Goal: Task Accomplishment & Management: Manage account settings

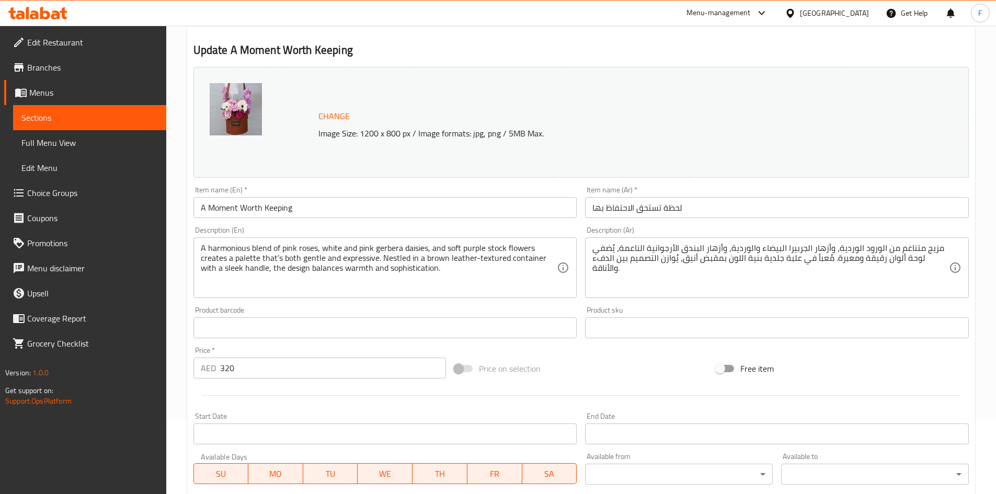
scroll to position [105, 0]
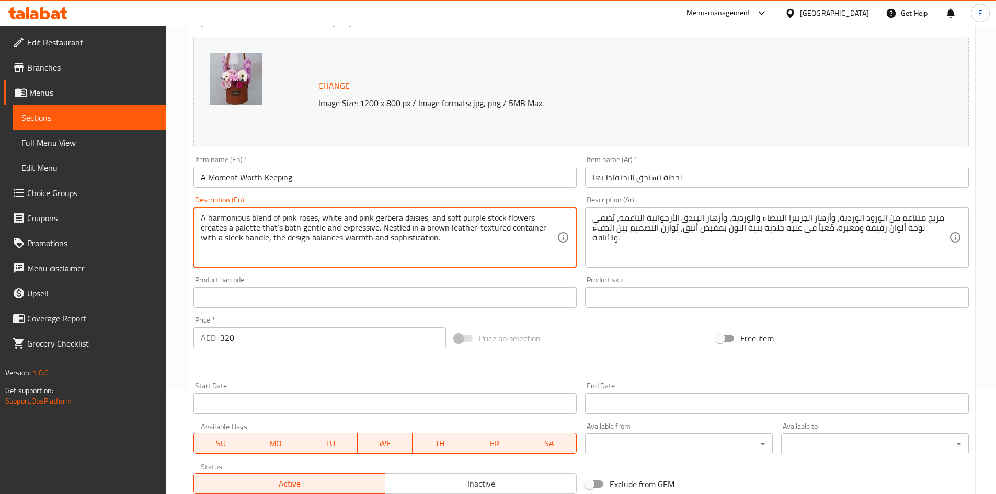
drag, startPoint x: 448, startPoint y: 240, endPoint x: 187, endPoint y: 213, distance: 262.9
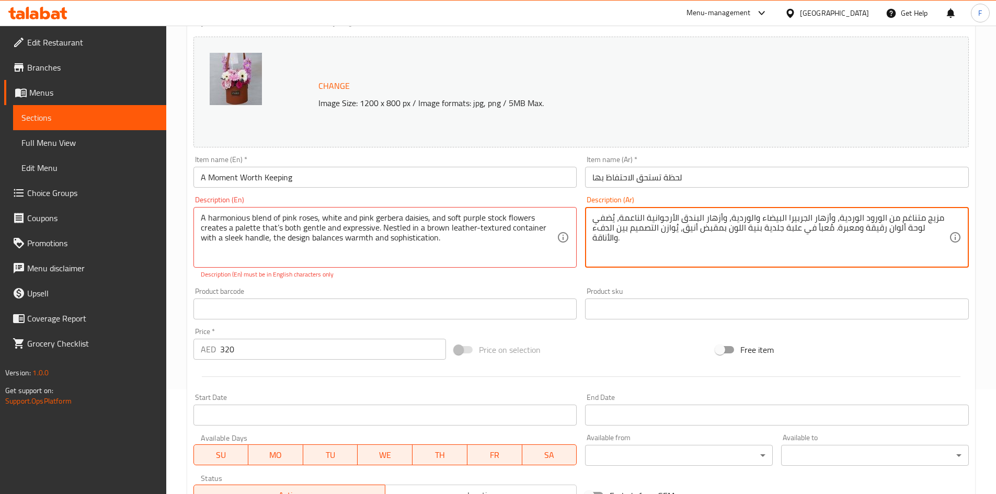
drag, startPoint x: 622, startPoint y: 218, endPoint x: 724, endPoint y: 217, distance: 102.0
click at [724, 217] on textarea "مزيج متناغم من الورود الوردية، وأزهار الجربيرا البيضاء والوردية، وأزهار البندق …" at bounding box center [771, 238] width 357 height 50
paste textarea "رجوانية ستوك"
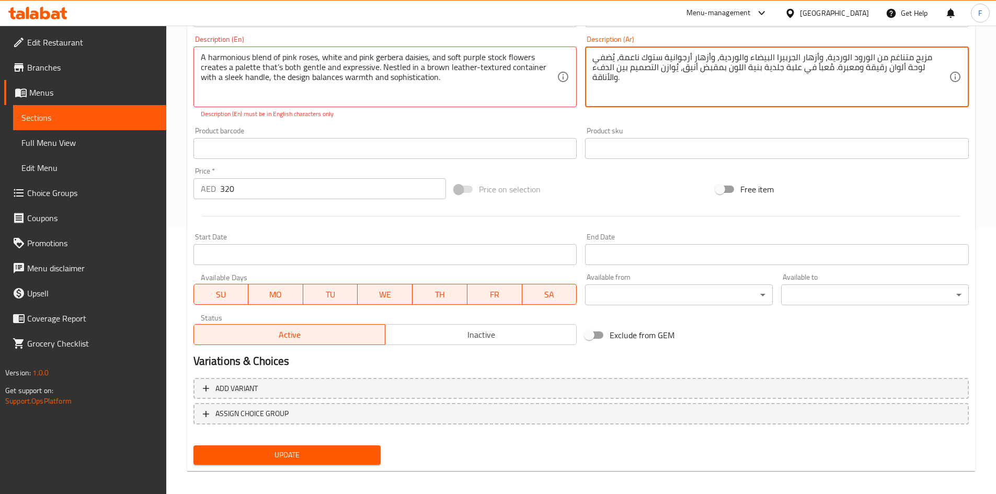
scroll to position [271, 0]
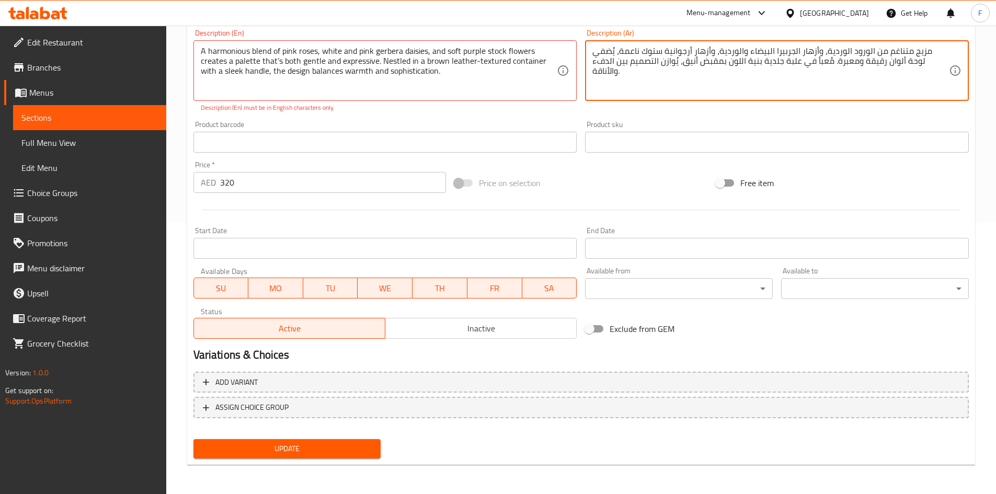
click at [372, 447] on span "Update" at bounding box center [287, 448] width 171 height 13
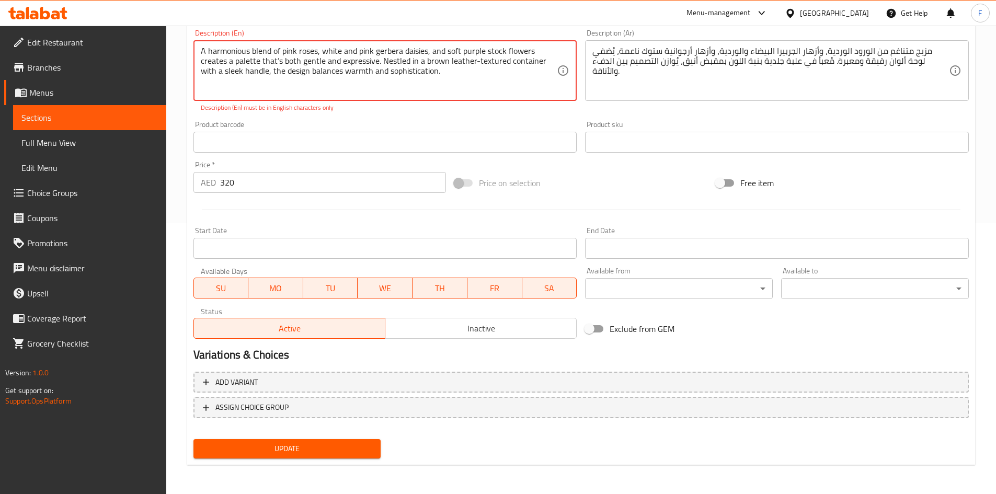
click at [455, 432] on div "Add variant ASSIGN CHOICE GROUP" at bounding box center [581, 402] width 784 height 68
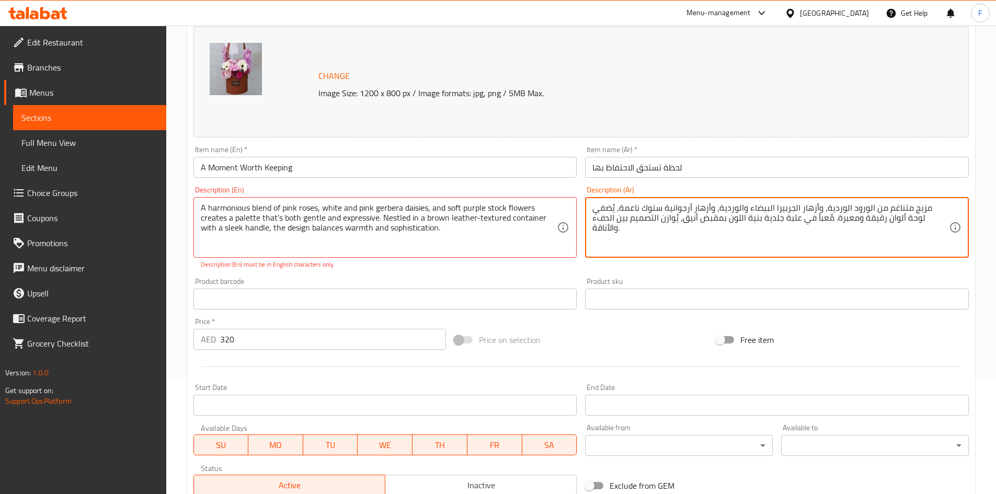
click at [723, 218] on textarea "مزيج متناغم من الورود الوردية، وأزهار الجربيرا البيضاء والوردية، وأزهار أرجواني…" at bounding box center [771, 228] width 357 height 50
click at [698, 215] on textarea "مزيج متناغم من الورود الوردية، وأزهار الجربيرا البيضاء والوردية، وأزهار أرجواني…" at bounding box center [771, 228] width 357 height 50
click at [682, 219] on textarea "مزيج متناغم من الورود الوردية، وأزهار الجربيرا البيضاء والوردية، وأزهار أرجواني…" at bounding box center [771, 228] width 357 height 50
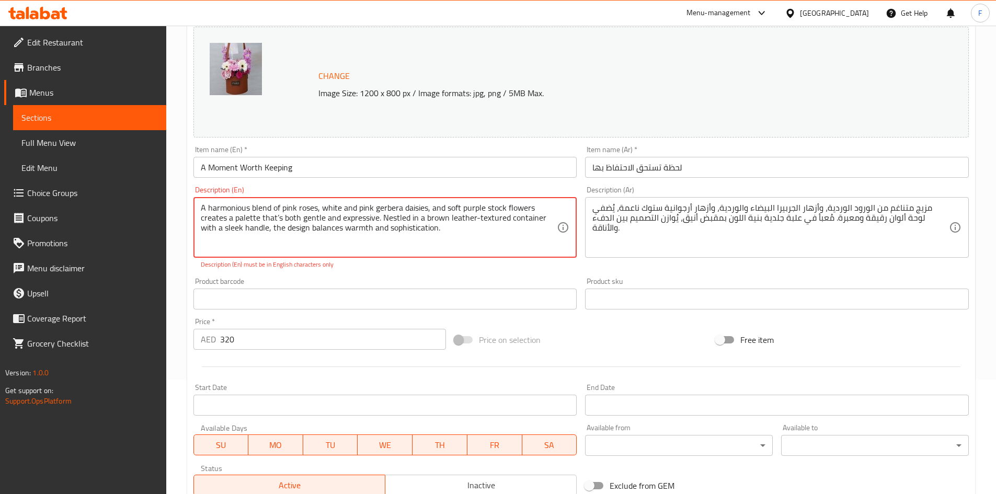
drag, startPoint x: 444, startPoint y: 229, endPoint x: 186, endPoint y: 203, distance: 259.2
click at [186, 203] on div "Home / Restaurants management / Menus / Sections / item / update Flower Bags se…" at bounding box center [581, 281] width 830 height 740
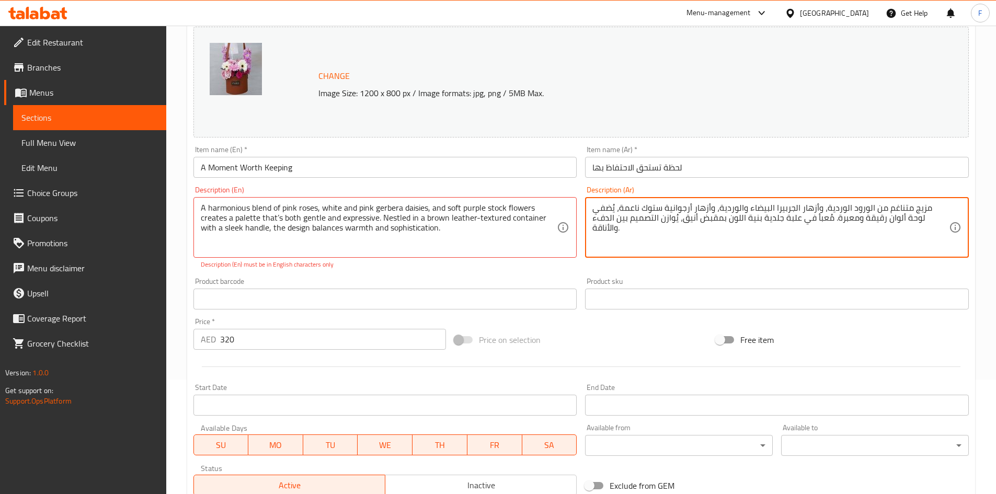
click at [642, 239] on textarea "مزيج متناغم من الورود الوردية، وأزهار الجربيرا البيضاء والوردية، وأزهار أرجواني…" at bounding box center [771, 228] width 357 height 50
click at [643, 239] on textarea "مزيج متناغم من الورود الوردية، وأزهار الجربيرا البيضاء والوردية، وأزهار البندق …" at bounding box center [771, 228] width 357 height 50
click at [678, 209] on textarea "مزيج متناغم من الورود الوردية، وأزهار الجربيرا البيضاء والوردية، وأزهار البندق …" at bounding box center [771, 228] width 357 height 50
drag, startPoint x: 725, startPoint y: 208, endPoint x: 623, endPoint y: 208, distance: 102.0
click at [621, 208] on textarea "مزيج متناغم من الورود الوردية، وأزهار الجربيرا البيضاء والوردية، وأزهار البندق …" at bounding box center [771, 228] width 357 height 50
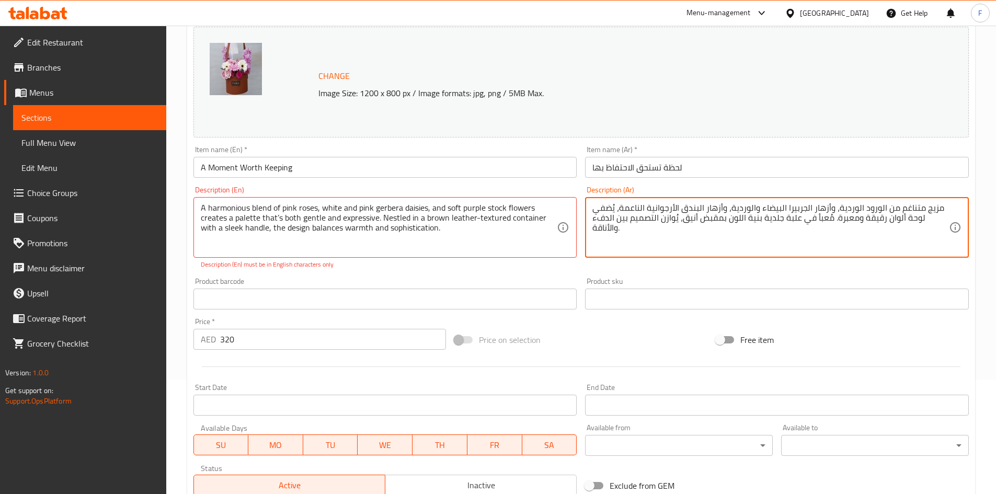
click at [634, 204] on textarea "مزيج متناغم من الورود الوردية، وأزهار الجربيرا البيضاء والوردية، وأزهار البندق …" at bounding box center [771, 228] width 357 height 50
click at [661, 221] on textarea "مزيج متناغم من الورود الوردية، وأزهار الجربيرا البيضاء والوردية، وأزهار البندق …" at bounding box center [771, 228] width 357 height 50
type textarea "مزيج متناغم من الورود الوردية، وأزهار الجربيرا البيضاء والوردية، وأزهار البندق …"
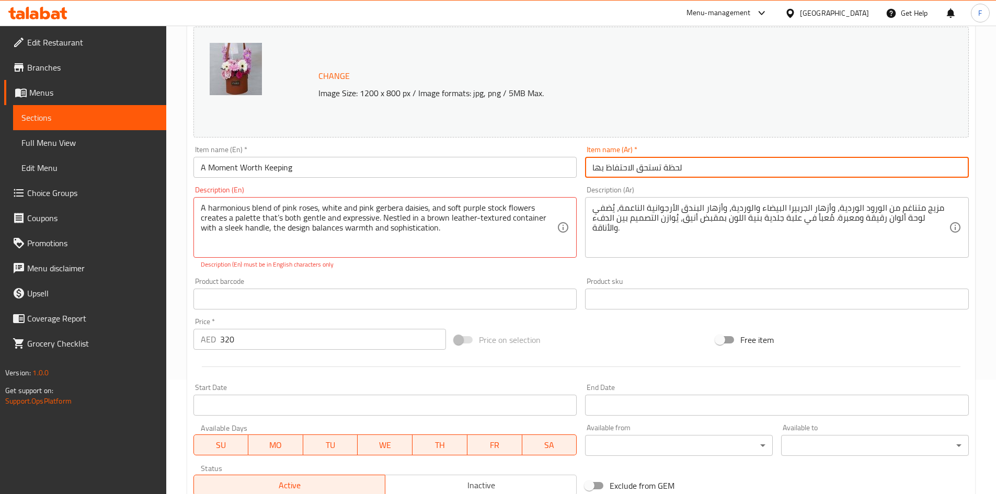
click at [623, 167] on input "لحظة تستحق الاحتفاظ بها" at bounding box center [777, 167] width 384 height 21
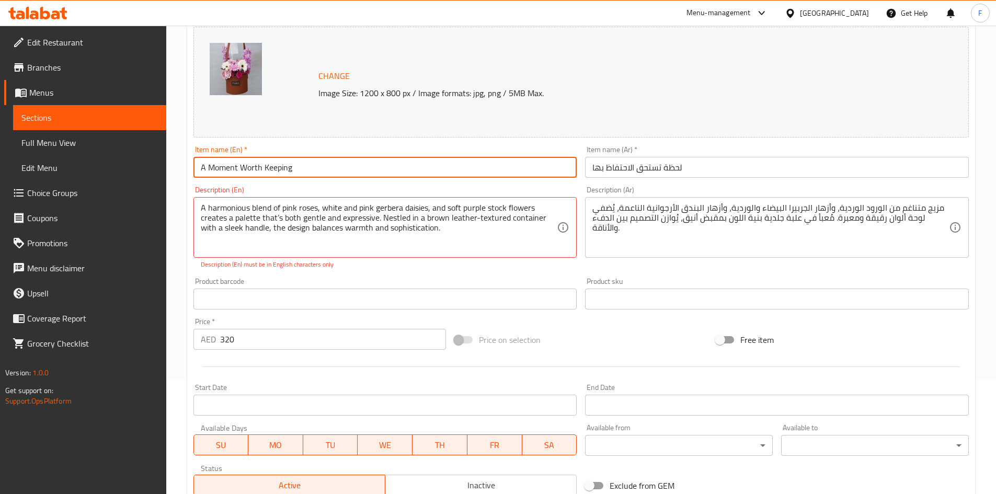
click at [457, 172] on input "A Moment Worth Keeping" at bounding box center [386, 167] width 384 height 21
click at [458, 172] on input "A Moment Worth Keeping" at bounding box center [386, 167] width 384 height 21
paste input "مزيج متناغم من الورود الوردية، وأزهار الجربيرا البيضاء والوردية، ووأزهار أرجوان…"
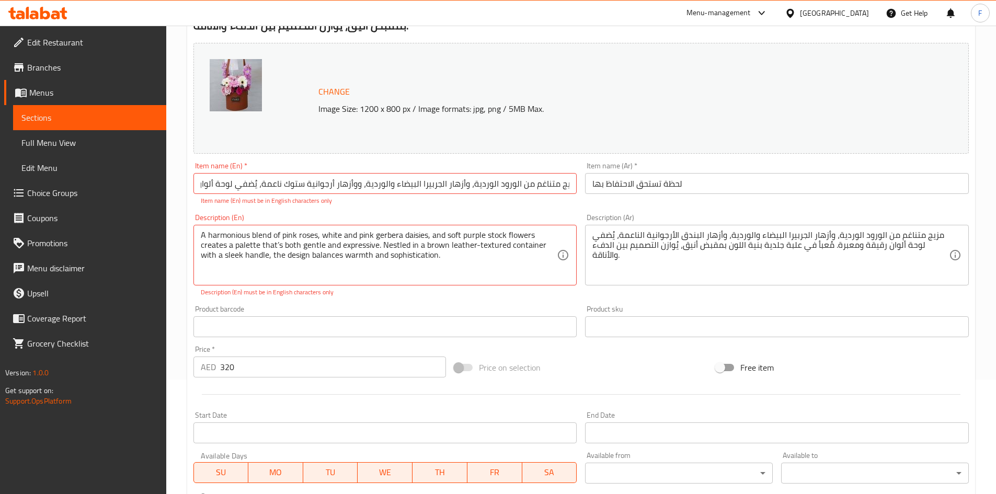
scroll to position [0, 0]
click at [426, 184] on input "مزيج متناغم من الورود الوردية، وأزهار الجربيرا البيضاء والوردية، ووأزهار أرجوان…" at bounding box center [386, 183] width 384 height 21
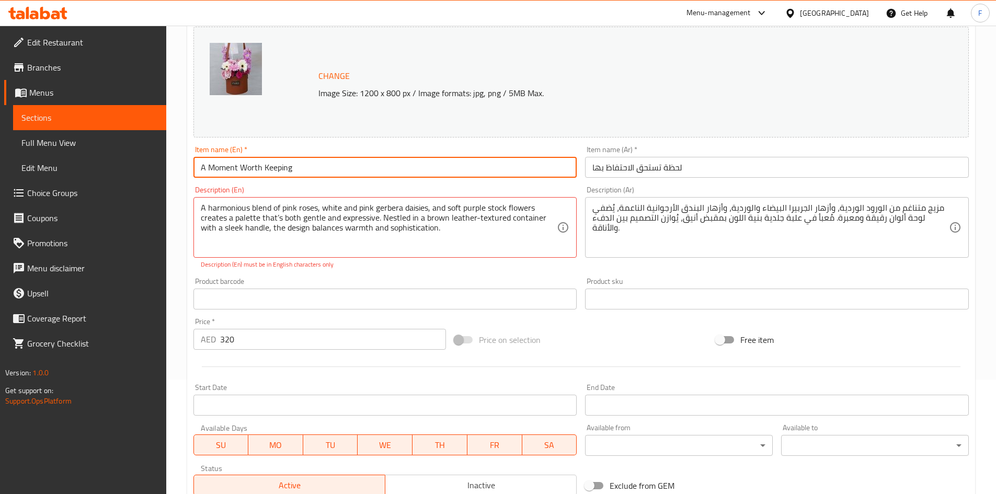
click at [391, 168] on input "A Moment Worth Keeping" at bounding box center [386, 167] width 384 height 21
type input "A Moment Worth Keeping"
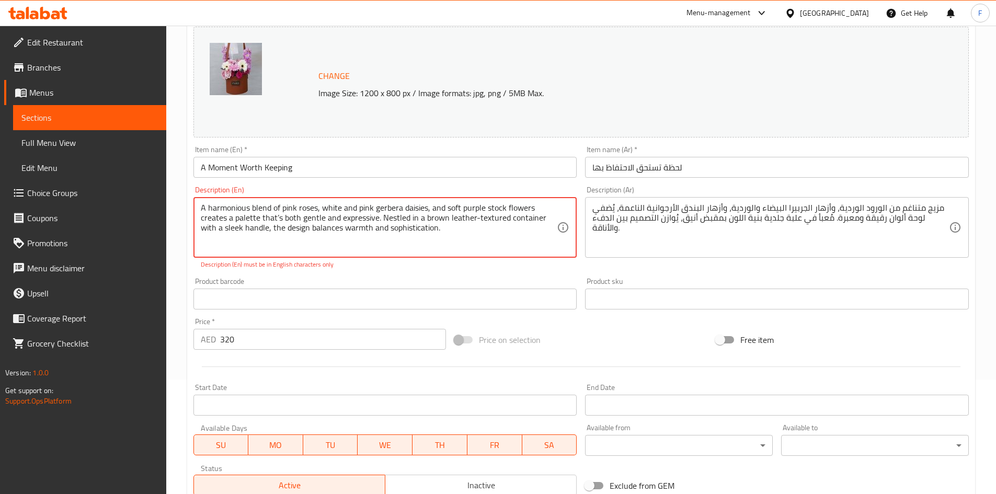
click at [473, 216] on textarea "A harmonious blend of pink roses, white and pink gerbera daisies, and soft purp…" at bounding box center [379, 228] width 357 height 50
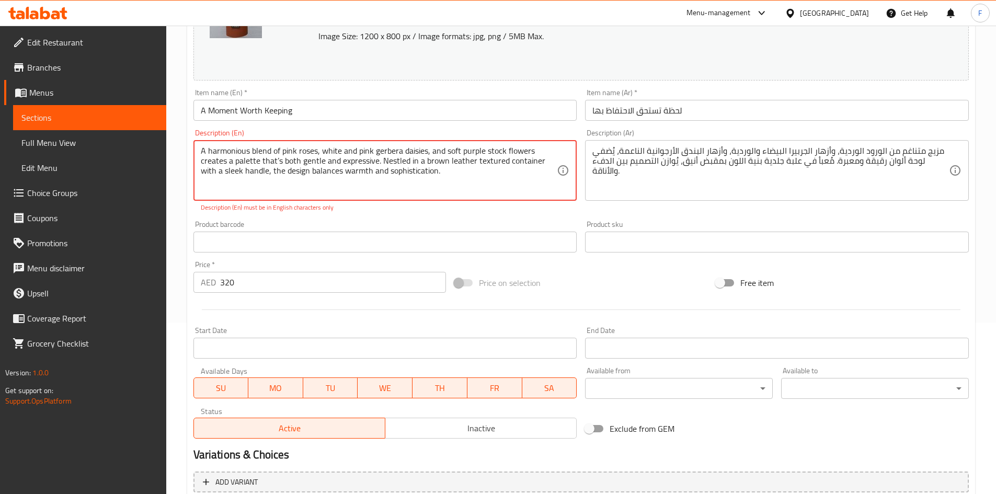
scroll to position [271, 0]
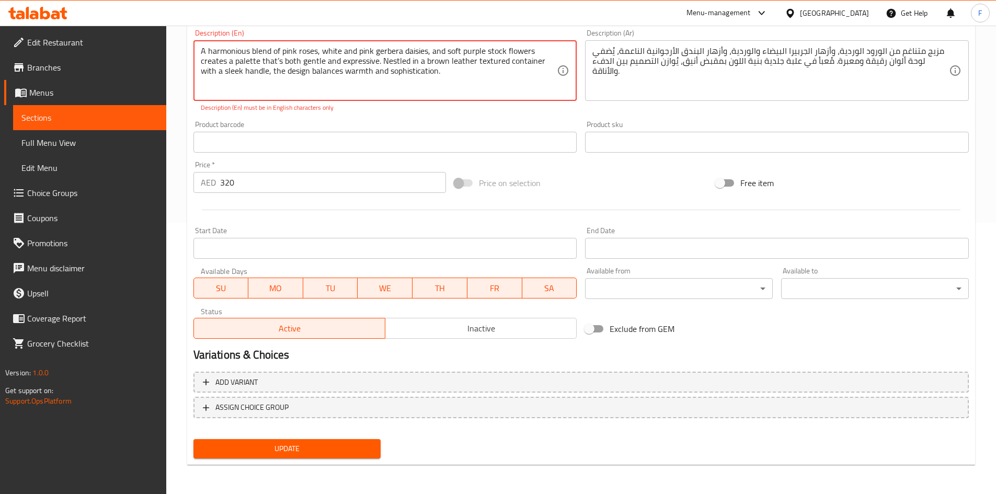
type textarea "A harmonious blend of pink roses, white and pink gerbera daisies, and soft purp…"
click at [355, 447] on span "Update" at bounding box center [287, 448] width 171 height 13
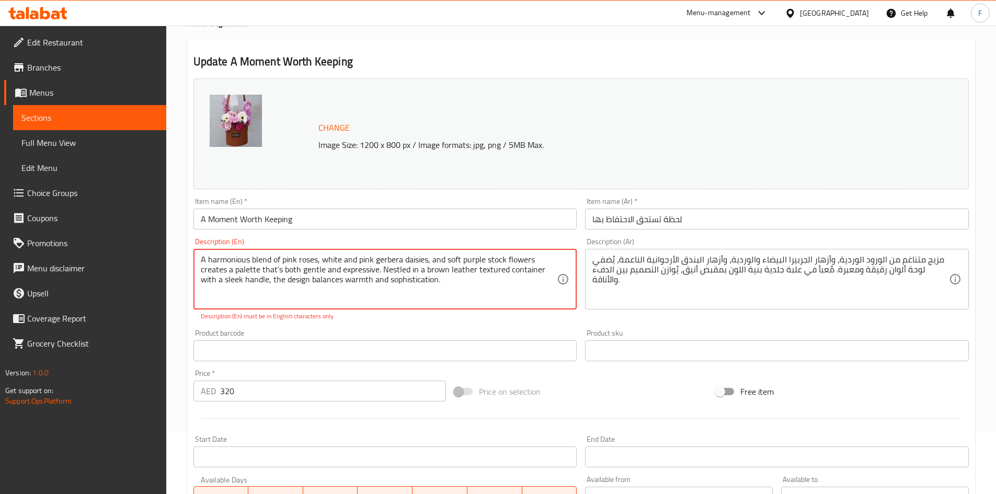
scroll to position [62, 0]
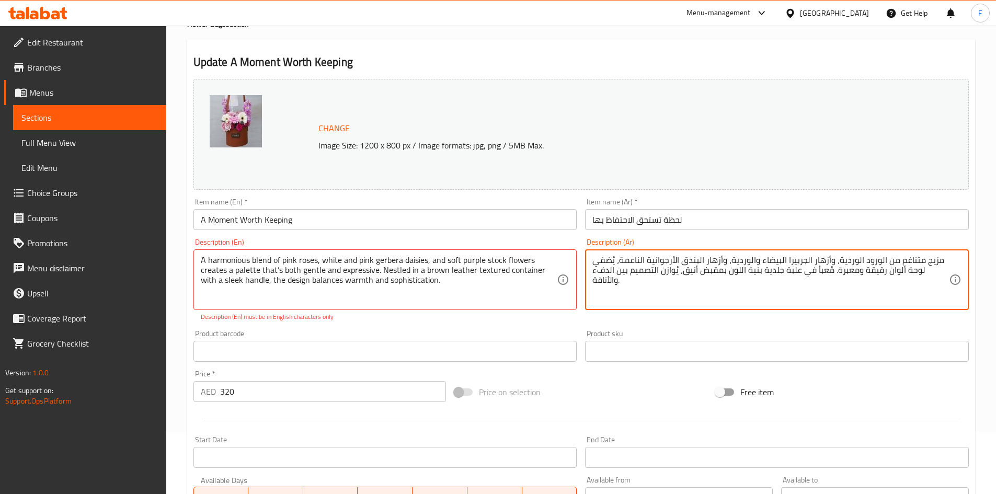
drag, startPoint x: 725, startPoint y: 262, endPoint x: 620, endPoint y: 259, distance: 105.1
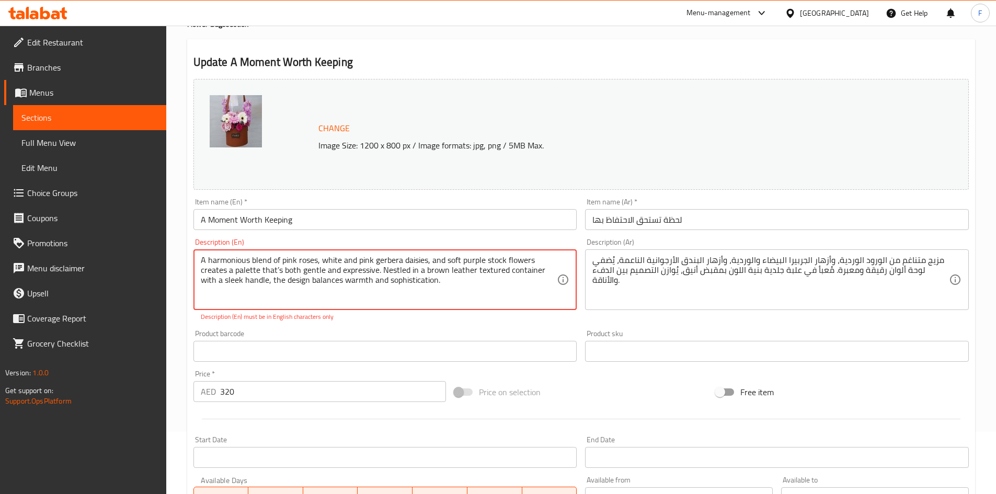
drag, startPoint x: 447, startPoint y: 259, endPoint x: 229, endPoint y: 272, distance: 218.5
drag, startPoint x: 213, startPoint y: 272, endPoint x: 387, endPoint y: 238, distance: 176.9
click at [387, 238] on div "Description (En) A harmonious blend of pink roses, white and pink gerbera daisi…" at bounding box center [385, 280] width 392 height 92
drag, startPoint x: 459, startPoint y: 261, endPoint x: 532, endPoint y: 261, distance: 73.7
drag, startPoint x: 520, startPoint y: 260, endPoint x: 488, endPoint y: 263, distance: 31.5
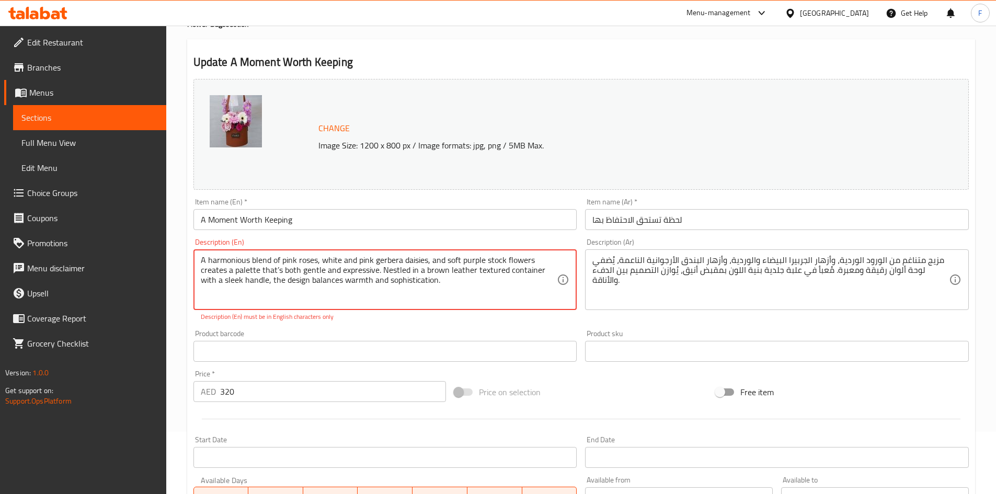
click at [520, 260] on textarea "A harmonious blend of pink roses, white and pink gerbera daisies, and soft purp…" at bounding box center [379, 280] width 357 height 50
click at [458, 263] on textarea "A harmonious blend of pink roses, white and pink gerbera daisies, and soft purp…" at bounding box center [379, 280] width 357 height 50
drag, startPoint x: 447, startPoint y: 259, endPoint x: 533, endPoint y: 258, distance: 86.8
click at [533, 258] on textarea "A harmonious blend of pink roses, white and pink gerbera daisies, and soft purp…" at bounding box center [379, 280] width 357 height 50
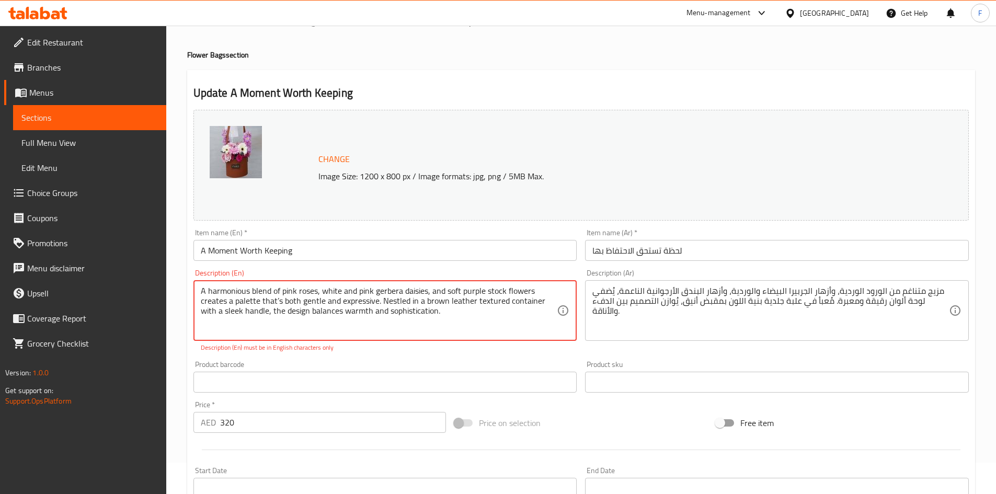
scroll to position [0, 0]
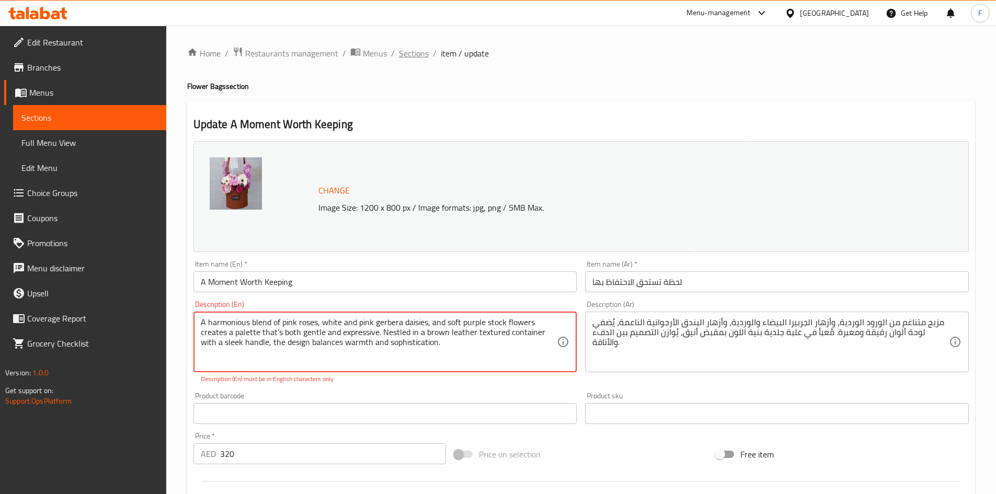
click at [415, 48] on span "Sections" at bounding box center [414, 53] width 30 height 13
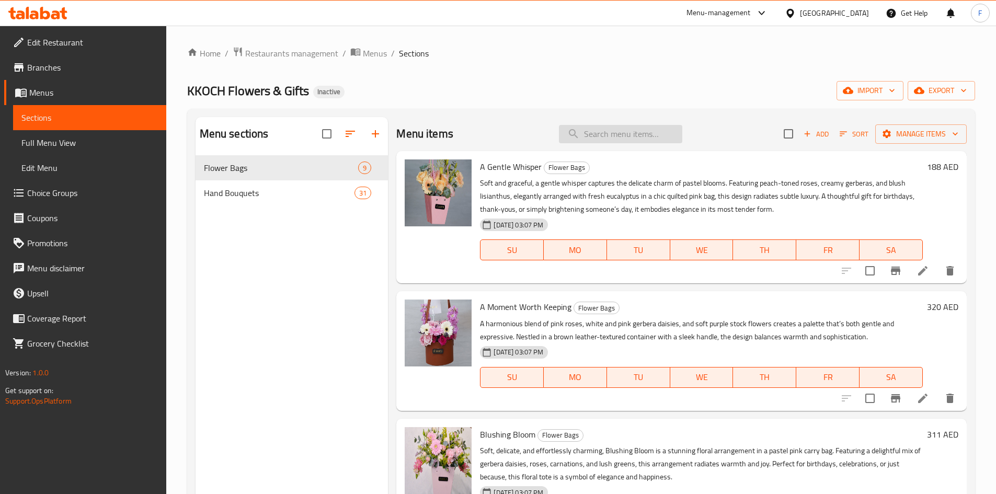
paste input "Golden Glow – Brown Leather Round Bag"
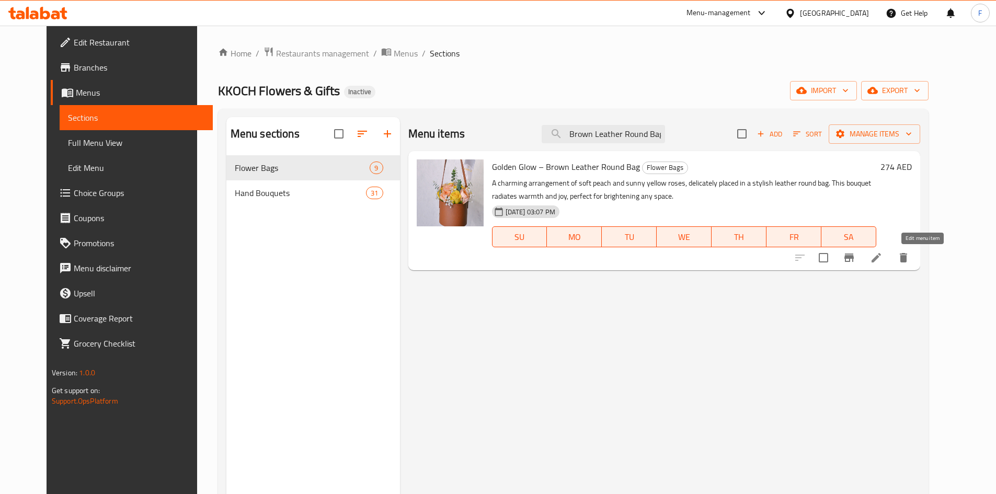
type input "Golden Glow – Brown Leather Round Bag"
click at [883, 259] on icon at bounding box center [876, 258] width 13 height 13
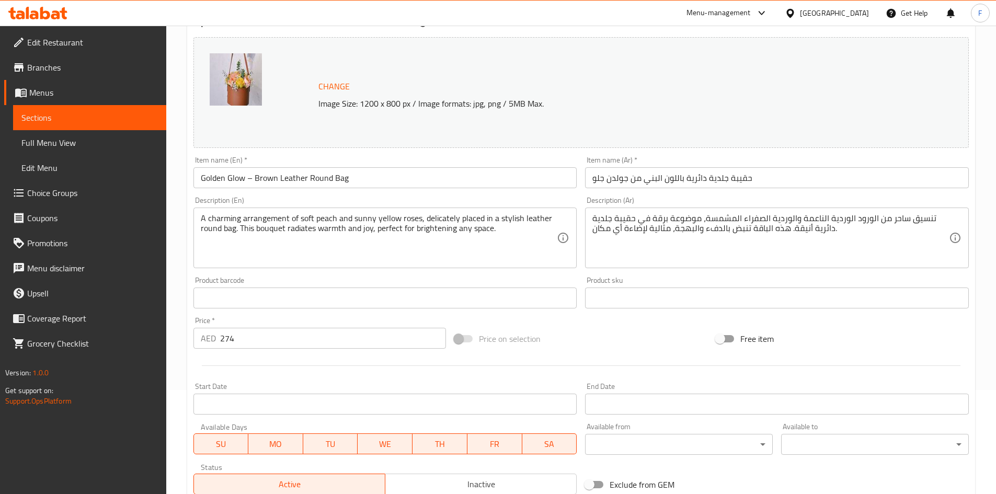
scroll to position [105, 0]
click at [305, 179] on input "Golden Glow – Brown Leather Round Bag" at bounding box center [386, 177] width 384 height 21
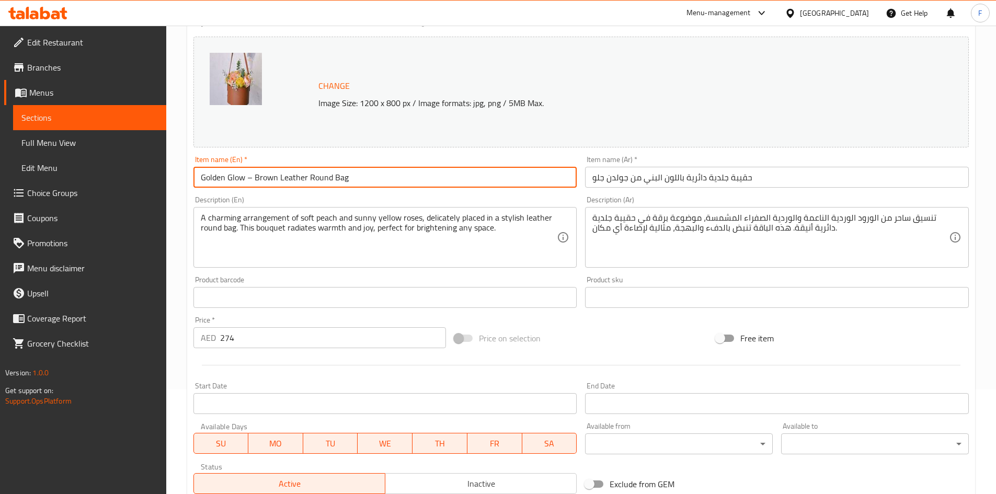
click at [305, 179] on input "Golden Glow – Brown Leather Round Bag" at bounding box center [386, 177] width 384 height 21
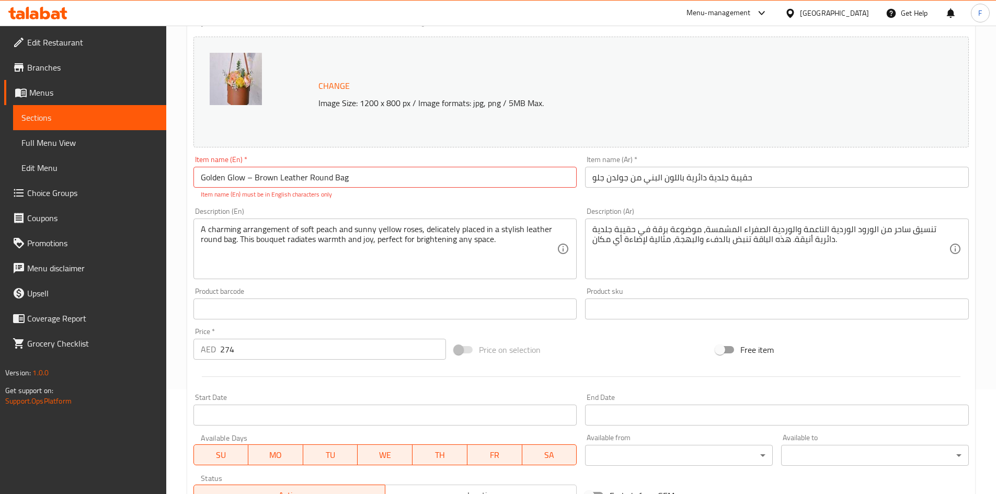
click at [369, 190] on p "Item name (En) must be in English characters only" at bounding box center [385, 194] width 369 height 9
drag, startPoint x: 349, startPoint y: 183, endPoint x: 259, endPoint y: 181, distance: 90.0
click at [258, 181] on input "Golden Glow – Brown Leather Round Bag" at bounding box center [386, 177] width 384 height 21
click at [283, 181] on input "Golden Glow – Brown Leather Round Bag" at bounding box center [386, 177] width 384 height 21
click at [345, 182] on input "Golden Glow – Brown Leather Round Bag" at bounding box center [386, 177] width 384 height 21
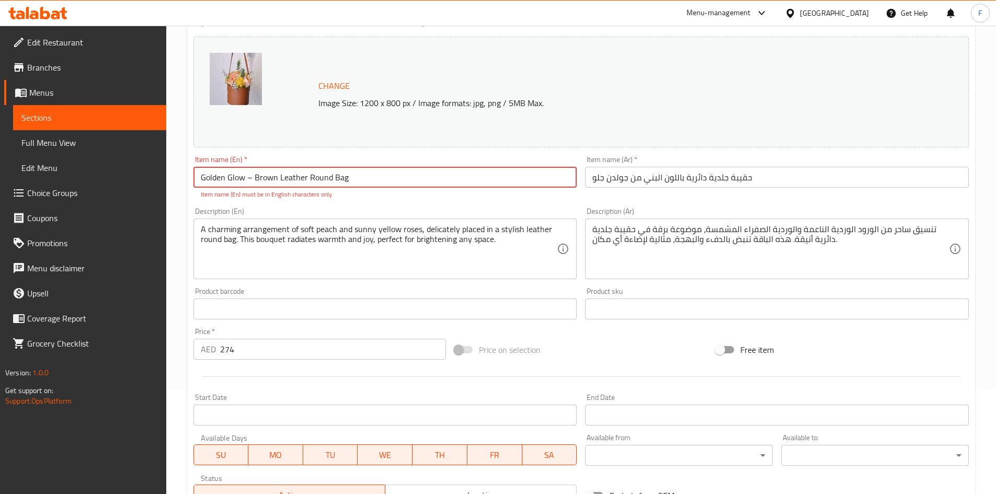
click at [323, 174] on input "Golden Glow – Brown Leather Round Bag" at bounding box center [386, 177] width 384 height 21
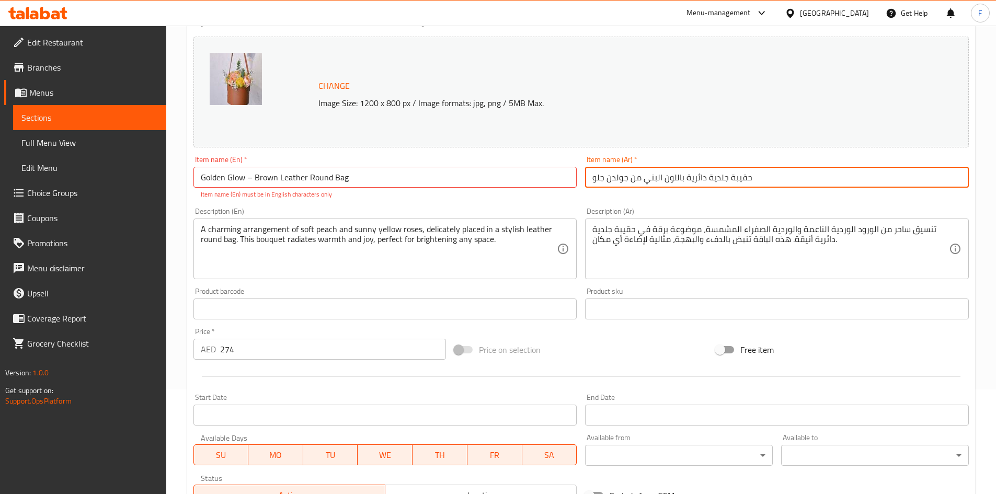
click at [671, 177] on input "حقيبة جلدية دائرية باللون البني من جولدن جلو" at bounding box center [777, 177] width 384 height 21
click at [661, 177] on input "حقيبة جلدية دائرية البني من جولدن جلو" at bounding box center [777, 177] width 384 height 21
type input "حقيبة جلدية دائرية بني من جولدن جلو"
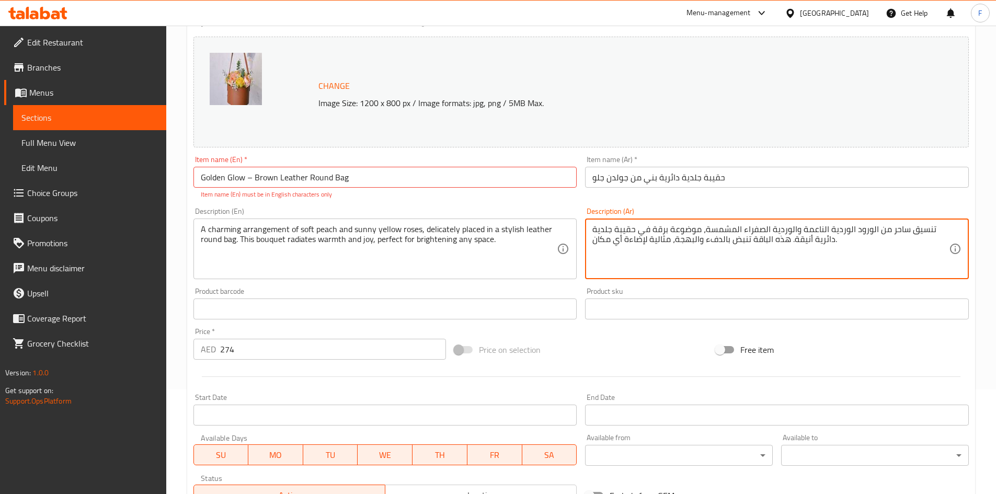
drag, startPoint x: 711, startPoint y: 231, endPoint x: 878, endPoint y: 230, distance: 167.4
click at [822, 230] on textarea "تنسيق ساحر من الورود الوردية الناعمة والوردية الصفراء المشمسة، موضوعة برقة في ح…" at bounding box center [771, 249] width 357 height 50
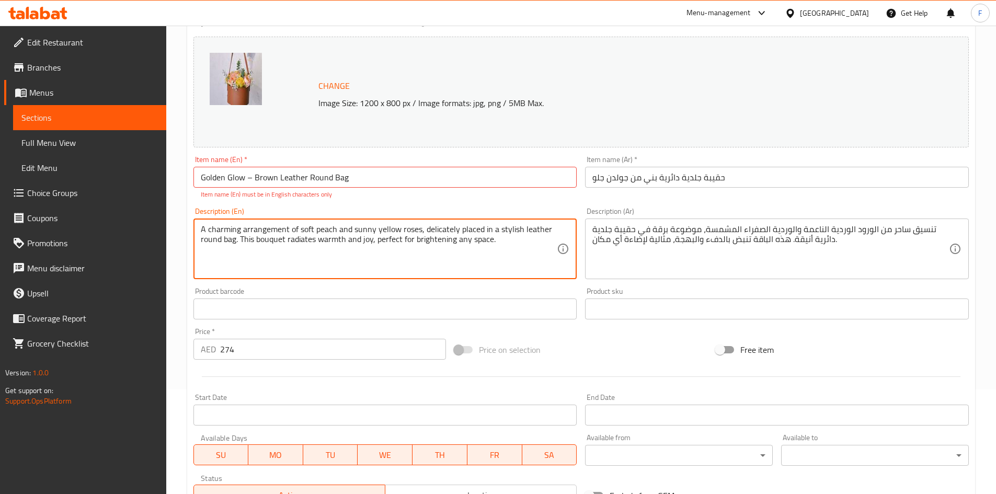
click at [267, 226] on textarea "A charming arrangement of soft peach and sunny yellow roses, delicately placed …" at bounding box center [379, 249] width 357 height 50
click at [325, 233] on textarea "A charming arrangement of soft peach and sunny yellow roses, delicately placed …" at bounding box center [379, 249] width 357 height 50
click at [366, 230] on textarea "A charming arrangement of soft peach and sunny yellow roses, delicately placed …" at bounding box center [379, 249] width 357 height 50
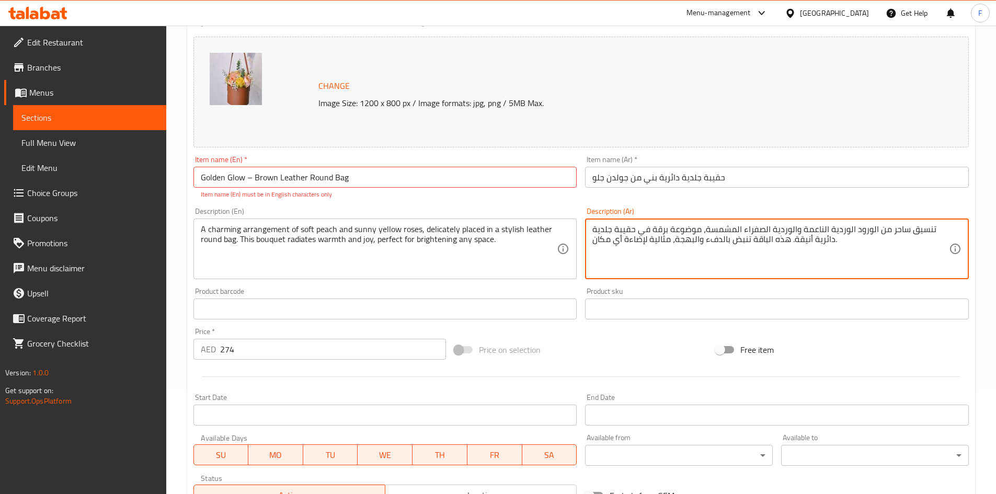
drag, startPoint x: 896, startPoint y: 230, endPoint x: 756, endPoint y: 233, distance: 139.7
click at [630, 266] on textarea "تنسيق ساحر من الورود الوردية الناعمة والوردية الصفراء المشمسة، موضوعة برقة في ح…" at bounding box center [771, 249] width 357 height 50
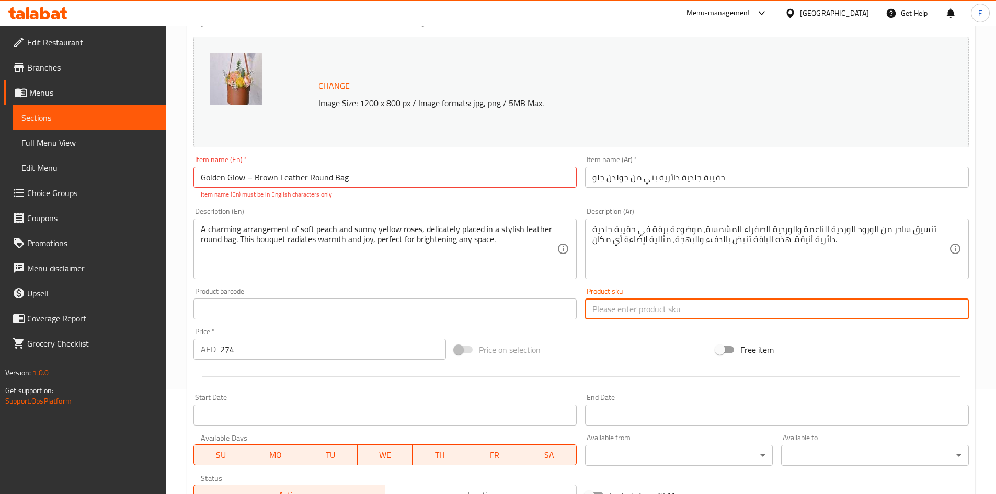
click at [606, 307] on input "text" at bounding box center [777, 309] width 384 height 21
paste input "ساحرة من الورود الخوخية الناعمة والصفراء المشمسة"
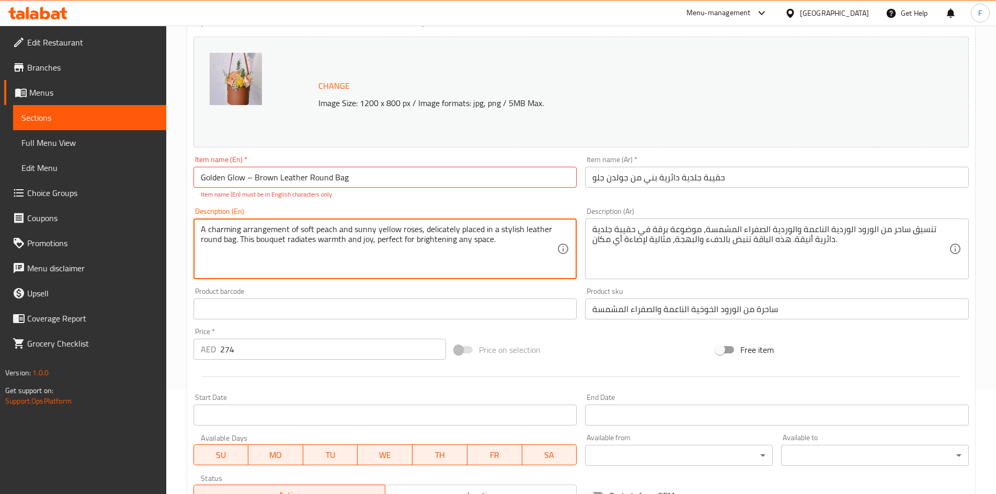
drag, startPoint x: 201, startPoint y: 230, endPoint x: 418, endPoint y: 225, distance: 216.6
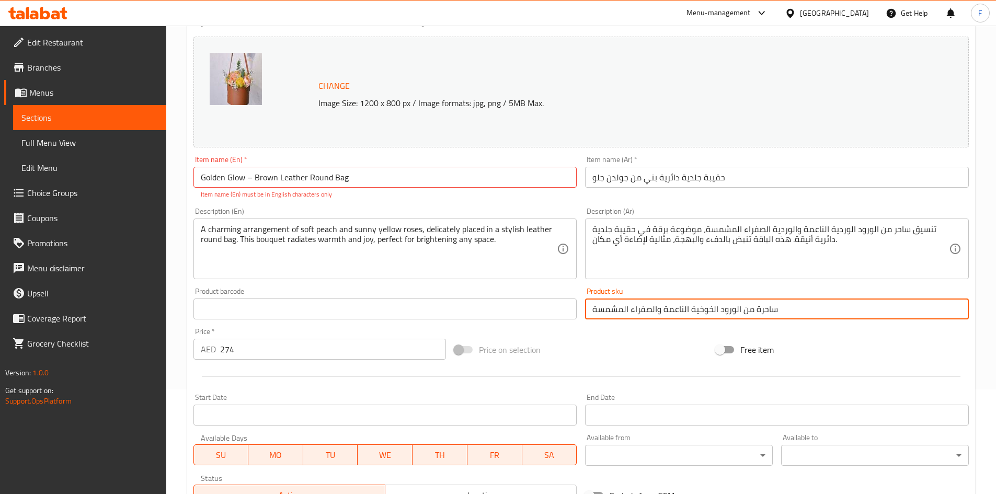
click at [734, 311] on input "ساحرة من الورود الخوخية الناعمة والصفراء المشمسة" at bounding box center [777, 309] width 384 height 21
click at [734, 310] on input "ساحرة من الورود الخوخية الناعمة والصفراء المشمسة" at bounding box center [777, 309] width 384 height 21
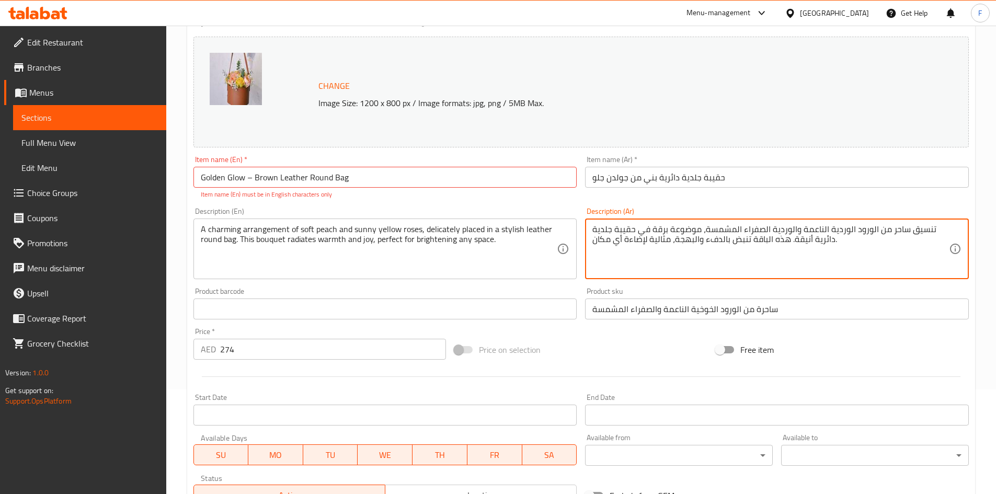
click at [918, 233] on textarea "تنسيق ساحر من الورود الوردية الناعمة والوردية الصفراء المشمسة، موضوعة برقة في ح…" at bounding box center [771, 249] width 357 height 50
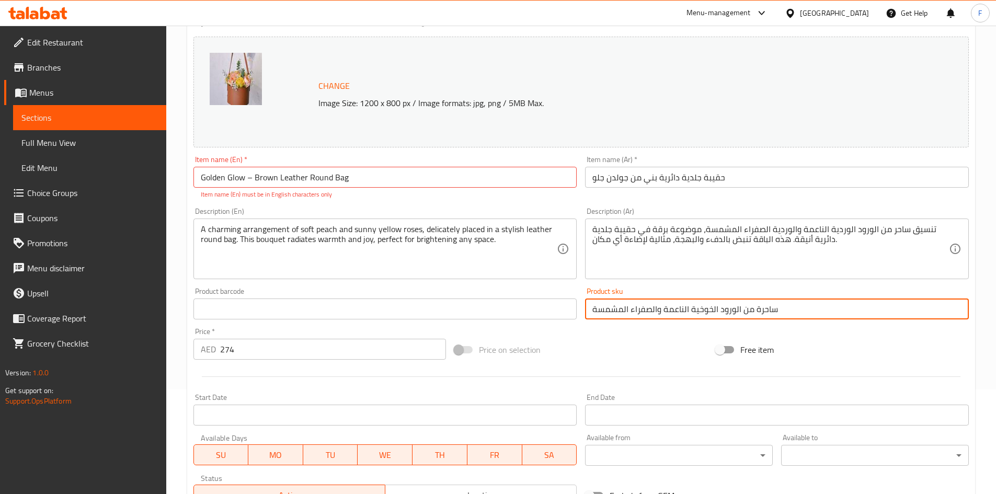
click at [806, 314] on input "ساحرة من الورود الخوخية الناعمة والصفراء المشمسة" at bounding box center [777, 309] width 384 height 21
paste input "تنسيق"
click at [603, 311] on input "ساحرة من الورود الخوخية الناعمة والصفراء المشمسة تنسيق" at bounding box center [777, 309] width 384 height 21
click at [590, 313] on input "ساحرة من الورود الخوخية الناعمة والصفراء المشمسة" at bounding box center [777, 309] width 384 height 21
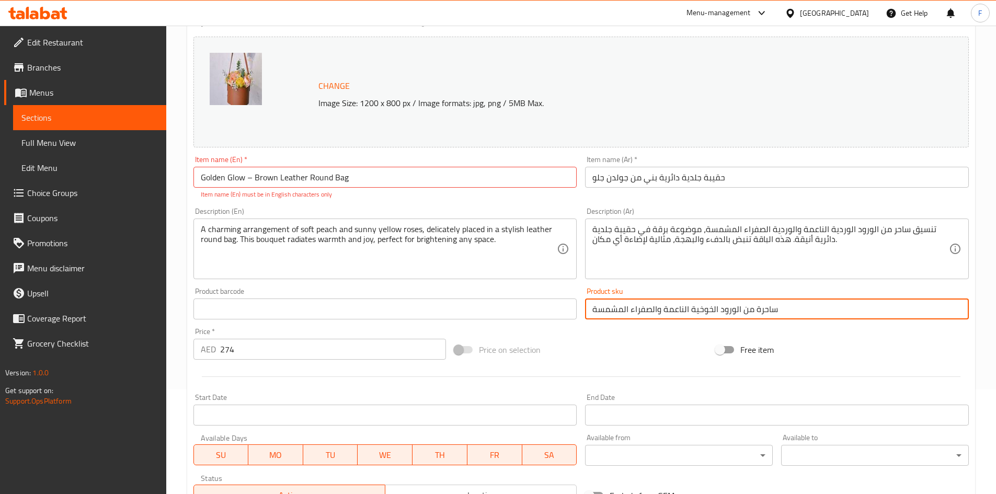
paste input "تنسيق"
click at [755, 310] on input "تنسيق ساحرة من الورود الخوخية الناعمة والصفراء المشمسة" at bounding box center [777, 309] width 384 height 21
click at [658, 309] on input "تنسيق ساحر من الورود الخوخية الناعمة والصفراء المشمسة" at bounding box center [777, 309] width 384 height 21
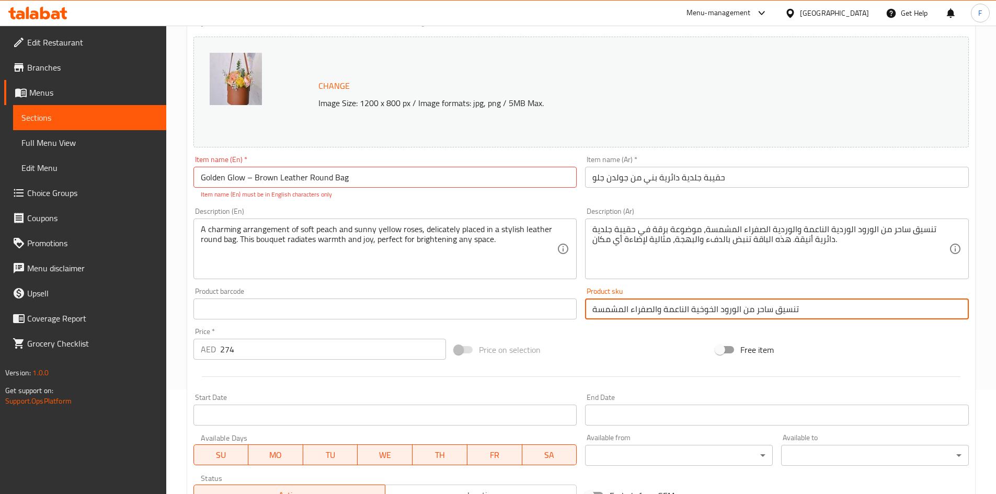
type input "تنسيق ساحر من الورود الخوخية الناعمة والصفراء المشمسة"
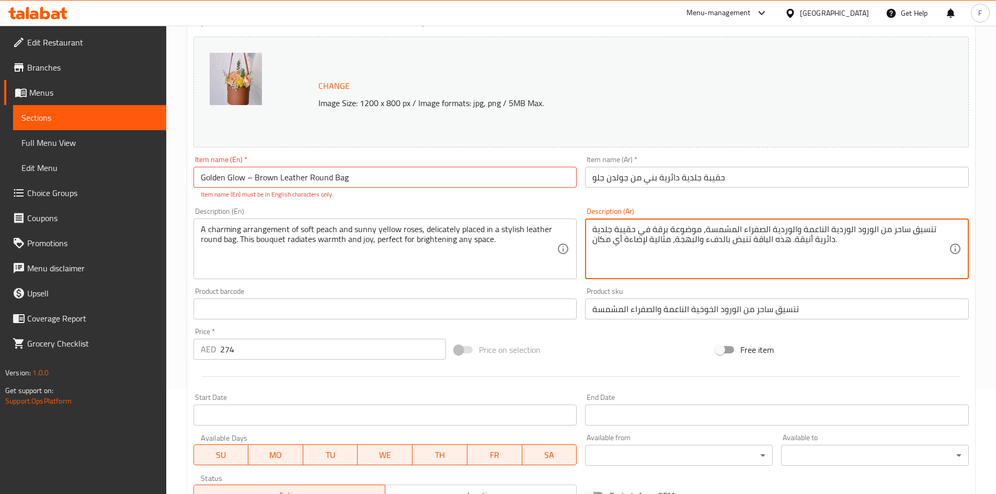
drag, startPoint x: 702, startPoint y: 229, endPoint x: 930, endPoint y: 229, distance: 227.5
drag, startPoint x: 877, startPoint y: 235, endPoint x: 869, endPoint y: 234, distance: 7.9
click at [758, 312] on input "تنسيق ساحر من الورود الخوخية الناعمة والصفراء المشمسة" at bounding box center [777, 309] width 384 height 21
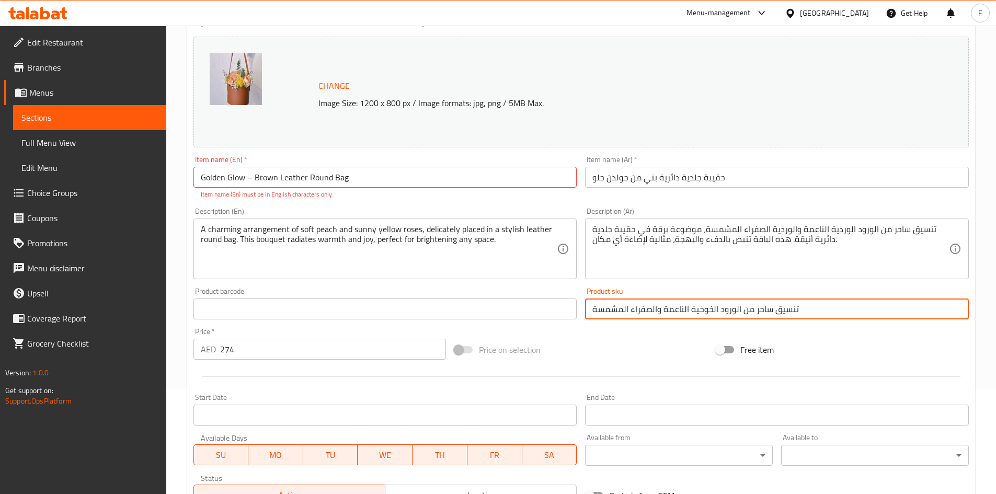
click at [758, 312] on input "تنسيق ساحر من الورود الخوخية الناعمة والصفراء المشمسة" at bounding box center [777, 309] width 384 height 21
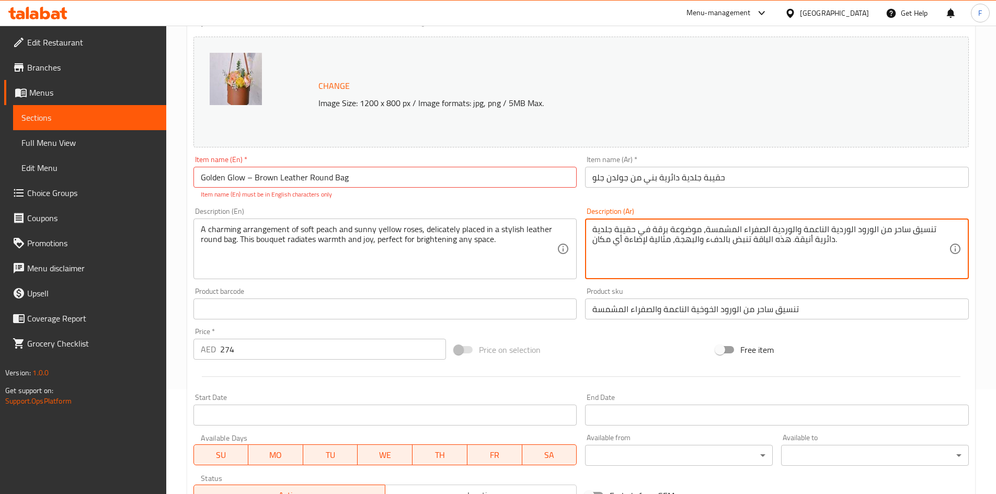
drag, startPoint x: 705, startPoint y: 231, endPoint x: 930, endPoint y: 225, distance: 225.0
paste textarea "خوخية الناعمة والصفراء المشمسة"
type textarea "تنسيق ساحر من الورود الخوخية الناعمة والصفراء المشمسة ، موضوعة برقة في حقيبة جل…"
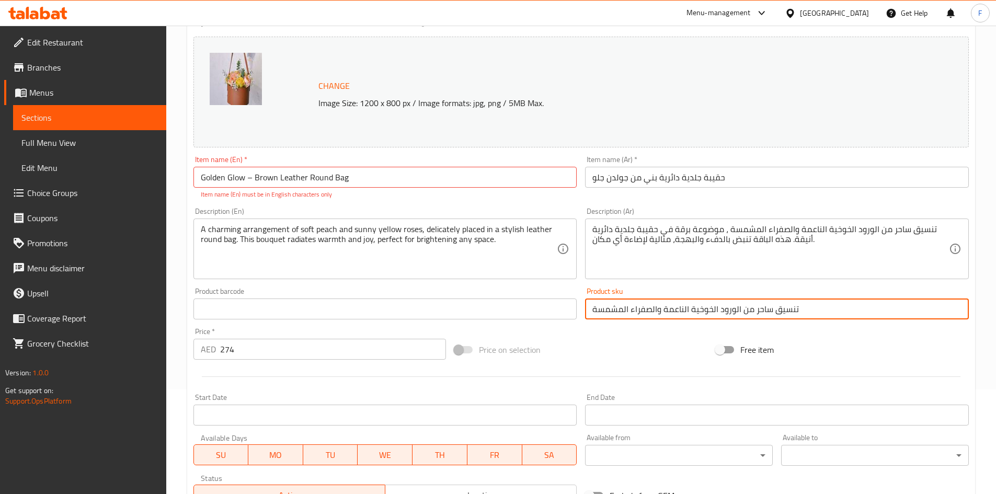
click at [744, 315] on input "تنسيق ساحر من الورود الخوخية الناعمة والصفراء المشمسة" at bounding box center [777, 309] width 384 height 21
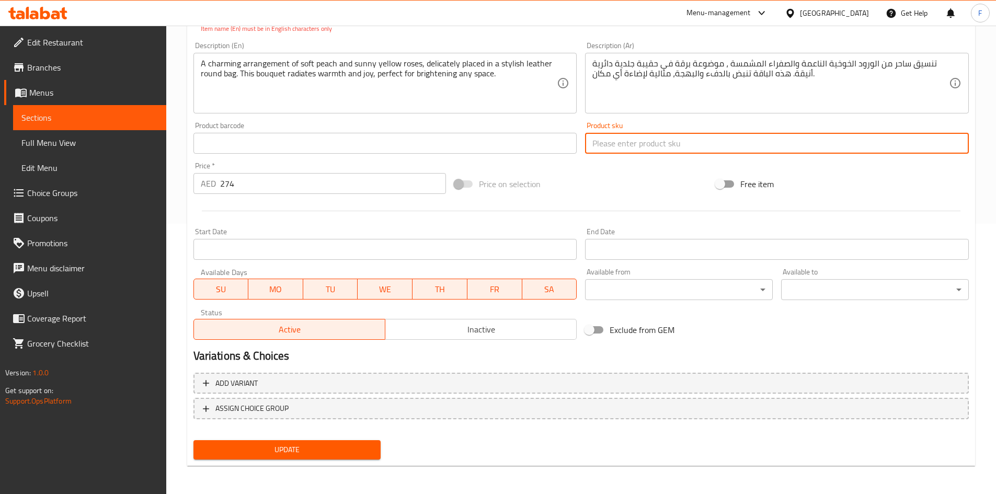
scroll to position [271, 0]
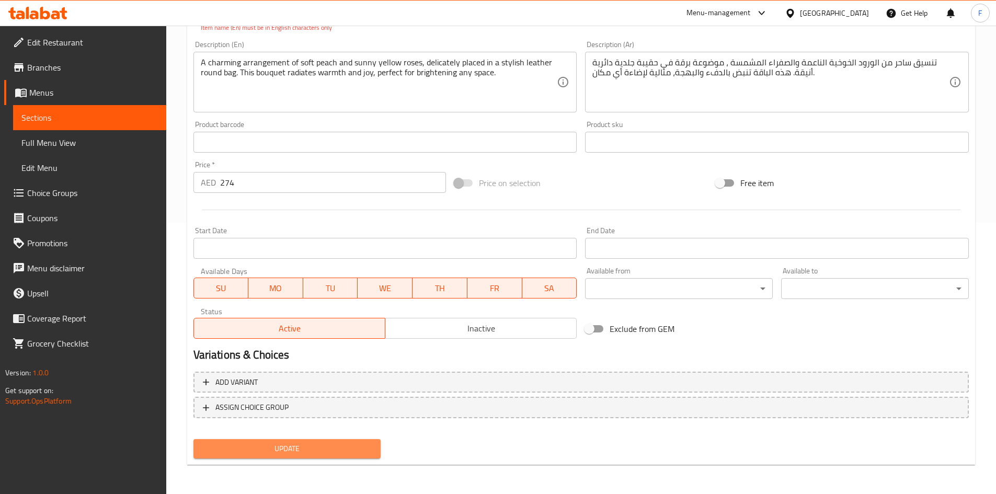
click at [336, 443] on span "Update" at bounding box center [287, 448] width 171 height 13
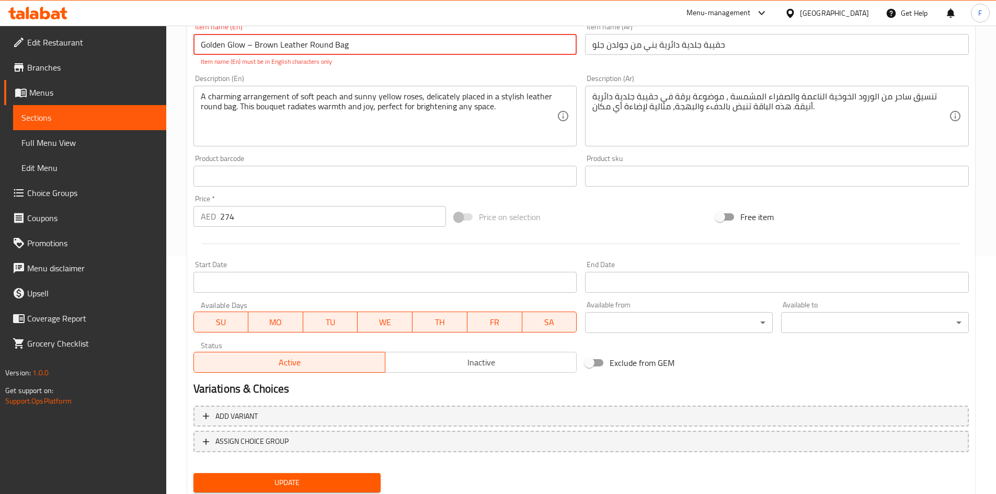
scroll to position [62, 0]
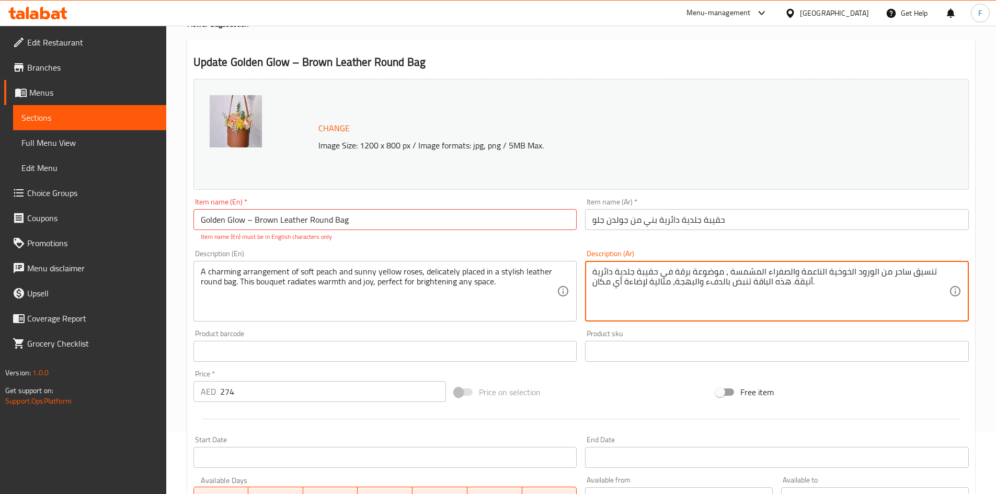
click at [633, 278] on textarea "تنسيق ساحر من الورود الخوخية الناعمة والصفراء المشمسة ، موضوعة برقة في حقيبة جل…" at bounding box center [771, 292] width 357 height 50
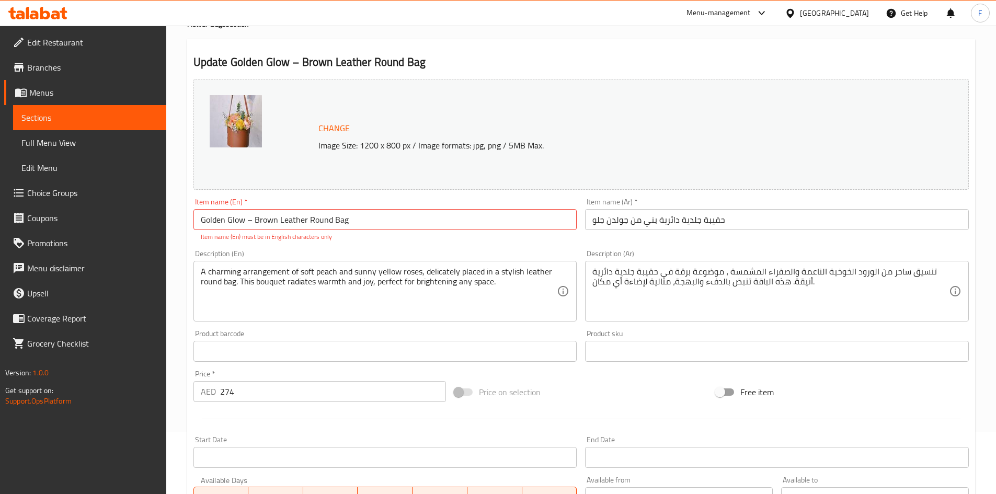
drag, startPoint x: 317, startPoint y: 29, endPoint x: 340, endPoint y: 13, distance: 28.3
click at [340, 13] on div "Menu-management [GEOGRAPHIC_DATA] Get Help F" at bounding box center [498, 13] width 996 height 25
drag, startPoint x: 361, startPoint y: 12, endPoint x: 484, endPoint y: 83, distance: 142.0
click at [484, 83] on div "Change Image Size: 1200 x 800 px / Image formats: jpg, png / 5MB Max." at bounding box center [582, 134] width 776 height 111
click at [393, 218] on input "Golden Glow – Brown Leather Round Bag" at bounding box center [386, 219] width 384 height 21
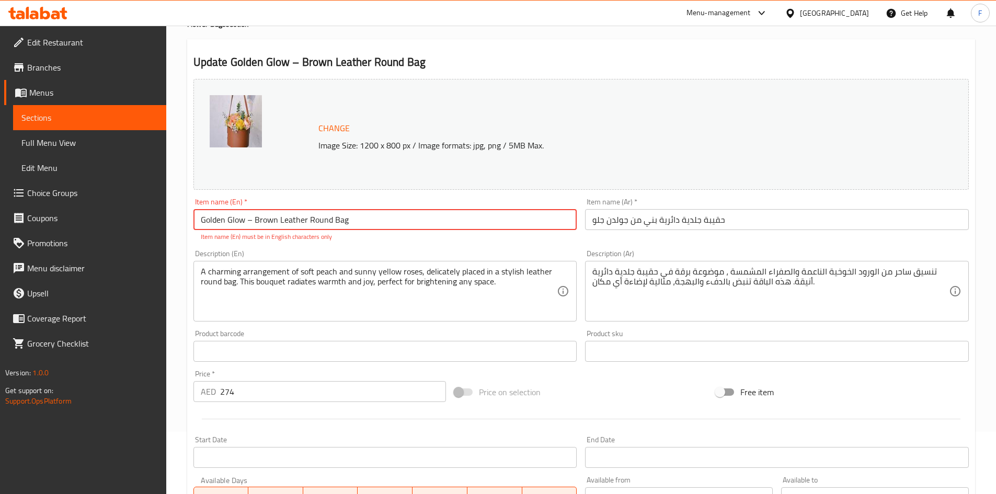
click at [393, 218] on input "Golden Glow – Brown Leather Round Bag" at bounding box center [386, 219] width 384 height 21
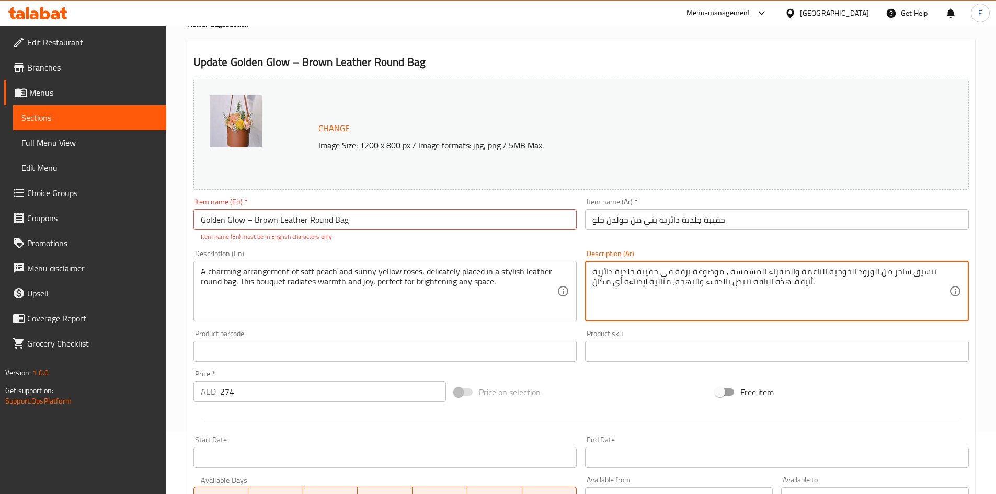
click at [649, 280] on textarea "تنسيق ساحر من الورود الخوخية الناعمة والصفراء المشمسة ، موضوعة برقة في حقيبة جل…" at bounding box center [771, 292] width 357 height 50
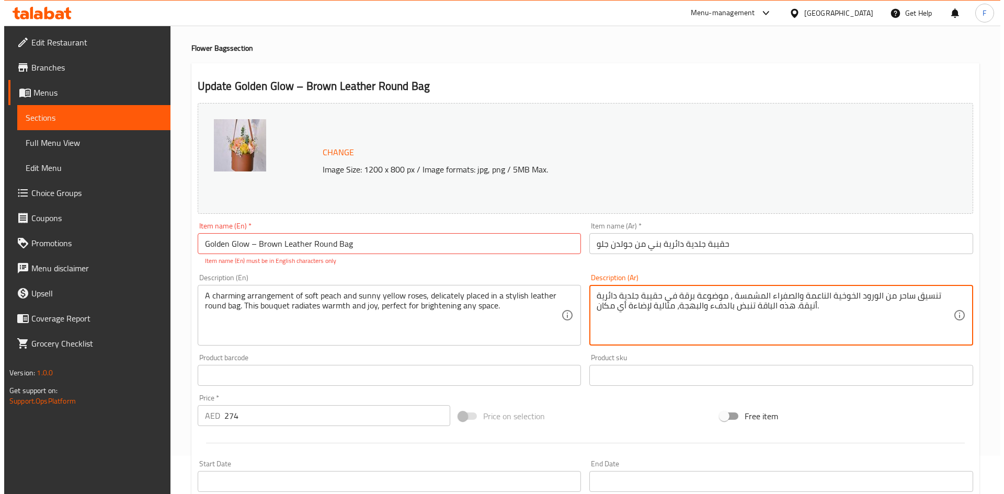
scroll to position [0, 0]
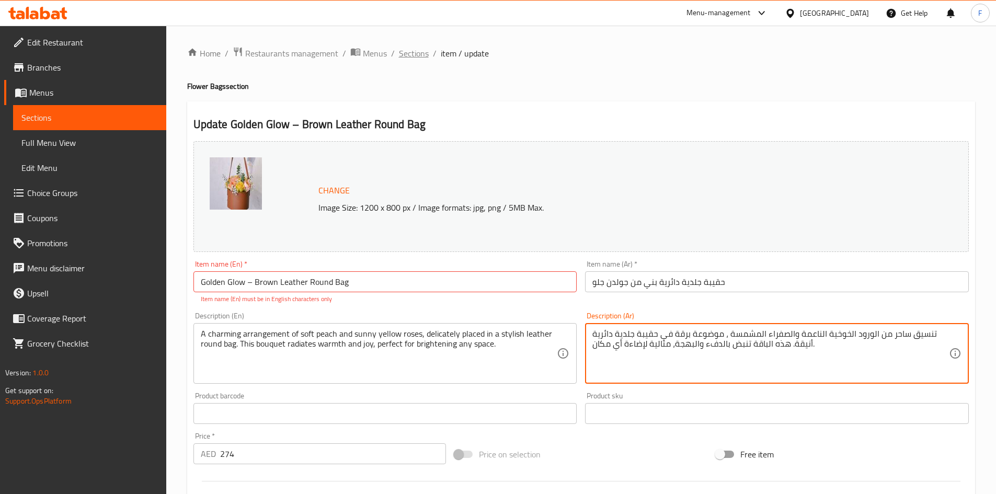
click at [415, 58] on span "Sections" at bounding box center [414, 53] width 30 height 13
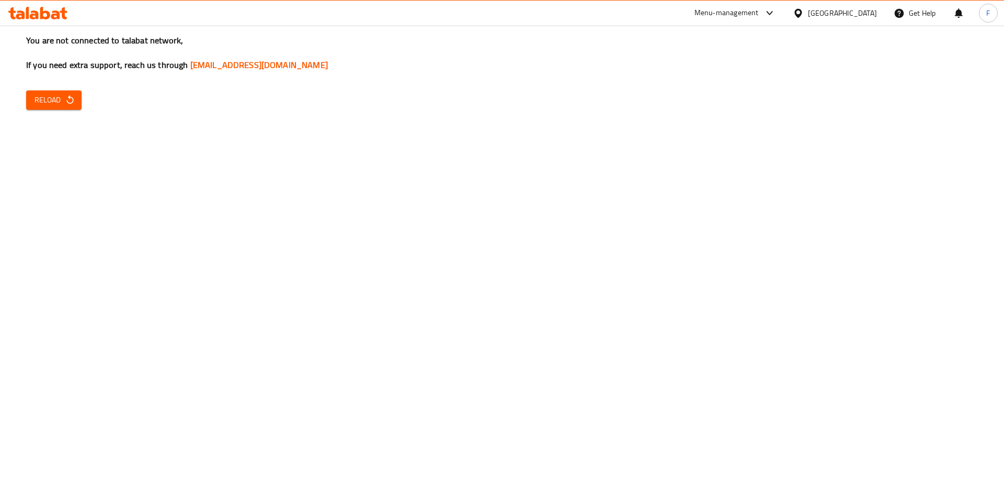
click at [41, 96] on span "Reload" at bounding box center [54, 100] width 39 height 13
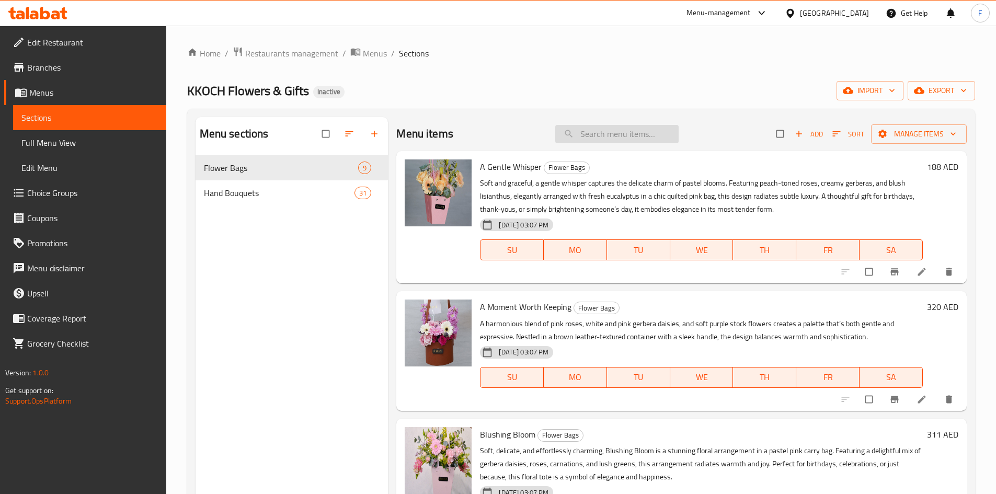
click at [586, 133] on input "search" at bounding box center [616, 134] width 123 height 18
paste input "Candy Rush – Leather Round Bag"
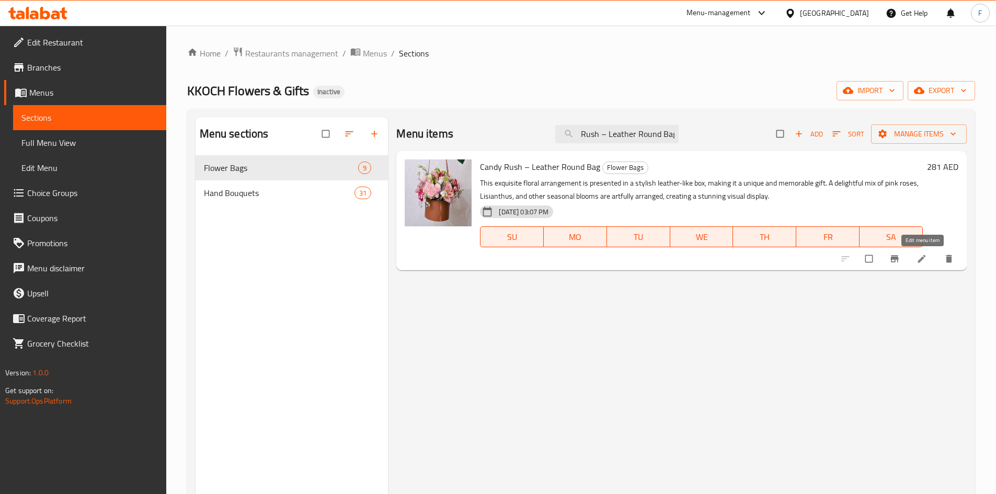
type input "Candy Rush – Leather Round Bag"
click at [924, 257] on icon at bounding box center [922, 259] width 10 height 10
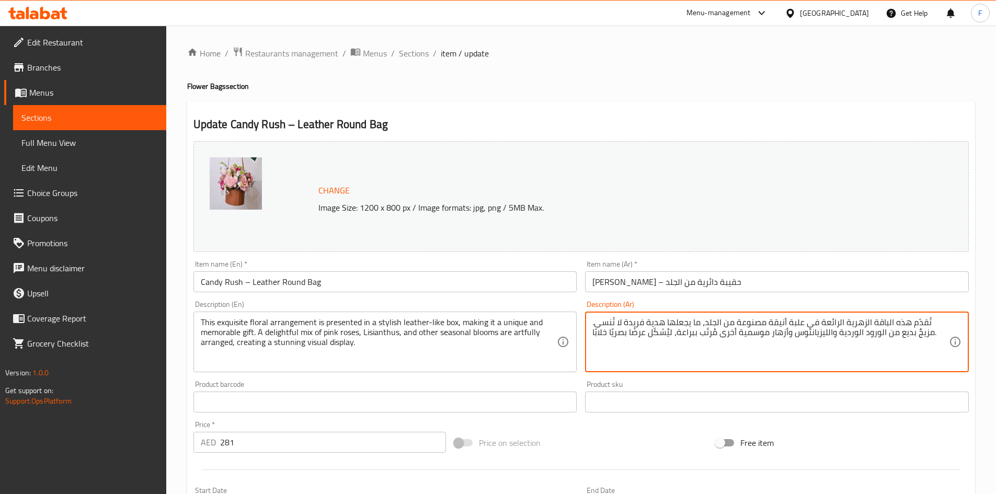
drag, startPoint x: 819, startPoint y: 323, endPoint x: 734, endPoint y: 324, distance: 85.3
drag, startPoint x: 740, startPoint y: 326, endPoint x: 446, endPoint y: 362, distance: 295.7
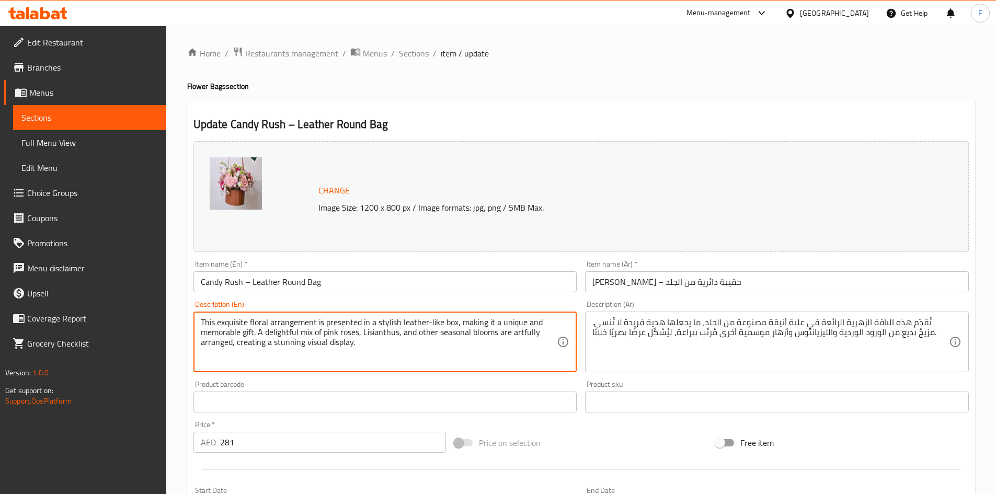
drag, startPoint x: 373, startPoint y: 322, endPoint x: 458, endPoint y: 322, distance: 85.3
click at [458, 322] on textarea "This exquisite floral arrangement is presented in a stylish leather-like box, m…" at bounding box center [379, 342] width 357 height 50
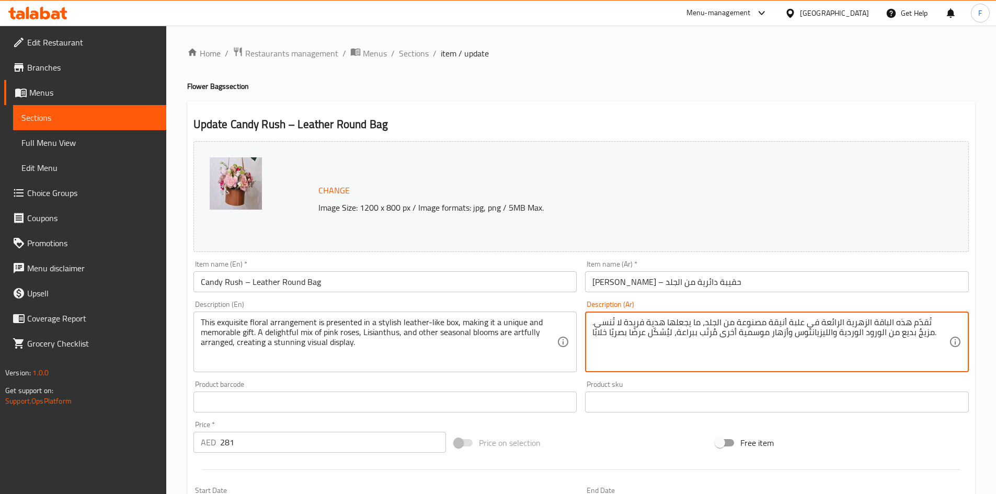
drag, startPoint x: 828, startPoint y: 322, endPoint x: 724, endPoint y: 319, distance: 103.6
click at [724, 319] on textarea "تُقدّم هذه الباقة الزهرية الرائعة في علبة أنيقة مصنوعة من الجلد، ما يجعلها هدية…" at bounding box center [771, 342] width 357 height 50
click at [729, 323] on textarea "تُقدّم هذه الباقة الزهرية الرائعة في علبة أنيقة مصنوعة من الجلد، ما يجعلها هدية…" at bounding box center [771, 342] width 357 height 50
drag, startPoint x: 722, startPoint y: 322, endPoint x: 832, endPoint y: 324, distance: 109.3
click at [836, 324] on textarea "تُقدّم هذه الباقة الزهرية الرائعة في علبة أنيقة مصنوعة من الجلد، ما يجعلها هدية…" at bounding box center [771, 342] width 357 height 50
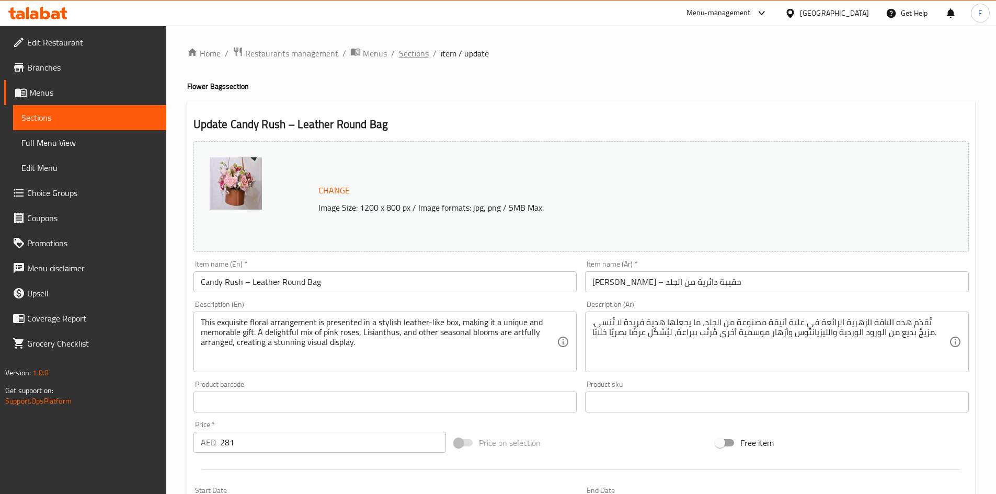
click at [416, 53] on span "Sections" at bounding box center [414, 53] width 30 height 13
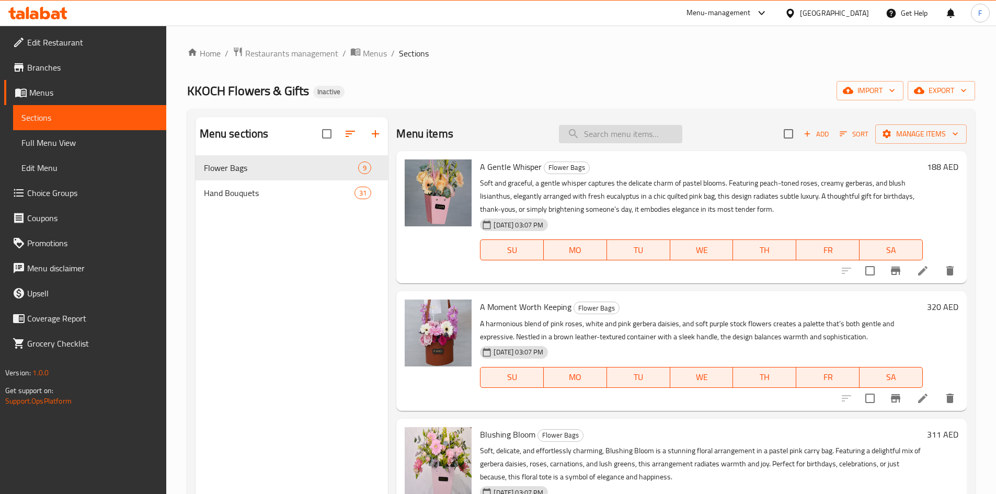
click at [603, 134] on input "search" at bounding box center [620, 134] width 123 height 18
paste input "Painted With Love"
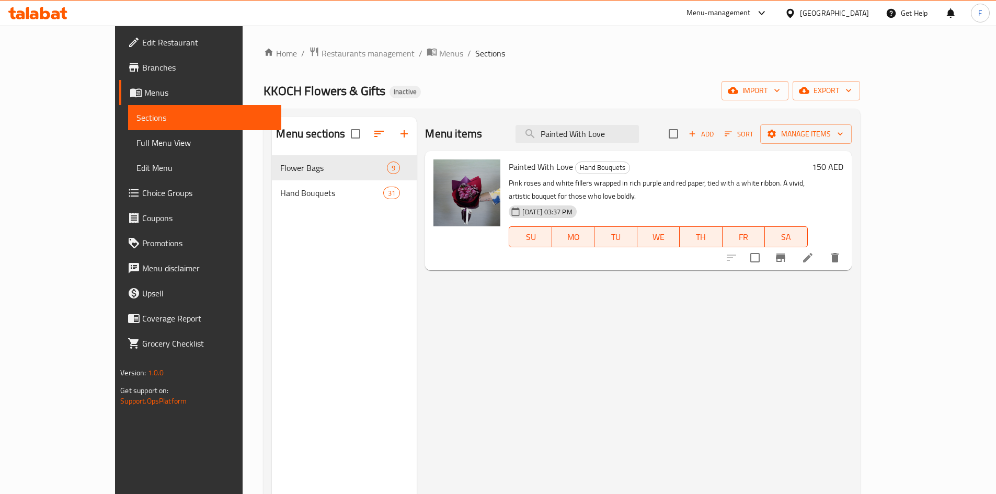
type input "Painted With Love"
click at [519, 172] on span "Painted With Love" at bounding box center [541, 167] width 64 height 16
click at [632, 129] on input "Painted With Love" at bounding box center [577, 134] width 123 height 18
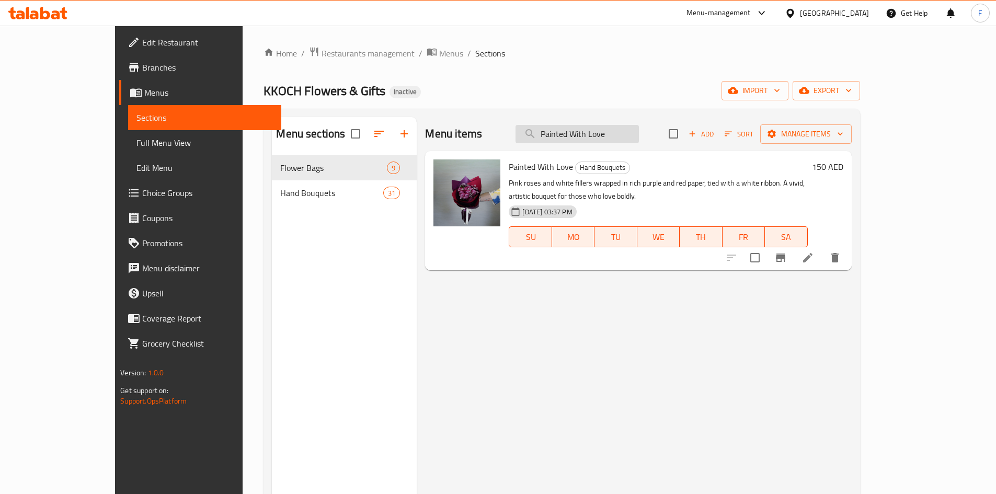
click at [632, 129] on input "Painted With Love" at bounding box center [577, 134] width 123 height 18
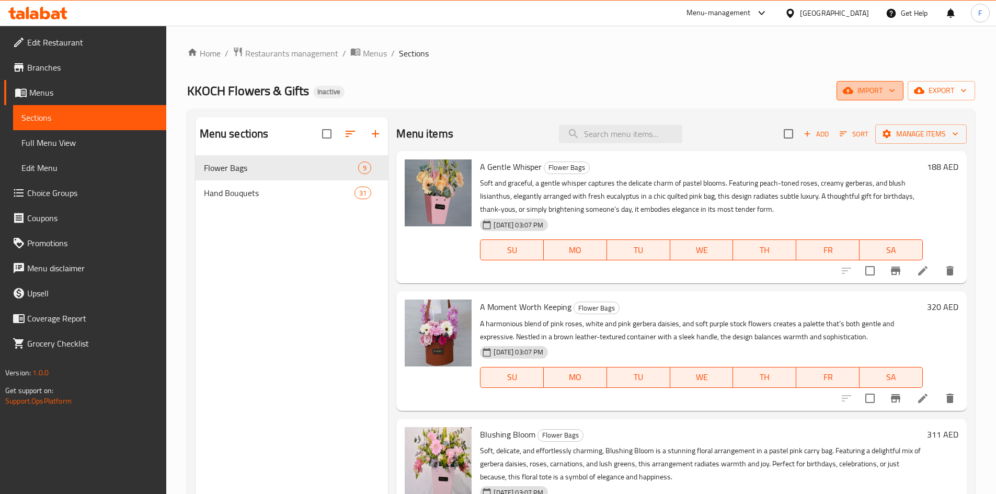
click at [858, 83] on button "import" at bounding box center [870, 90] width 67 height 19
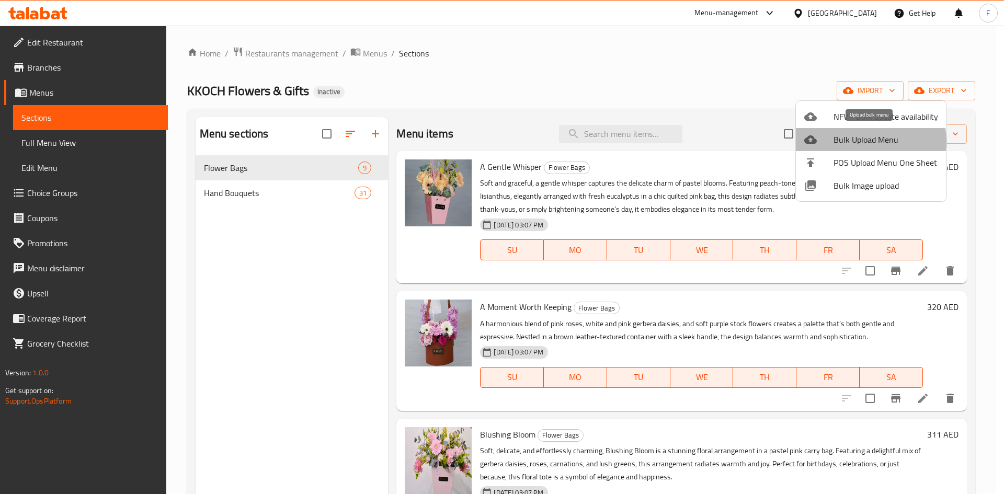
click at [865, 141] on span "Bulk Upload Menu" at bounding box center [886, 139] width 105 height 13
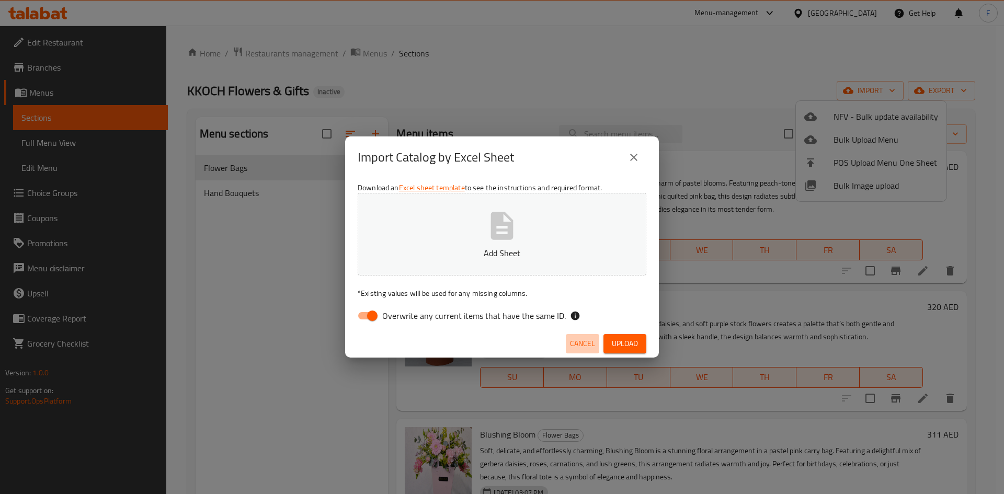
click at [578, 339] on span "Cancel" at bounding box center [582, 343] width 25 height 13
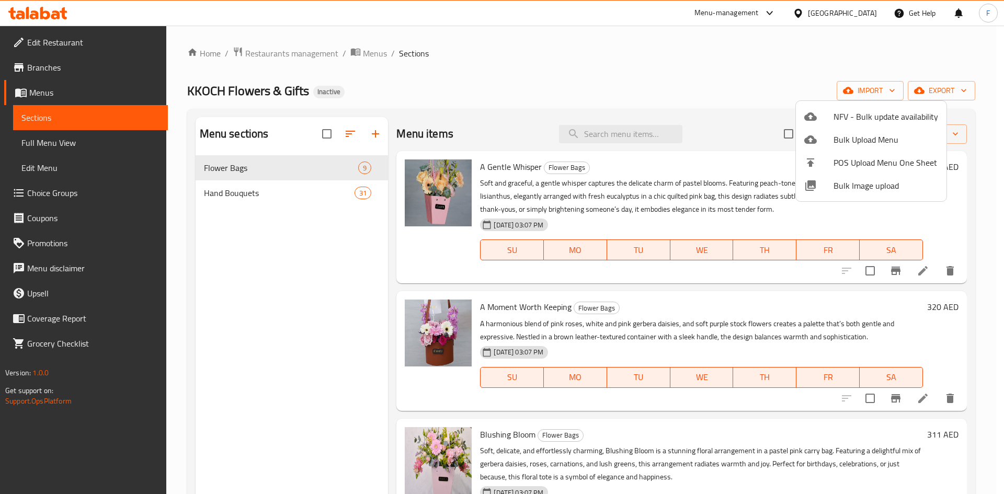
click at [593, 130] on div at bounding box center [502, 247] width 1004 height 494
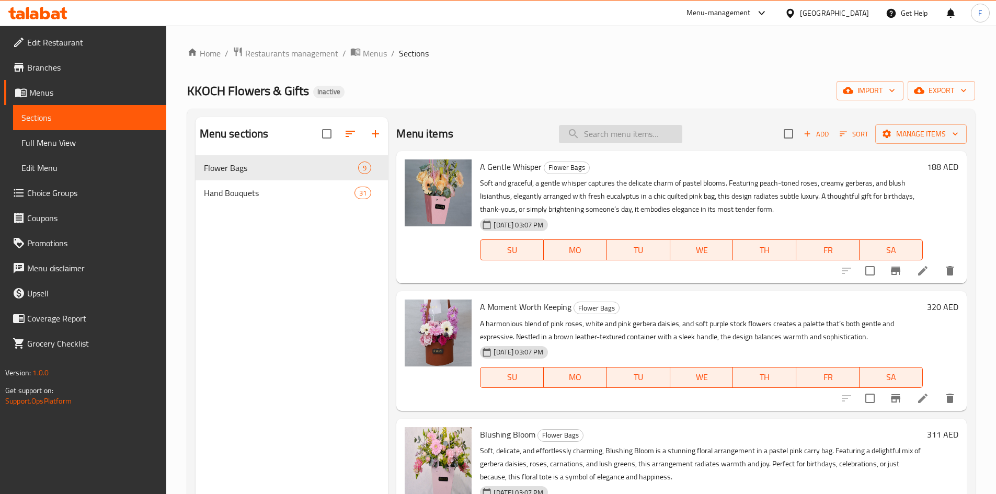
click at [599, 142] on input "search" at bounding box center [620, 134] width 123 height 18
click at [54, 88] on span "Menus" at bounding box center [93, 92] width 129 height 13
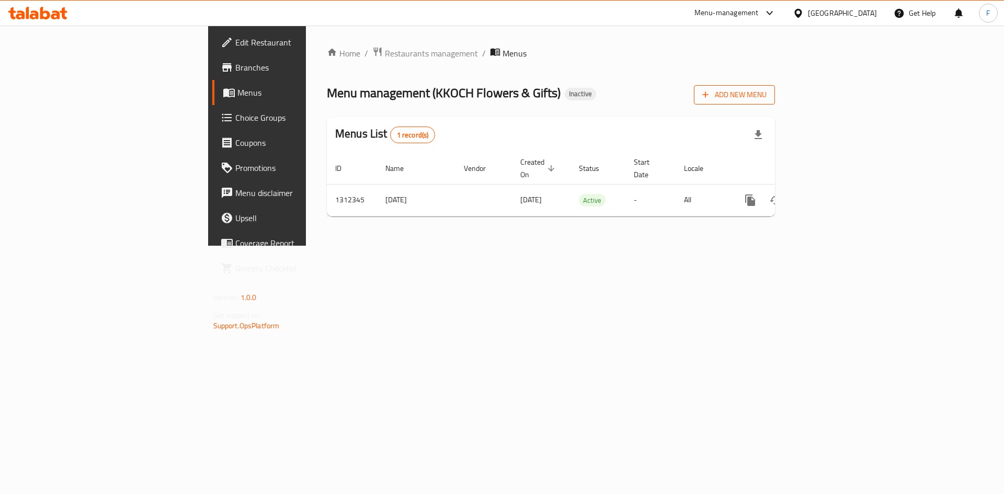
click at [767, 97] on span "Add New Menu" at bounding box center [734, 94] width 64 height 13
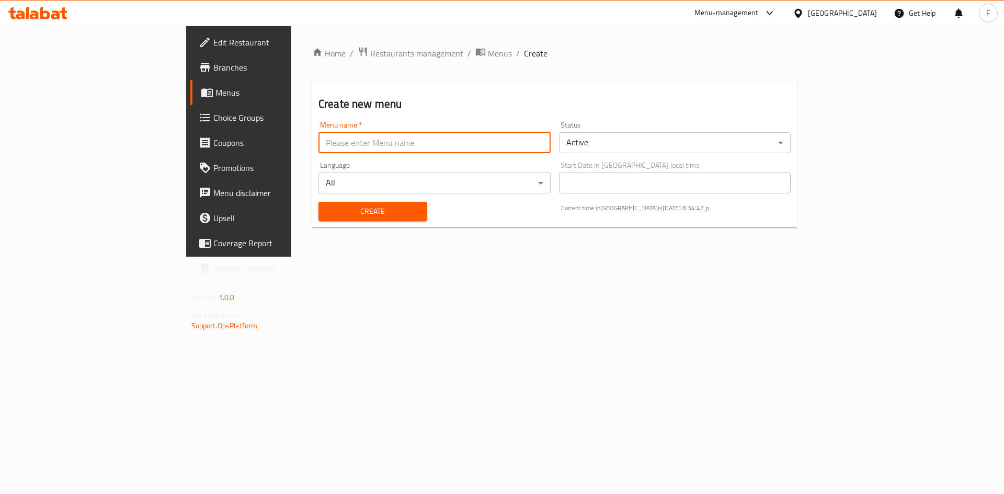
click at [319, 141] on input "text" at bounding box center [435, 142] width 232 height 21
type input "17/09/2025"
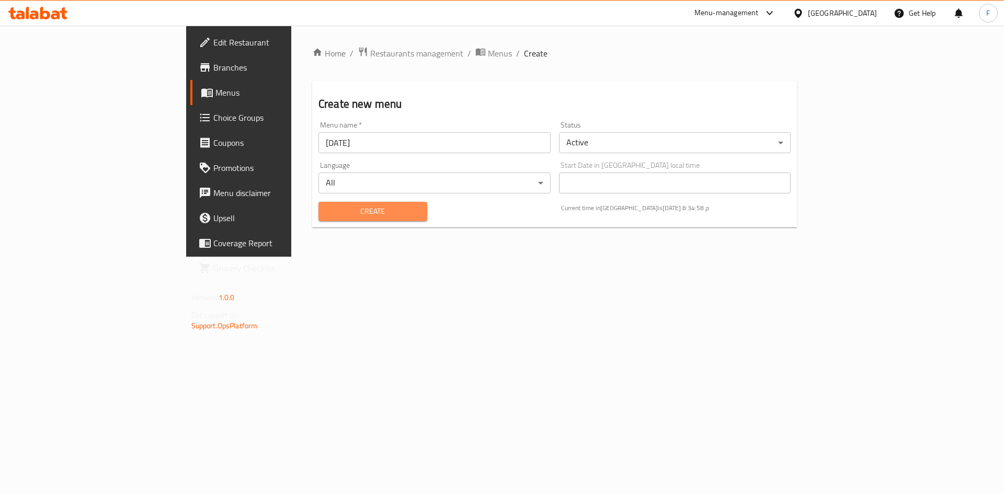
click at [327, 214] on span "Create" at bounding box center [373, 211] width 92 height 13
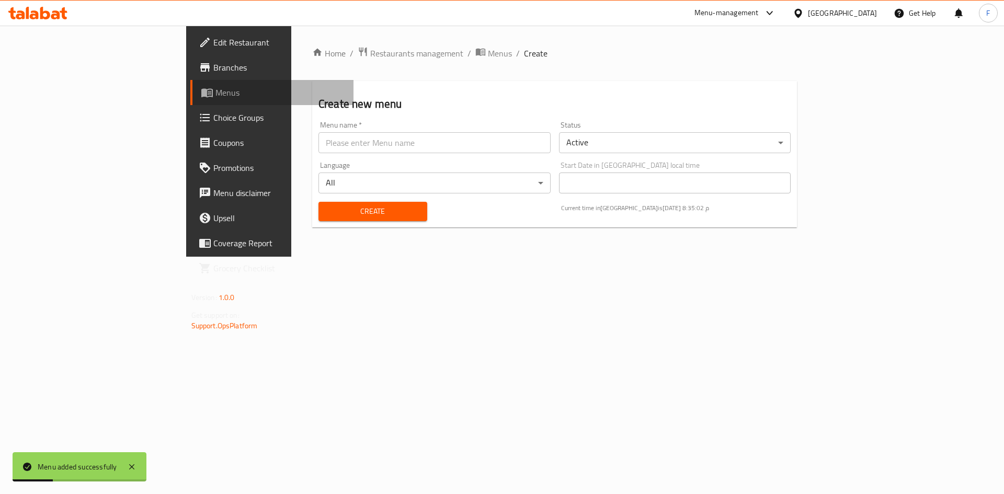
click at [215, 90] on span "Menus" at bounding box center [280, 92] width 130 height 13
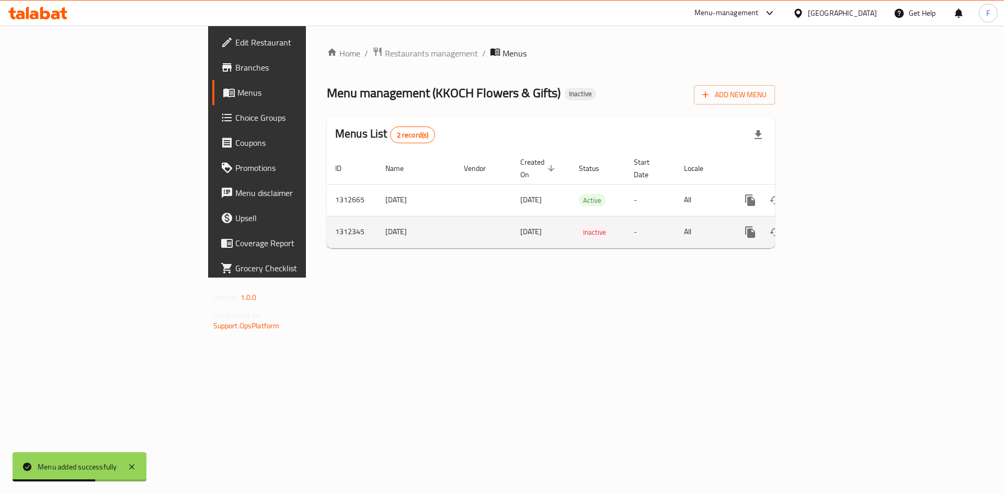
click at [520, 225] on span "16/09/2025" at bounding box center [530, 232] width 21 height 14
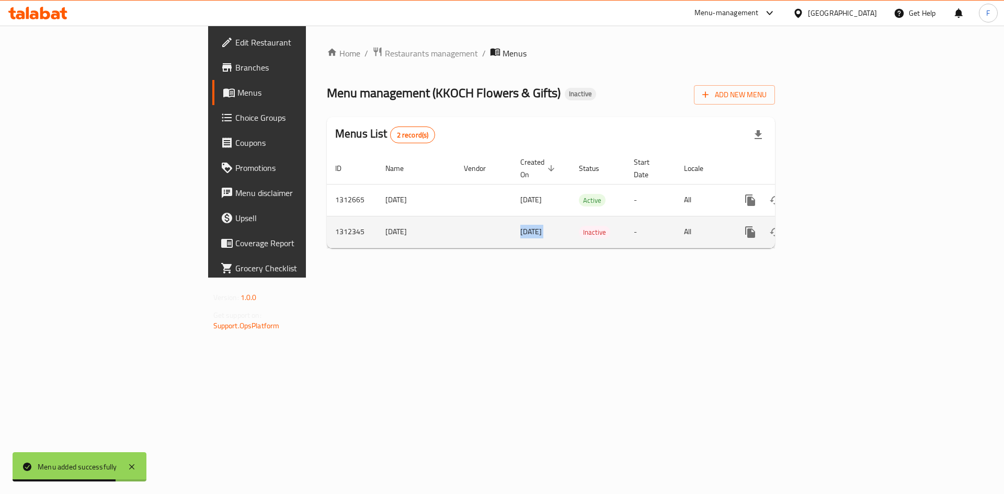
click at [520, 225] on span "16/09/2025" at bounding box center [530, 232] width 21 height 14
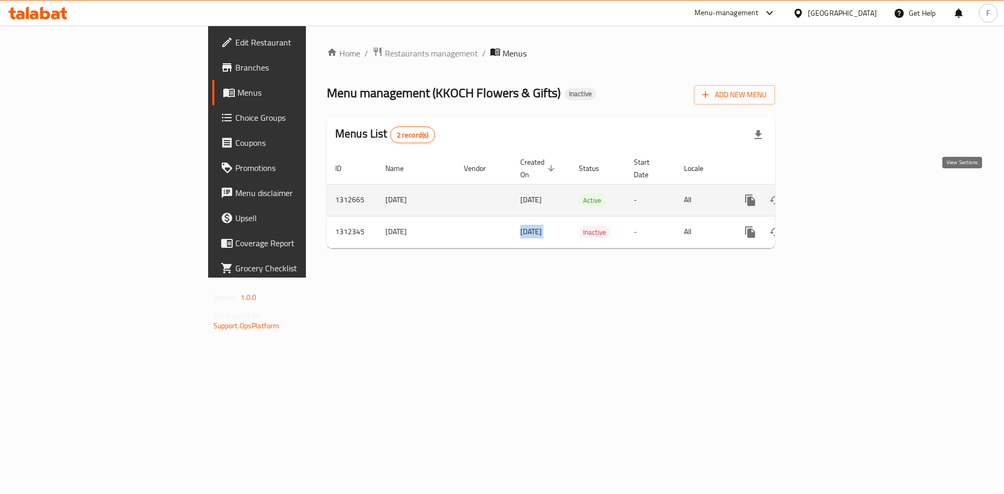
click at [832, 194] on icon "enhanced table" at bounding box center [826, 200] width 13 height 13
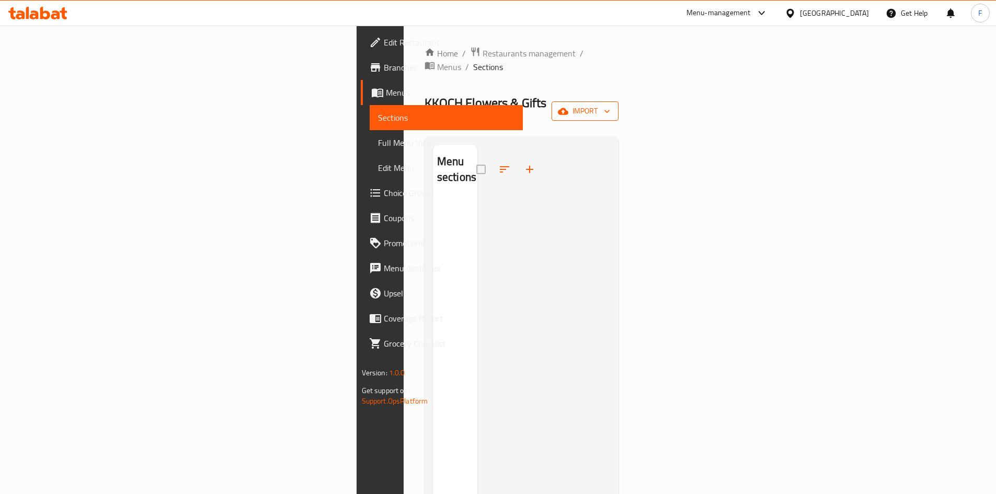
click at [610, 105] on span "import" at bounding box center [585, 111] width 50 height 13
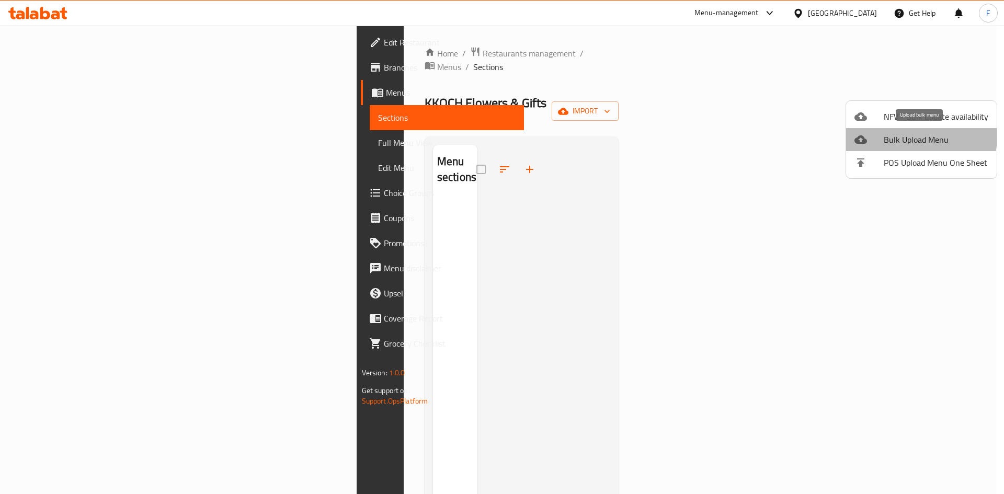
click at [902, 135] on span "Bulk Upload Menu" at bounding box center [936, 139] width 105 height 13
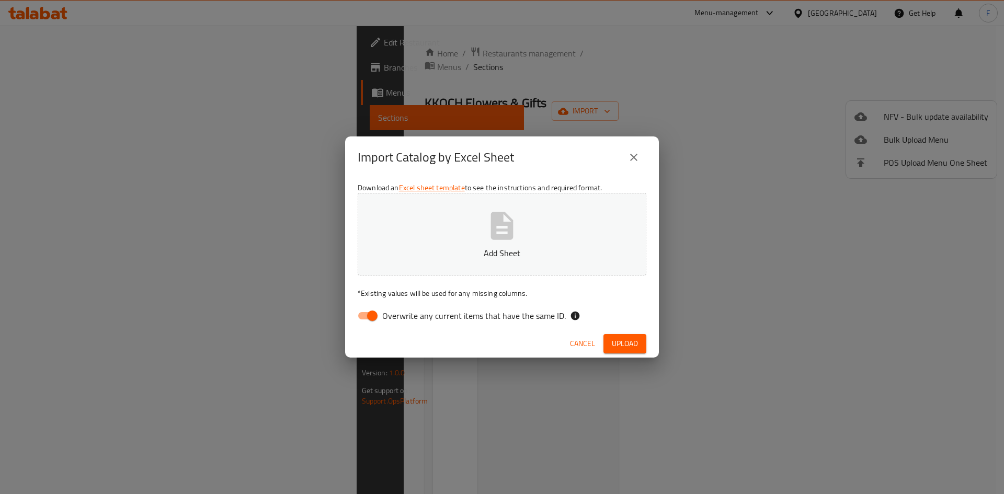
click at [492, 213] on icon "button" at bounding box center [501, 225] width 33 height 33
click at [366, 313] on input "Overwrite any current items that have the same ID." at bounding box center [373, 316] width 60 height 20
checkbox input "false"
click at [631, 339] on span "Upload" at bounding box center [625, 343] width 26 height 13
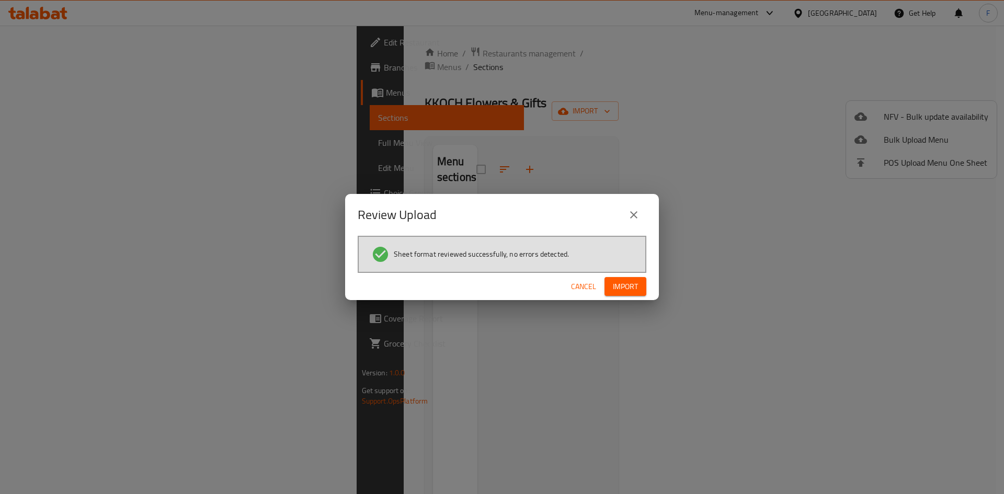
click at [624, 288] on span "Import" at bounding box center [625, 286] width 25 height 13
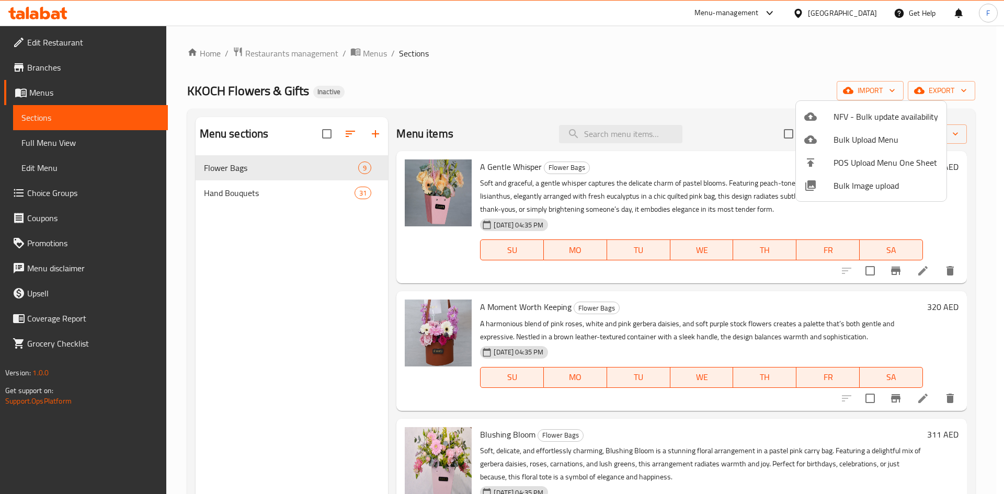
click at [302, 192] on div at bounding box center [502, 247] width 1004 height 494
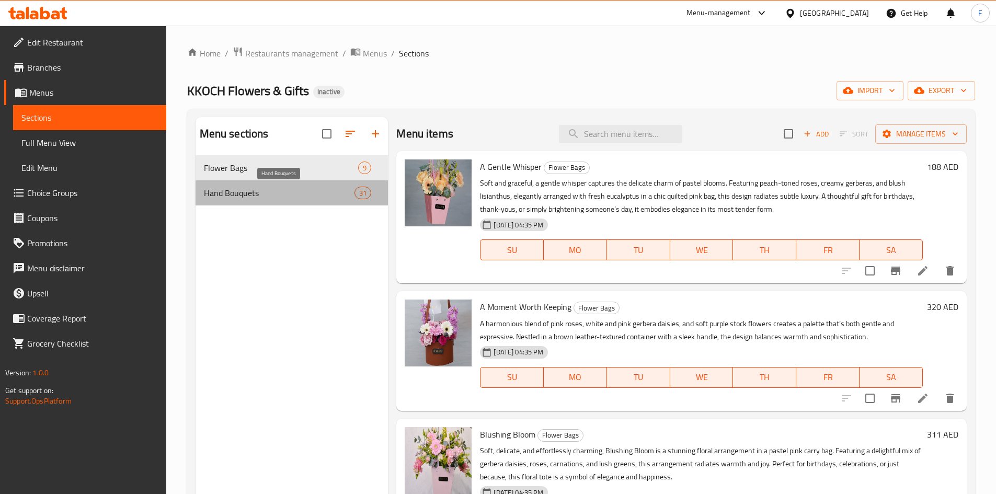
click at [302, 191] on span "Hand Bouquets" at bounding box center [279, 193] width 151 height 13
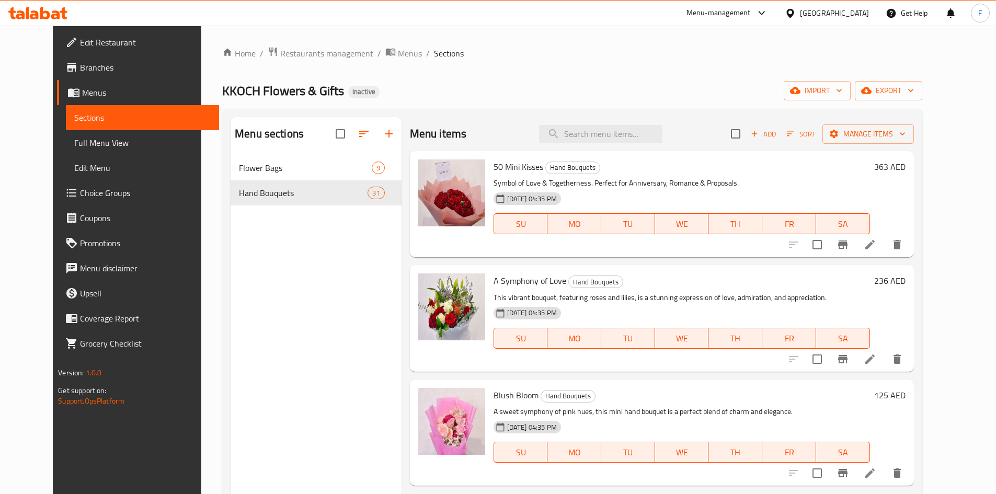
click at [511, 167] on span "50 Mini Kisses" at bounding box center [519, 167] width 50 height 16
click at [512, 167] on span "50 Mini Kisses" at bounding box center [519, 167] width 50 height 16
click at [74, 149] on span "Full Menu View" at bounding box center [142, 143] width 137 height 13
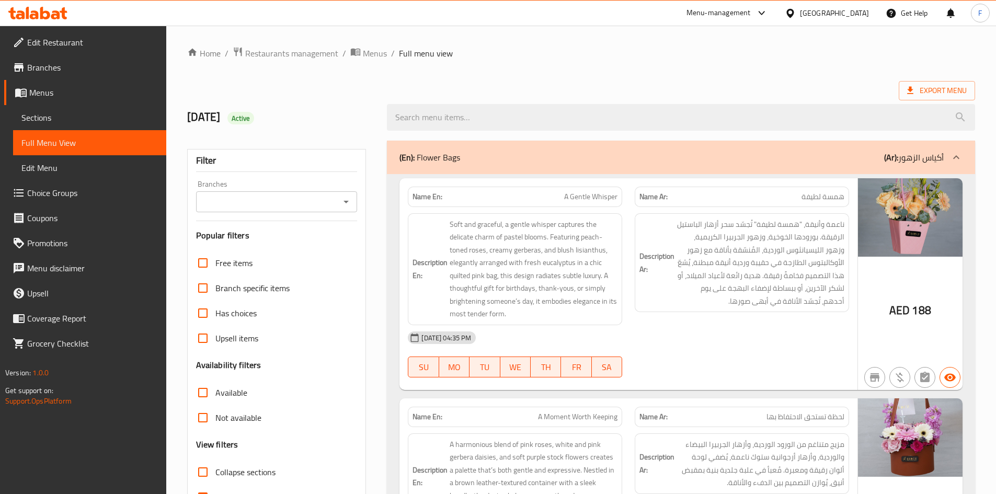
click at [517, 98] on div at bounding box center [681, 117] width 601 height 39
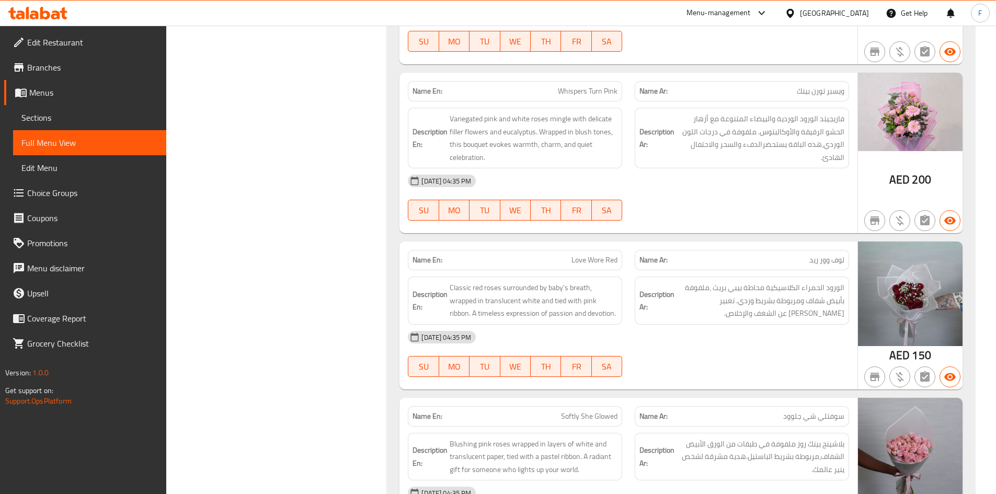
click at [831, 255] on span "لوف وور ريد" at bounding box center [827, 260] width 35 height 11
click at [591, 255] on span "Love Wore Red" at bounding box center [595, 260] width 46 height 11
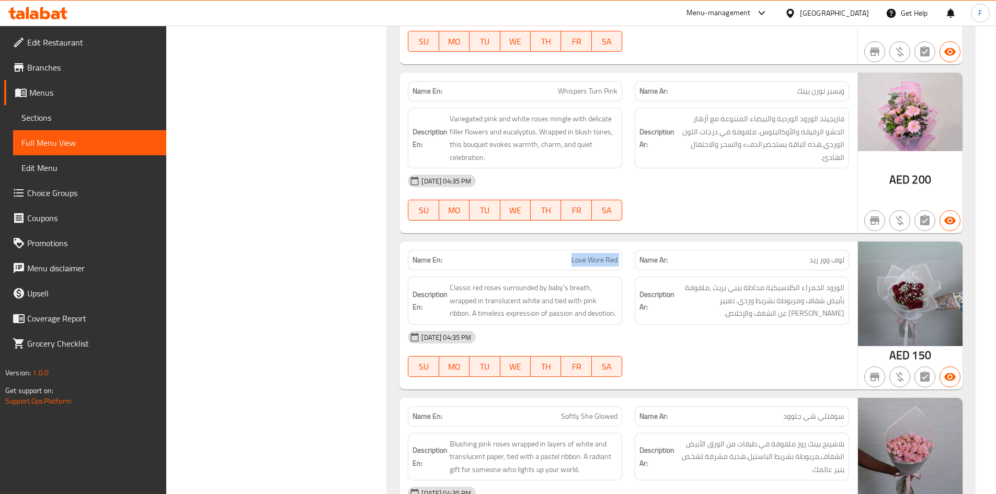
click at [591, 255] on span "Love Wore Red" at bounding box center [595, 260] width 46 height 11
click at [819, 255] on span "لوف وور ريد" at bounding box center [827, 260] width 35 height 11
click at [820, 255] on span "لوف وور ريد" at bounding box center [827, 260] width 35 height 11
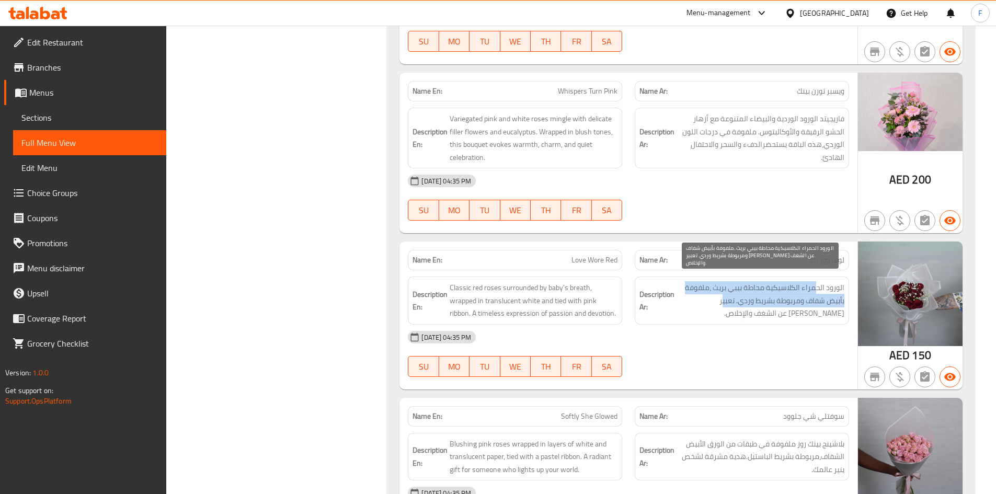
drag, startPoint x: 817, startPoint y: 276, endPoint x: 723, endPoint y: 282, distance: 94.9
click at [723, 282] on span "الورود الحمراء الكلاسيكية محاطة بيبي بريث ،ملفوفة بأبيض شفاف ومربوطة بشريط وردي…" at bounding box center [761, 300] width 168 height 39
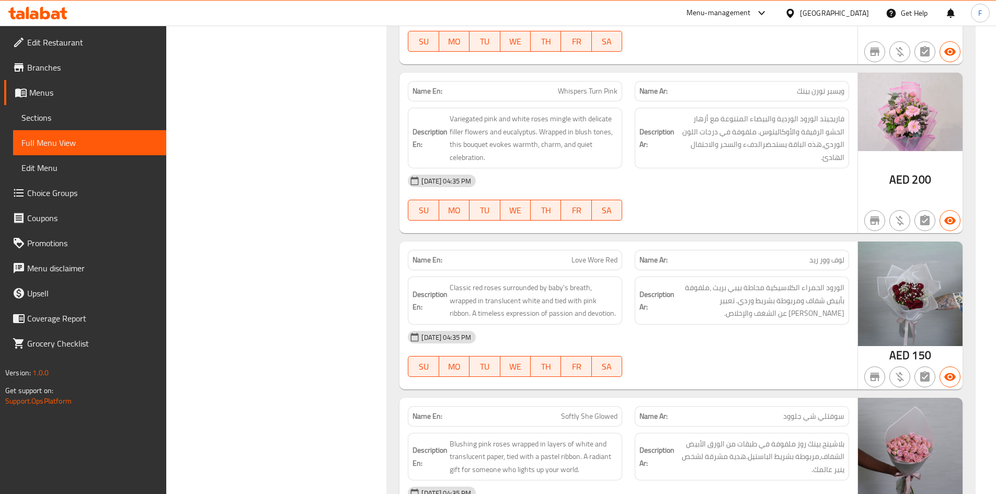
click at [673, 293] on strong "Description Ar:" at bounding box center [657, 301] width 35 height 26
click at [672, 292] on strong "Description Ar:" at bounding box center [657, 301] width 35 height 26
click at [746, 283] on span "الورود الحمراء الكلاسيكية محاطة بيبي بريث ،ملفوفة بأبيض شفاف ومربوطة بشريط وردي…" at bounding box center [761, 300] width 168 height 39
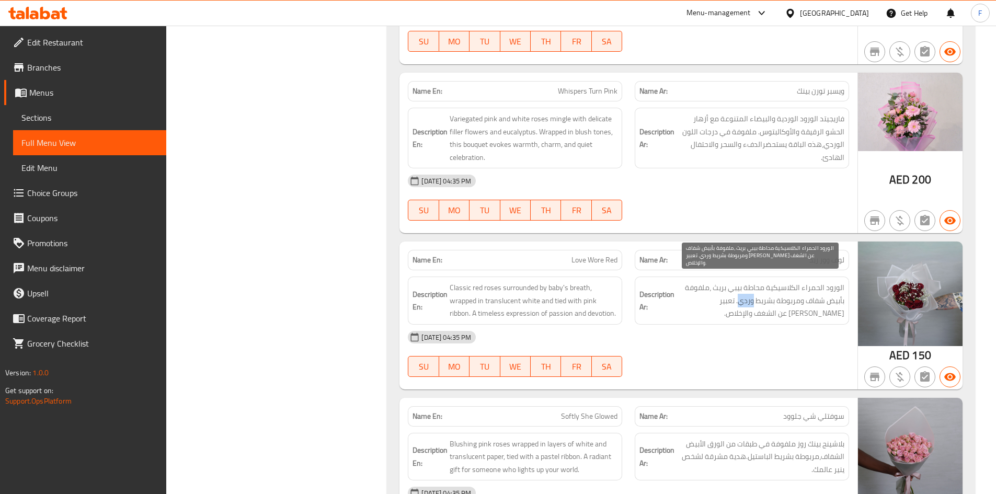
click at [746, 283] on span "الورود الحمراء الكلاسيكية محاطة بيبي بريث ،ملفوفة بأبيض شفاف ومربوطة بشريط وردي…" at bounding box center [761, 300] width 168 height 39
click at [746, 282] on span "الورود الحمراء الكلاسيكية محاطة بيبي بريث ،ملفوفة بأبيض شفاف ومربوطة بشريط وردي…" at bounding box center [761, 300] width 168 height 39
click at [833, 255] on span "لوف وور ريد" at bounding box center [827, 260] width 35 height 11
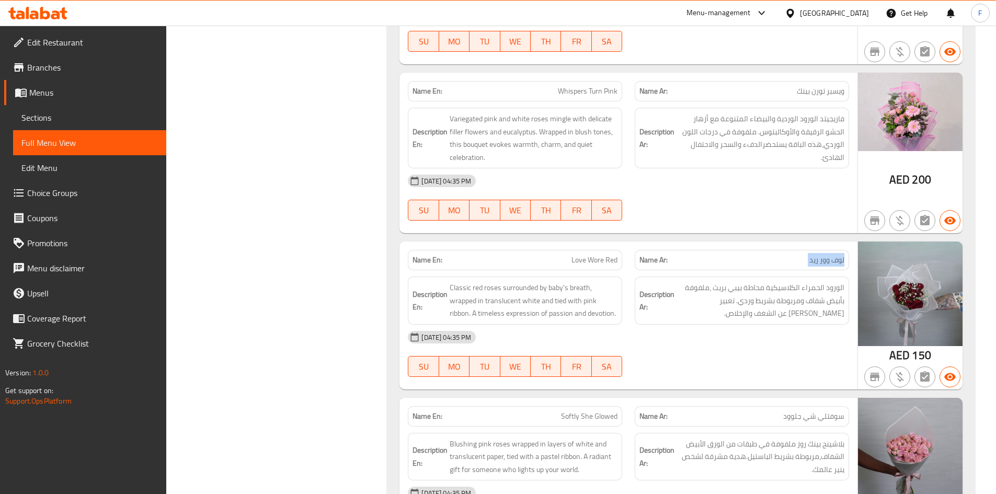
click at [833, 255] on span "لوف وور ريد" at bounding box center [827, 260] width 35 height 11
click at [589, 255] on span "Love Wore Red" at bounding box center [595, 260] width 46 height 11
drag, startPoint x: 589, startPoint y: 248, endPoint x: 601, endPoint y: 249, distance: 11.6
click at [591, 255] on span "Love Wore Red" at bounding box center [595, 260] width 46 height 11
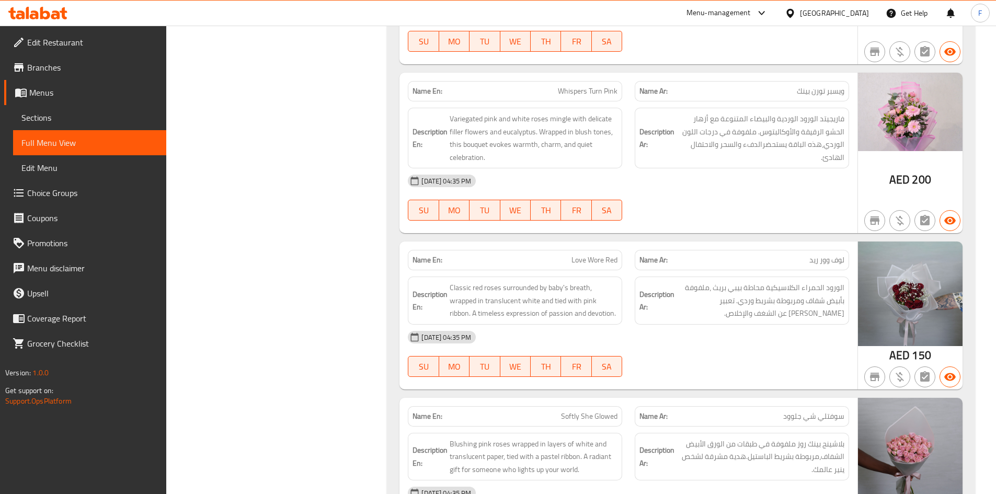
click at [818, 255] on span "لوف وور ريد" at bounding box center [827, 260] width 35 height 11
click at [831, 86] on span "ويسبر تورن بينك" at bounding box center [821, 91] width 48 height 11
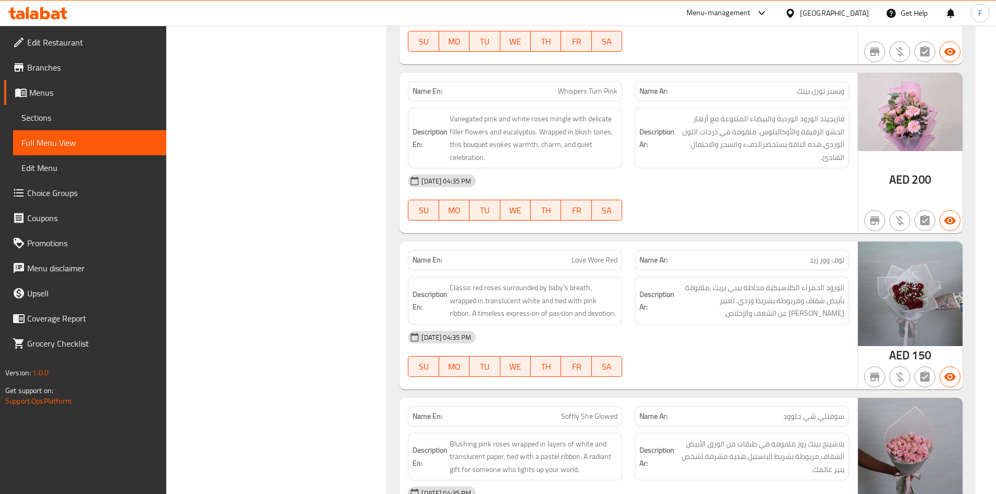
click at [808, 86] on span "ويسبر تورن بينك" at bounding box center [821, 91] width 48 height 11
drag, startPoint x: 817, startPoint y: 79, endPoint x: 790, endPoint y: 79, distance: 27.7
click at [790, 86] on p "Name Ar: ويسبر تورن بينك" at bounding box center [742, 91] width 205 height 11
click at [604, 86] on span "Whispers Turn Pink" at bounding box center [588, 91] width 60 height 11
click at [605, 86] on span "Whispers Turn Pink" at bounding box center [588, 91] width 60 height 11
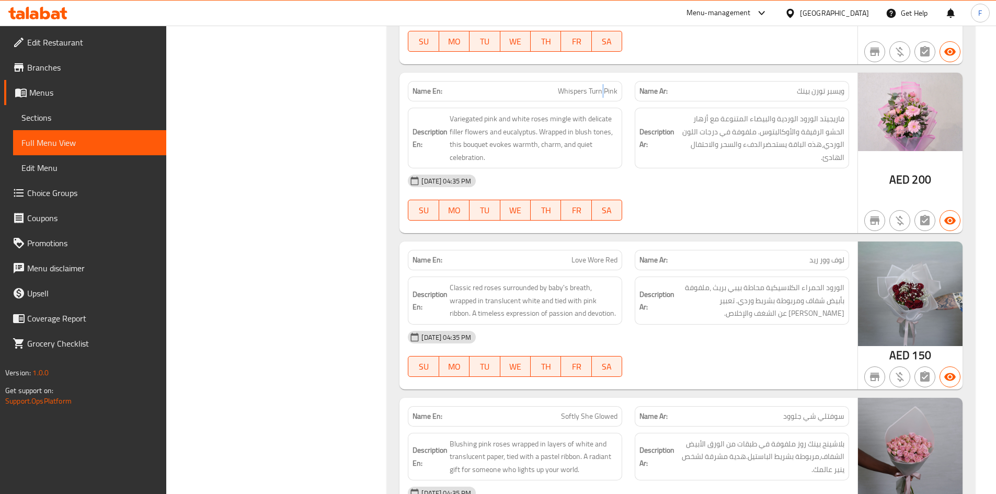
click at [605, 86] on span "Whispers Turn Pink" at bounding box center [588, 91] width 60 height 11
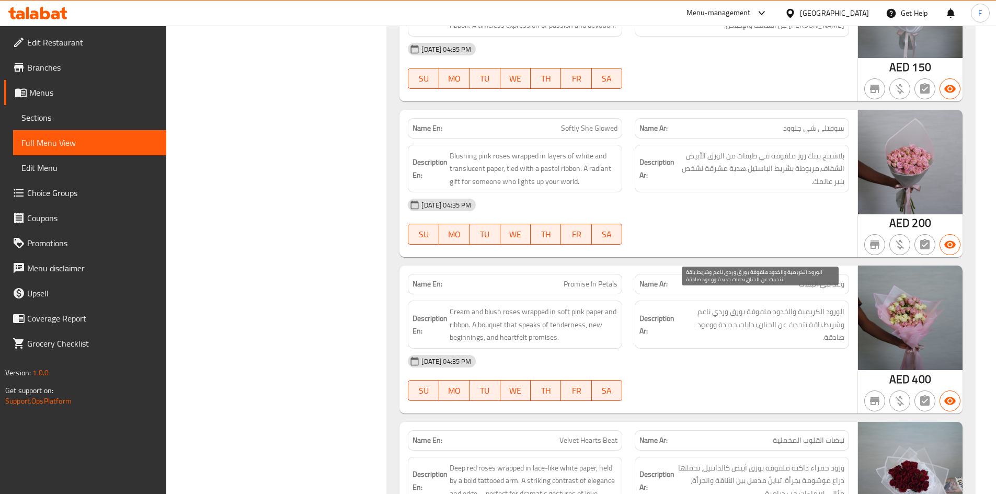
scroll to position [5303, 0]
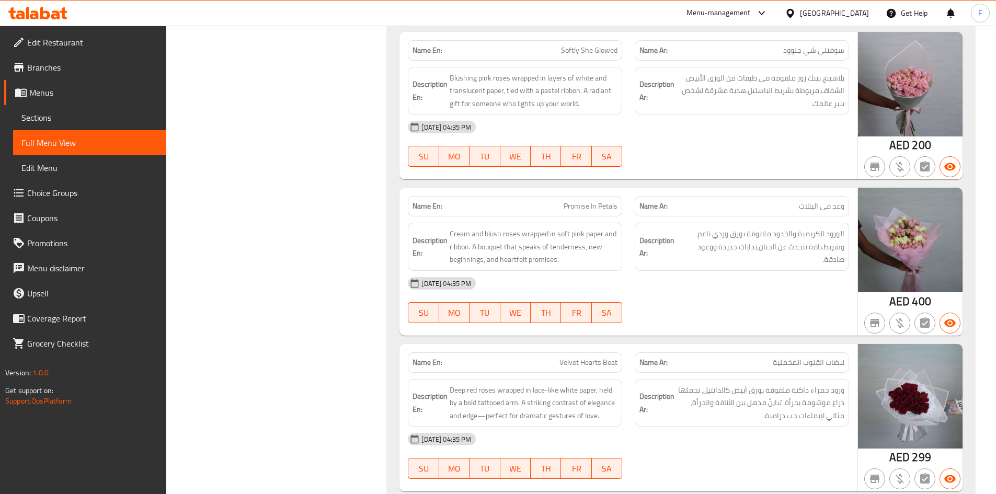
click at [806, 201] on span "وعد في البتلات" at bounding box center [822, 206] width 46 height 11
click at [605, 201] on span "Promise In Petals" at bounding box center [591, 206] width 54 height 11
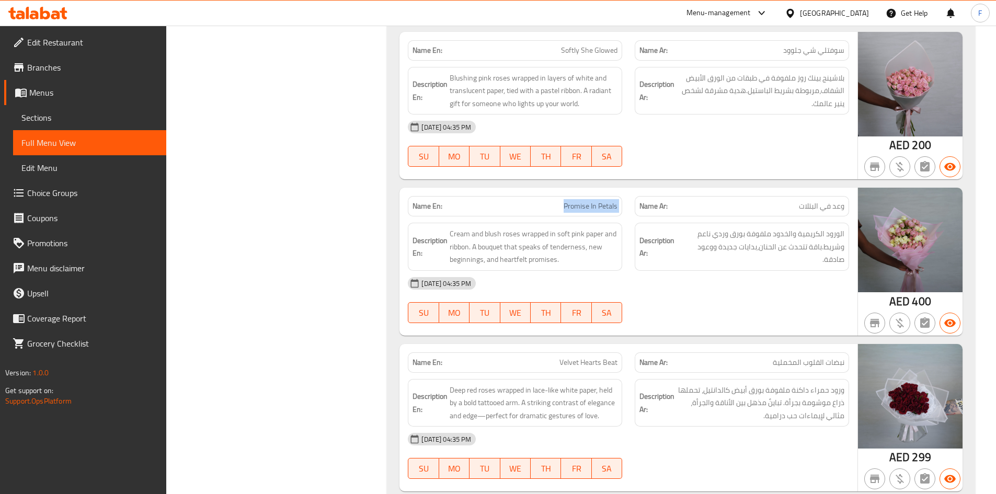
click at [605, 201] on span "Promise In Petals" at bounding box center [591, 206] width 54 height 11
click at [762, 201] on p "Name Ar: وعد في البتلات" at bounding box center [742, 206] width 205 height 11
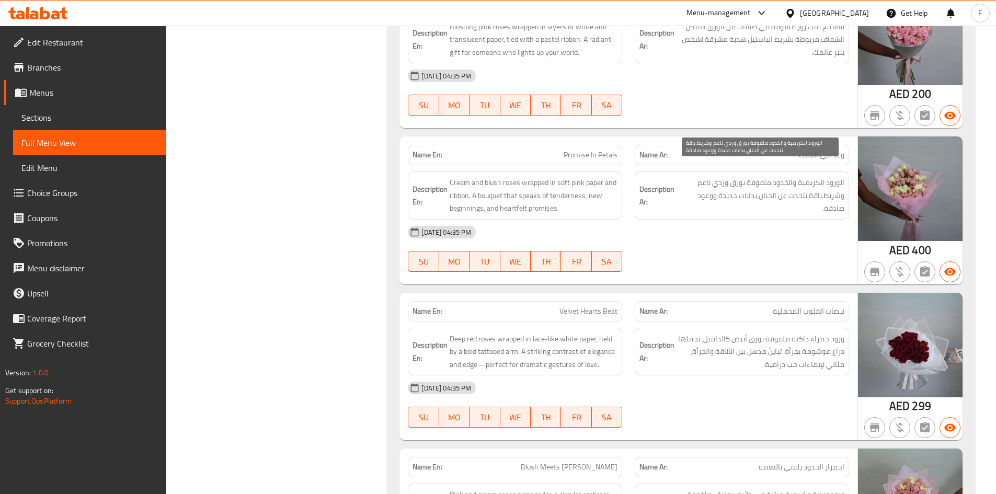
scroll to position [5513, 0]
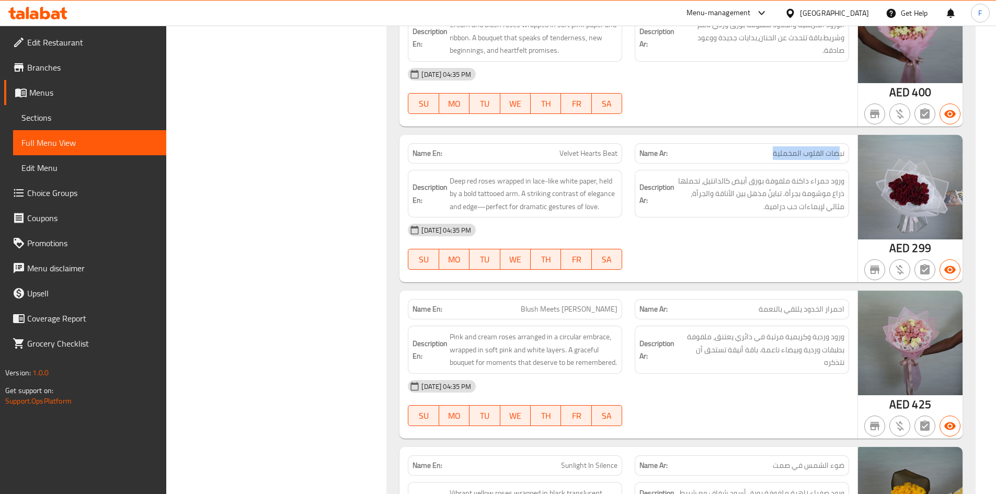
drag, startPoint x: 835, startPoint y: 142, endPoint x: 773, endPoint y: 144, distance: 61.8
click at [773, 148] on p "Name Ar: نبضات القلوب المخملية" at bounding box center [742, 153] width 205 height 11
click at [797, 304] on span "احمرار الخدود يلتقي بالنعمة" at bounding box center [802, 309] width 86 height 11
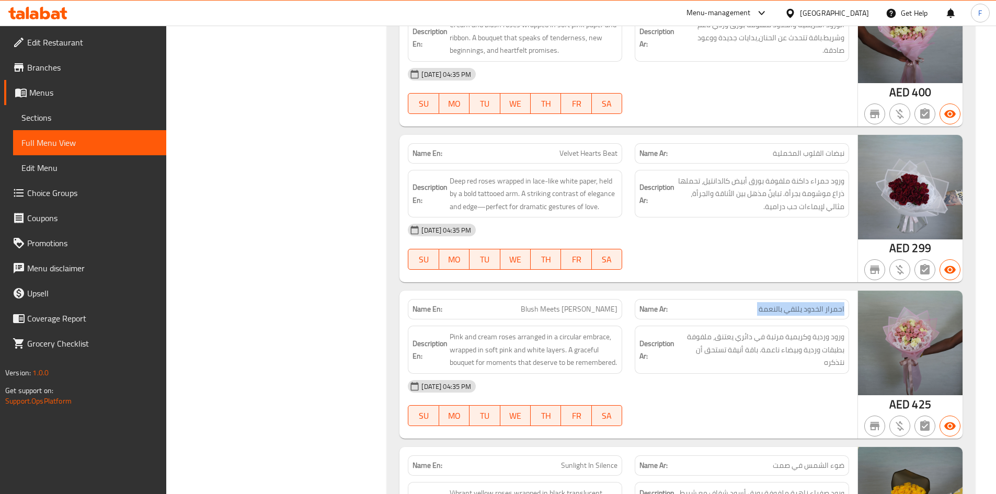
click at [772, 304] on span "احمرار الخدود يلتقي بالنعمة" at bounding box center [802, 309] width 86 height 11
click at [795, 304] on span "احمرار الخدود يلتقي بالنعمة" at bounding box center [802, 309] width 86 height 11
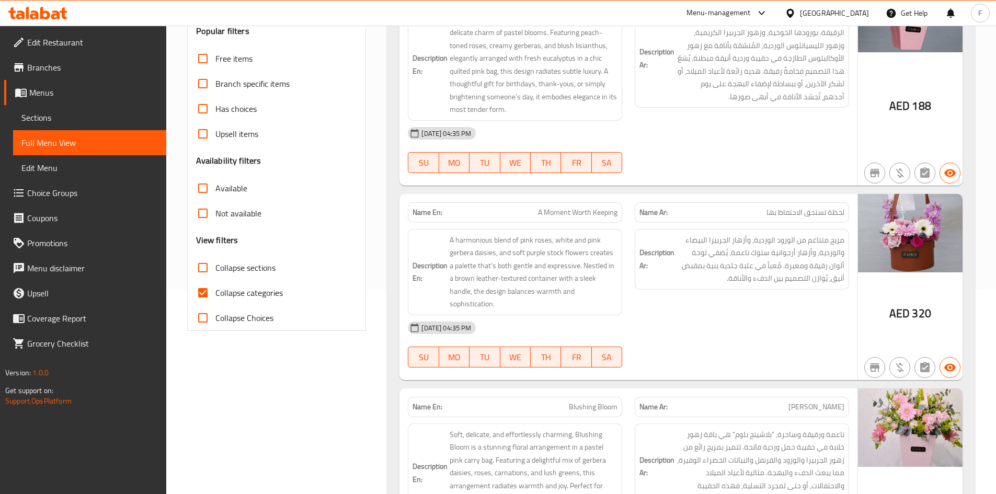
scroll to position [45, 0]
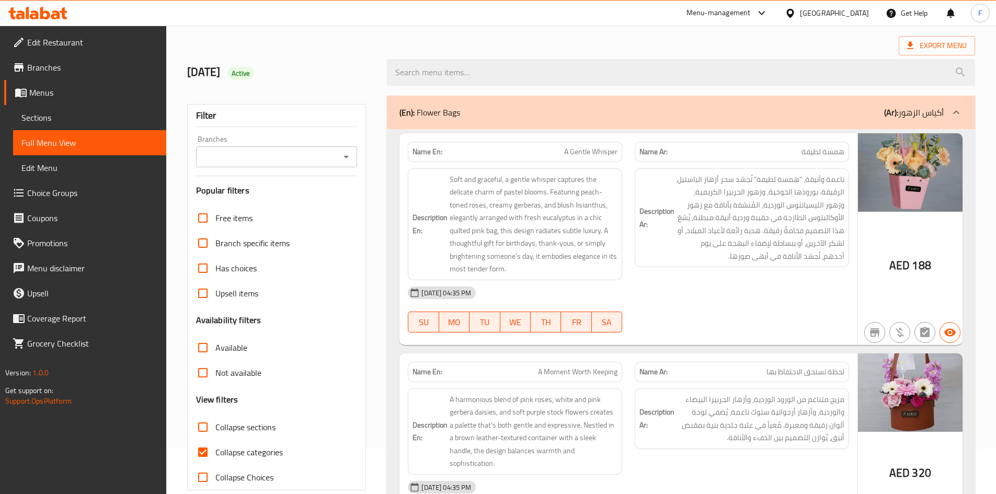
click at [41, 119] on span "Sections" at bounding box center [89, 117] width 137 height 13
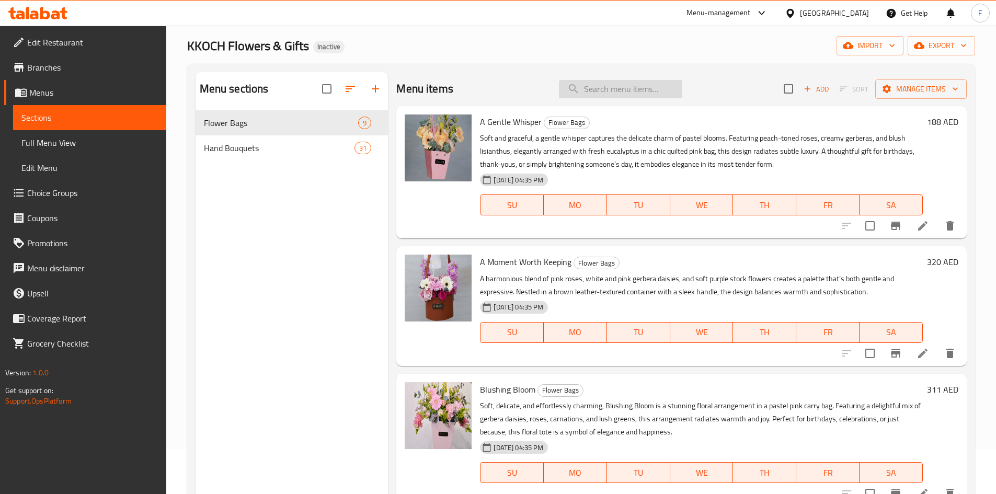
click at [589, 86] on input "search" at bounding box center [620, 89] width 123 height 18
click at [516, 120] on span "A Gentle Whisper" at bounding box center [511, 122] width 62 height 16
click at [668, 42] on div "KKOCH Flowers & Gifts Inactive import export" at bounding box center [581, 45] width 788 height 19
click at [867, 46] on span "import" at bounding box center [870, 45] width 50 height 13
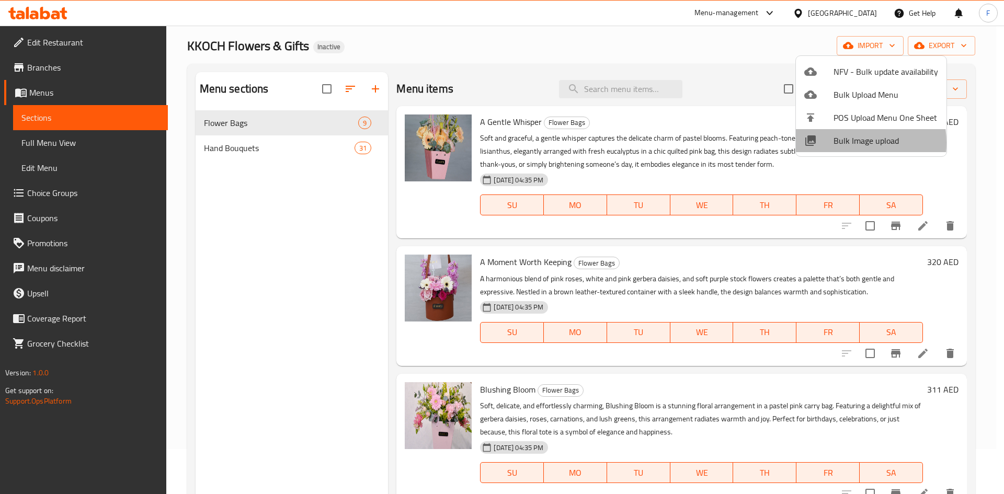
click at [842, 143] on span "Bulk Image upload" at bounding box center [886, 140] width 105 height 13
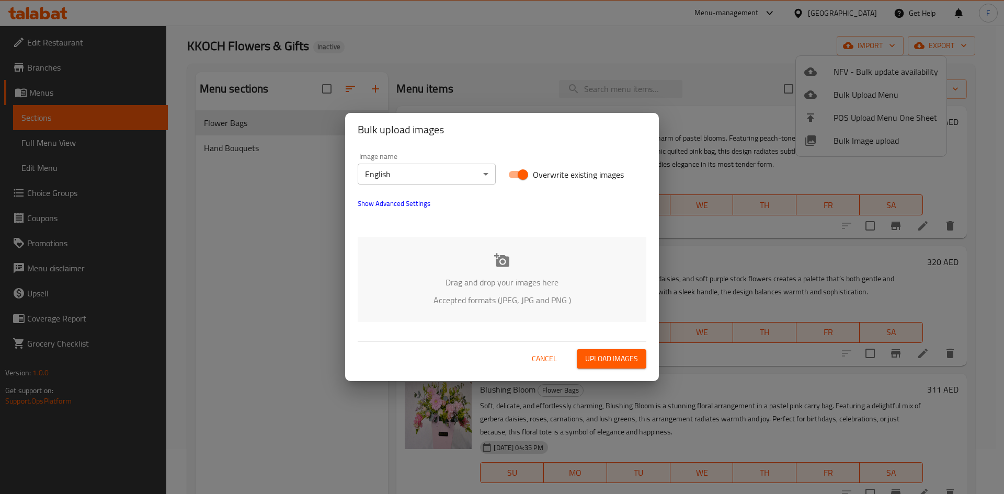
click at [510, 264] on div "Drag and drop your images here Accepted formats (JPEG, JPG and PNG )" at bounding box center [502, 279] width 289 height 85
click at [497, 260] on icon at bounding box center [501, 260] width 15 height 14
click at [547, 355] on span "Cancel" at bounding box center [544, 359] width 25 height 13
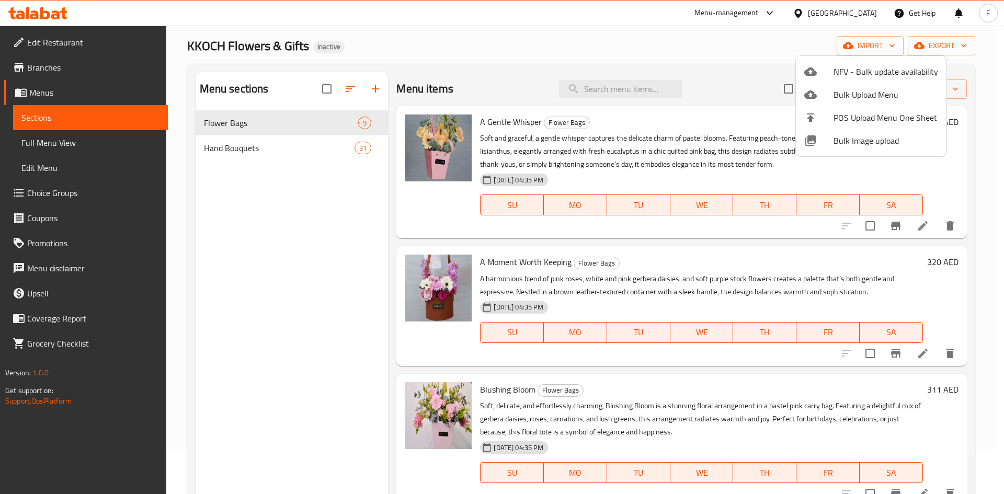
click at [337, 241] on div at bounding box center [502, 247] width 1004 height 494
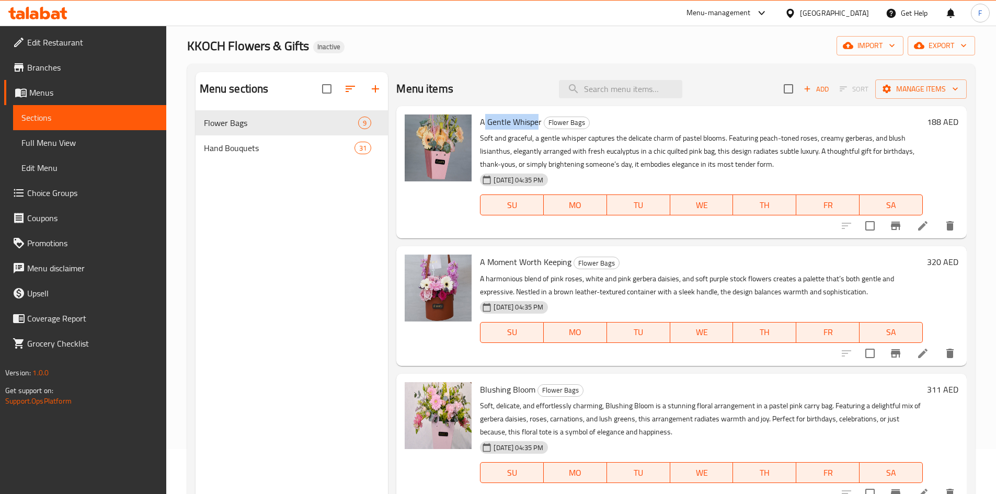
drag, startPoint x: 539, startPoint y: 125, endPoint x: 485, endPoint y: 115, distance: 54.9
click at [485, 115] on span "A Gentle Whisper" at bounding box center [511, 122] width 62 height 16
copy span "Gentle Whispe"
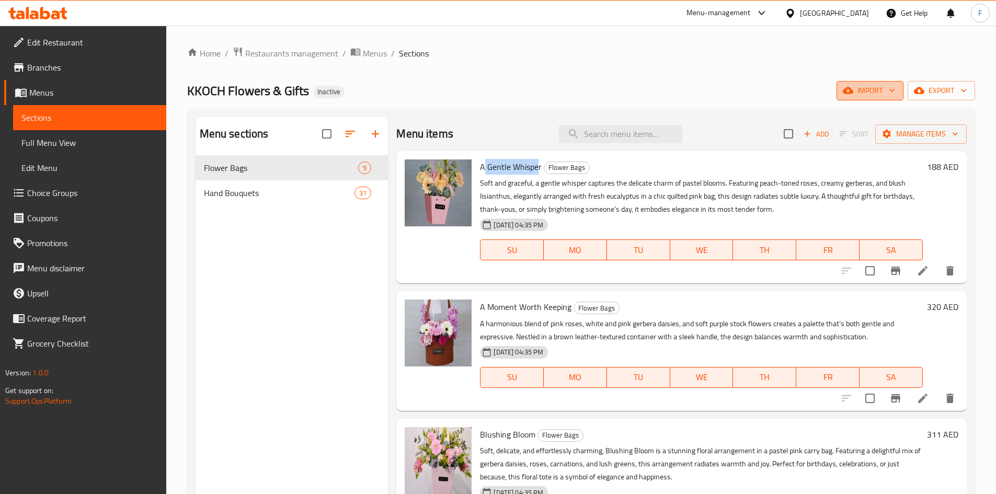
click at [873, 86] on span "import" at bounding box center [870, 90] width 50 height 13
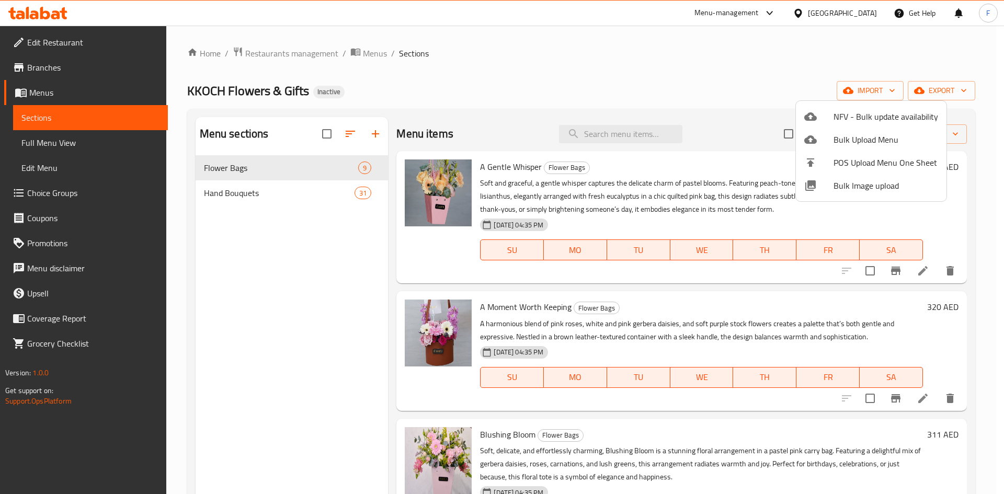
click at [544, 56] on div at bounding box center [502, 247] width 1004 height 494
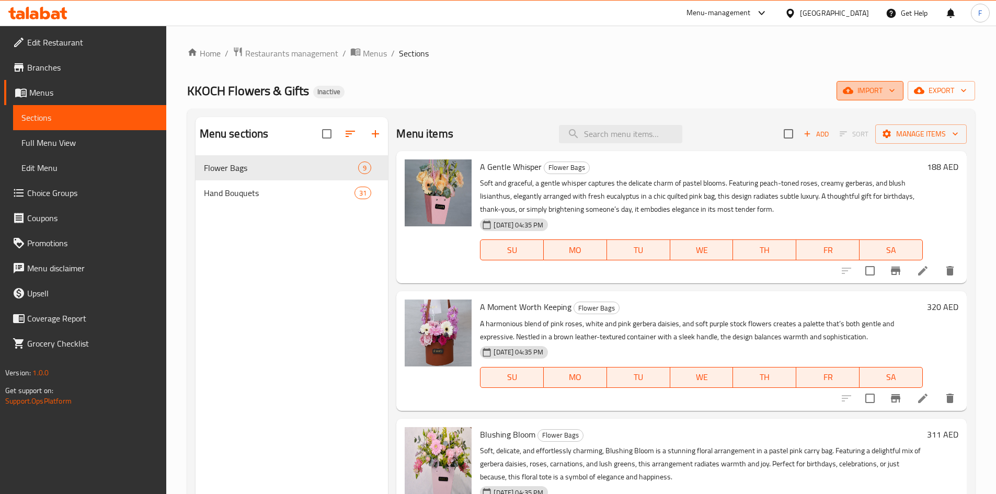
click at [881, 89] on span "import" at bounding box center [870, 90] width 50 height 13
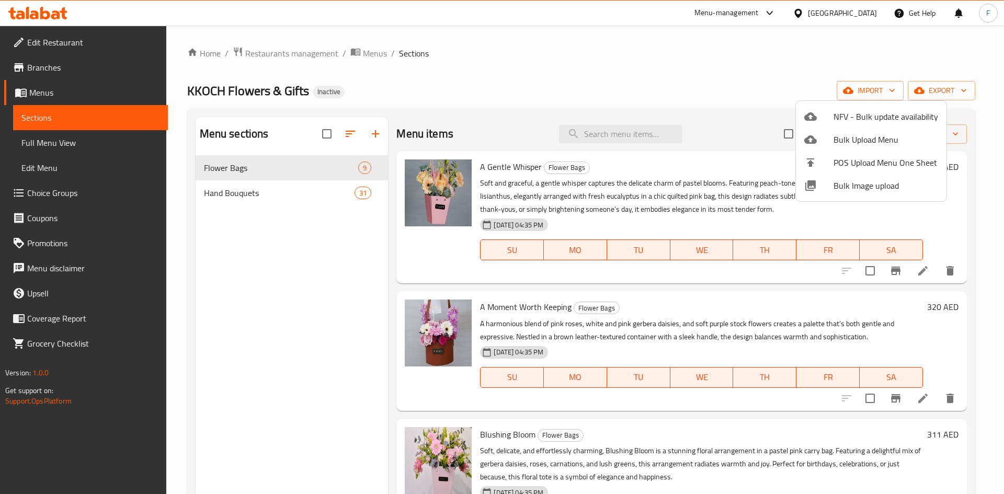
click at [857, 183] on span "Bulk Image upload" at bounding box center [886, 185] width 105 height 13
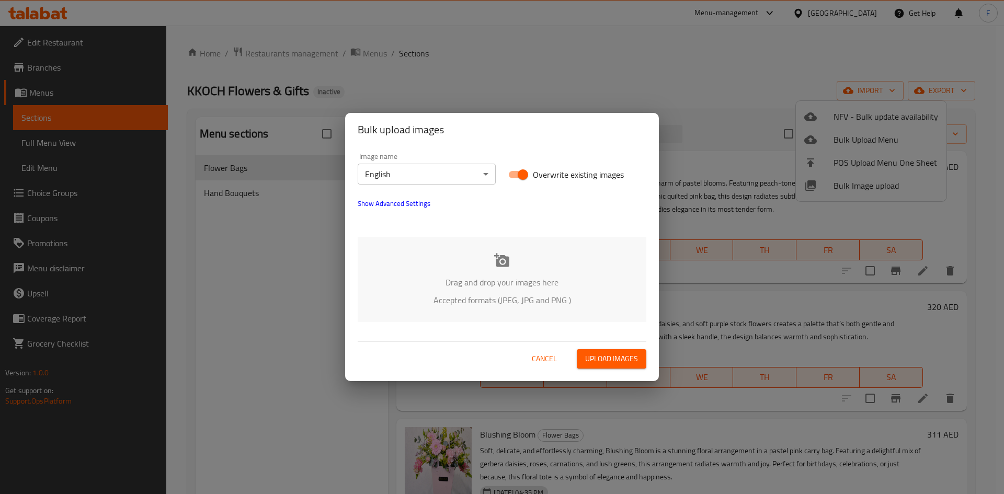
click at [509, 278] on p "Drag and drop your images here" at bounding box center [501, 282] width 257 height 13
click at [545, 361] on span "Cancel" at bounding box center [544, 359] width 25 height 13
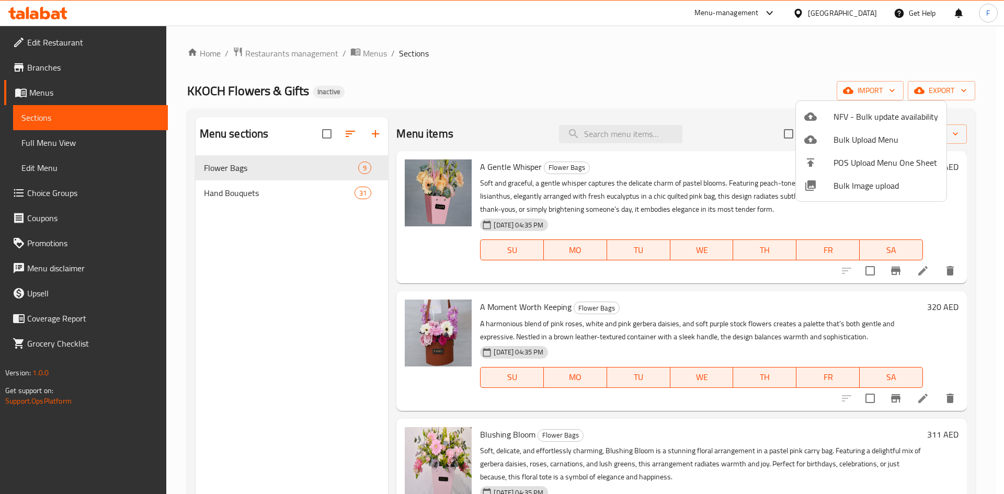
click at [596, 79] on div at bounding box center [502, 247] width 1004 height 494
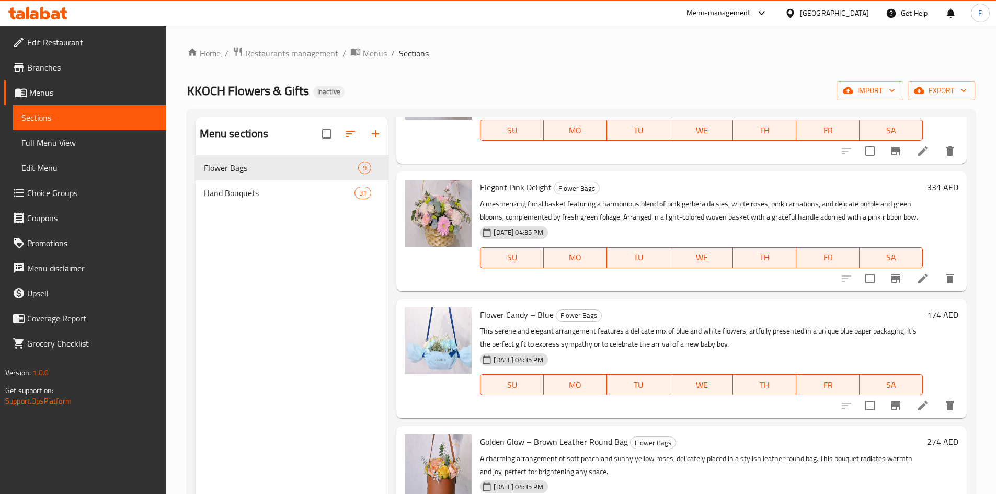
scroll to position [717, 0]
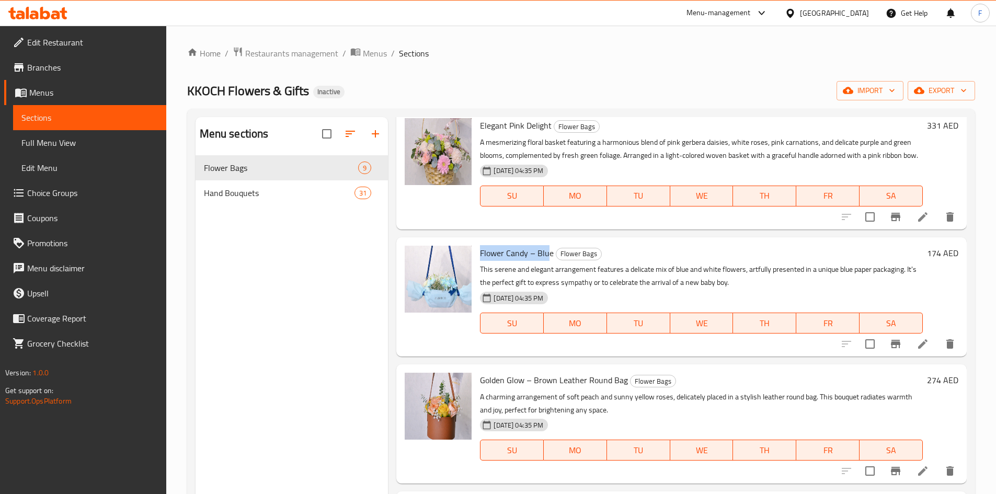
drag, startPoint x: 482, startPoint y: 255, endPoint x: 531, endPoint y: 249, distance: 49.0
click at [548, 256] on span "Flower Candy – Blue" at bounding box center [517, 253] width 74 height 16
copy span "Flower Candy – Blu"
click at [172, 114] on div "Home / Restaurants management / Menus / Sections KKOCH Flowers & Gifts Inactive…" at bounding box center [581, 333] width 830 height 615
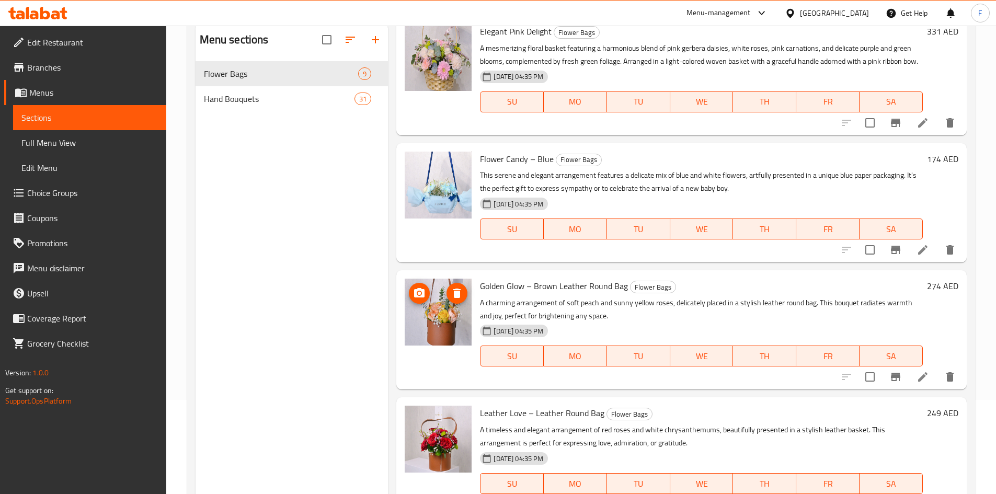
scroll to position [560, 0]
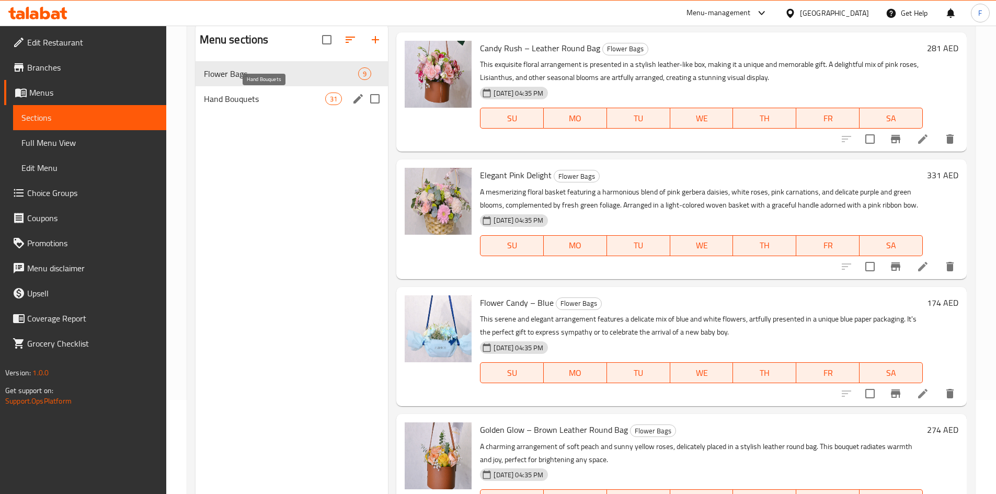
click at [306, 98] on span "Hand Bouquets" at bounding box center [265, 99] width 122 height 13
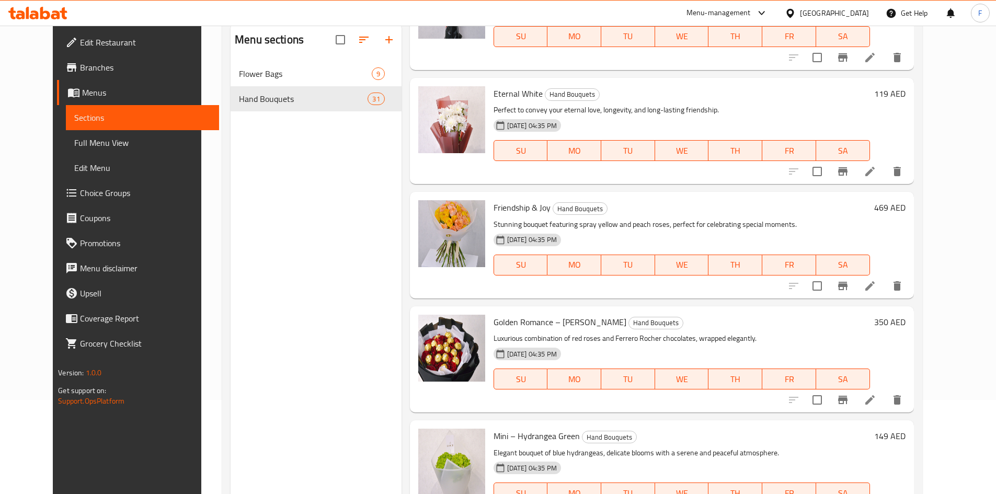
scroll to position [926, 0]
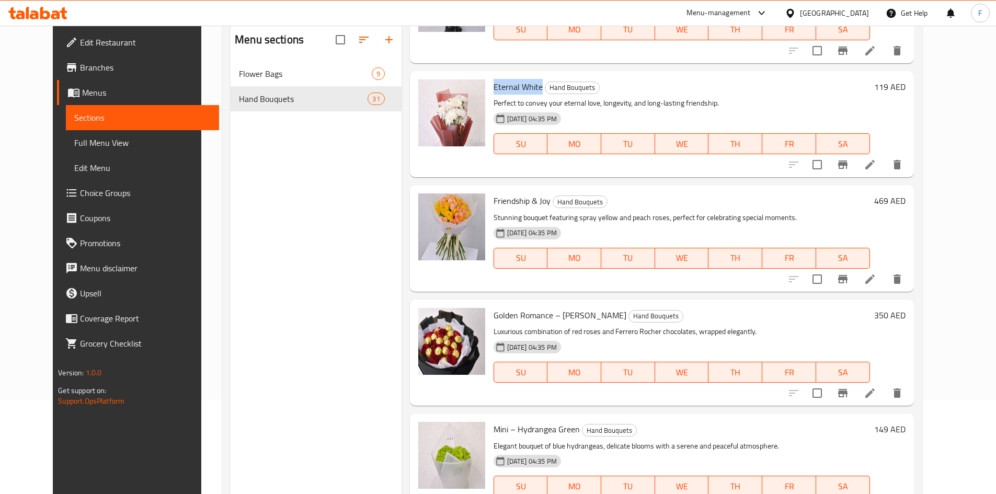
drag, startPoint x: 491, startPoint y: 59, endPoint x: 528, endPoint y: 60, distance: 37.7
click at [528, 75] on div "Eternal White Hand Bouquets Perfect to convey your eternal love, longevity, and…" at bounding box center [682, 124] width 385 height 98
copy span "Eternal White"
click at [201, 124] on div "Home / Restaurants management / Menus / Sections KKOCH Flowers & Gifts Inactive…" at bounding box center [572, 238] width 742 height 615
click at [510, 193] on span "Friendship & Joy" at bounding box center [522, 201] width 57 height 16
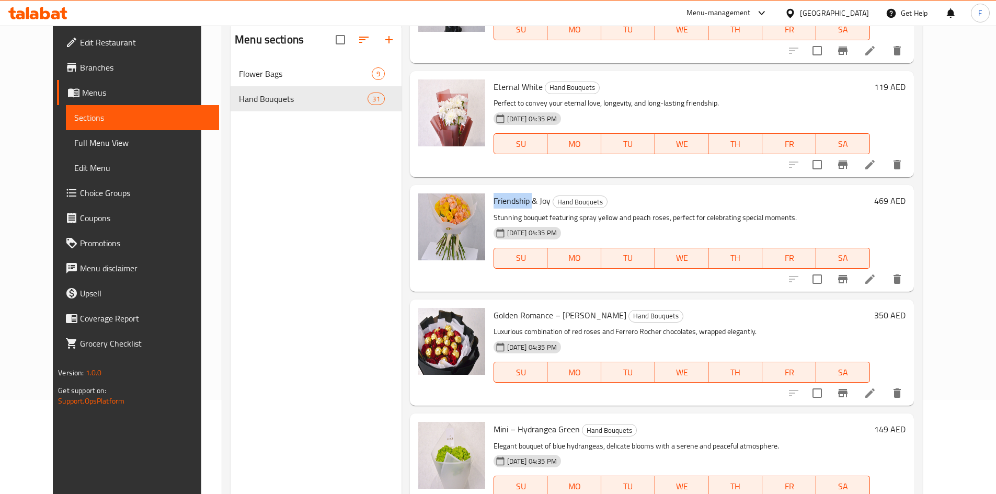
click at [510, 193] on span "Friendship & Joy" at bounding box center [522, 201] width 57 height 16
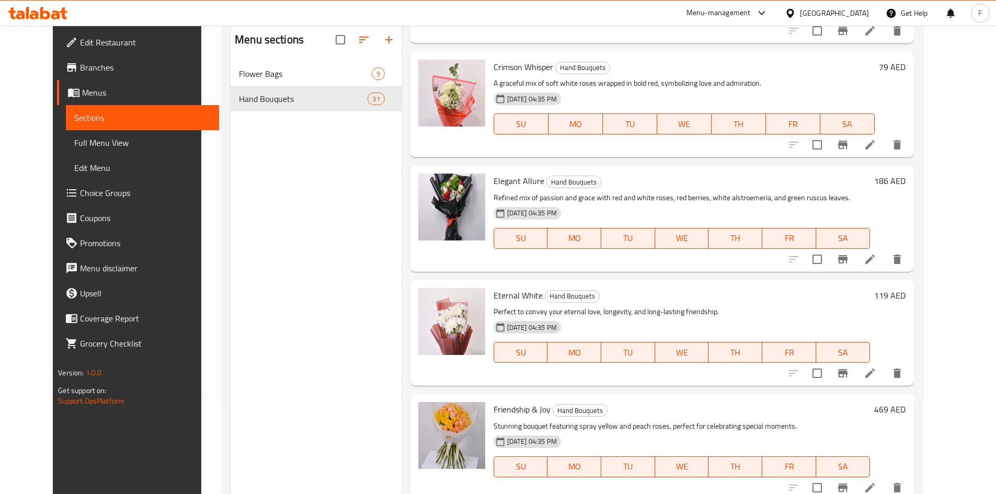
scroll to position [665, 0]
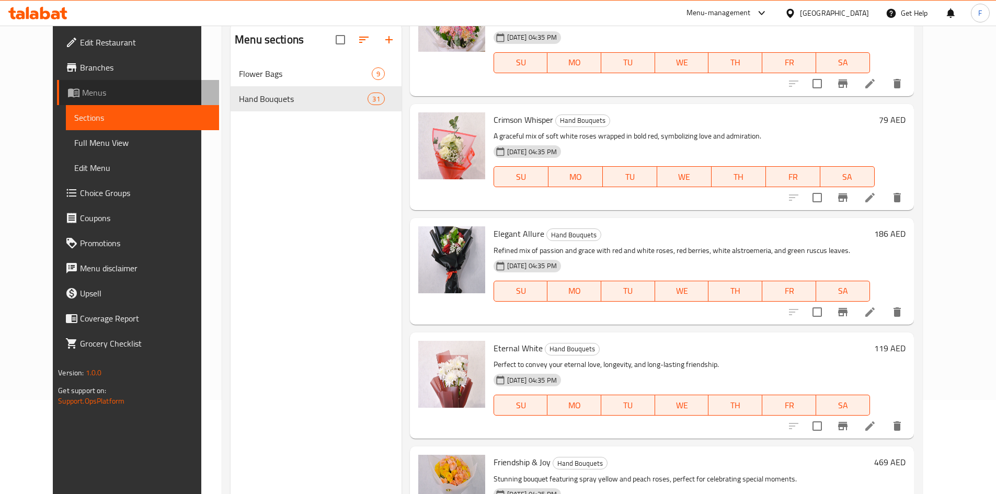
click at [57, 86] on link "Menus" at bounding box center [138, 92] width 162 height 25
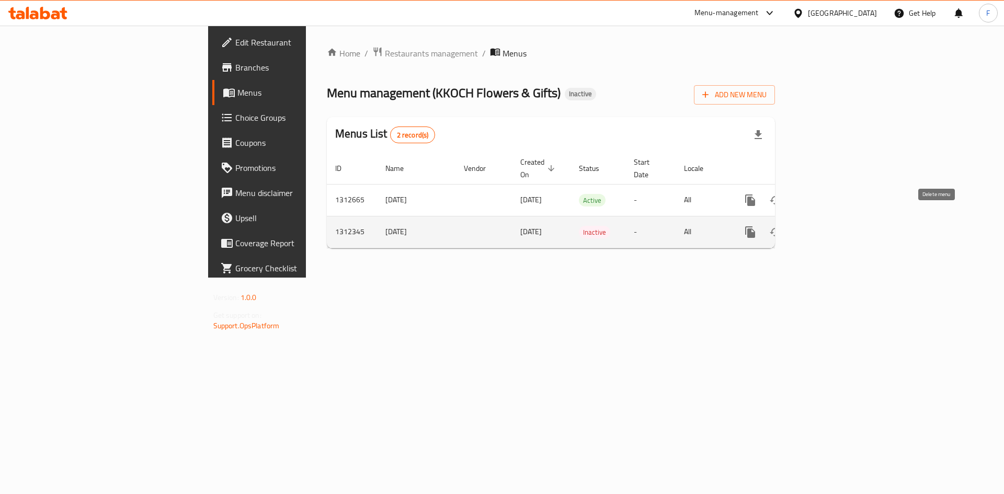
click at [804, 228] on icon "enhanced table" at bounding box center [800, 232] width 7 height 9
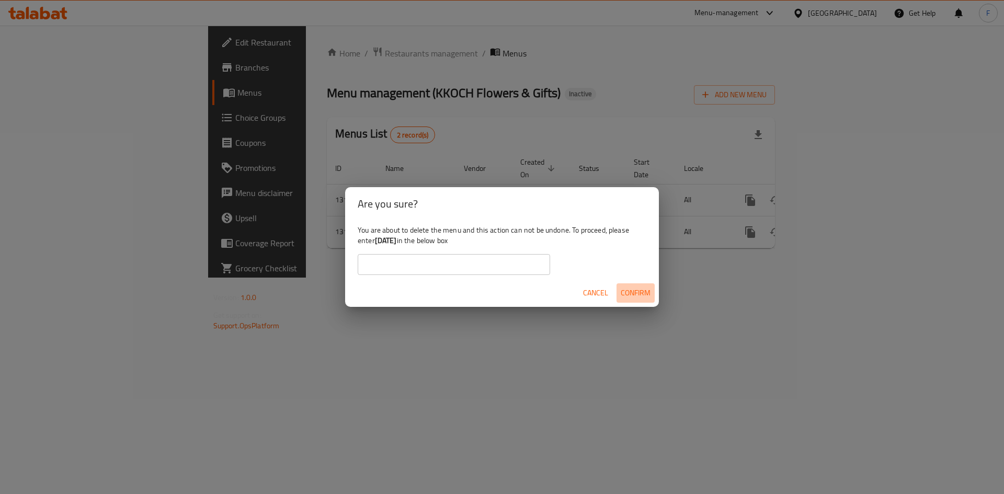
click at [637, 290] on span "Confirm" at bounding box center [636, 293] width 30 height 13
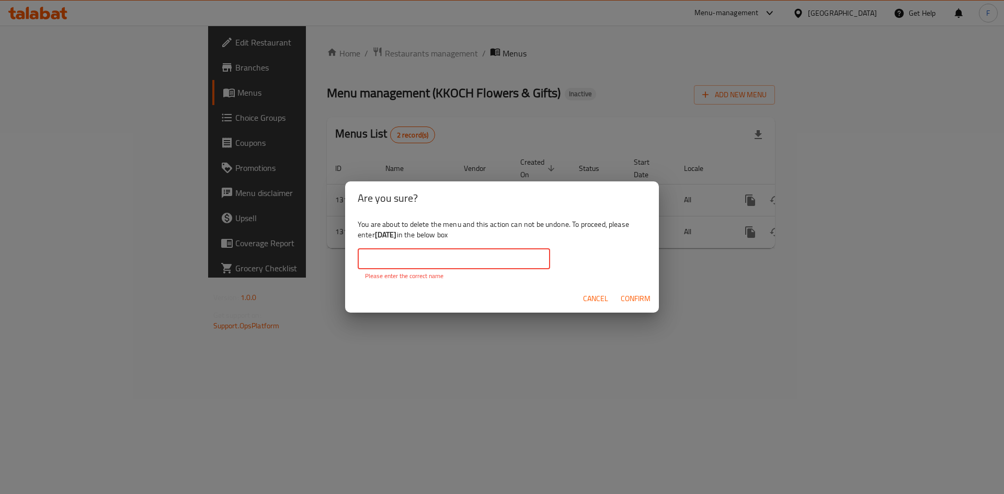
click at [439, 257] on input "text" at bounding box center [454, 258] width 192 height 21
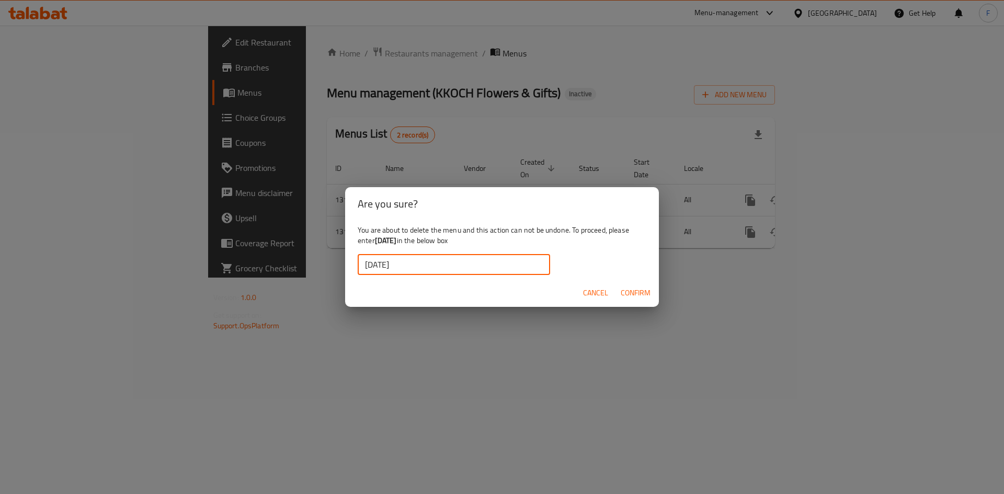
type input "16-09-2025"
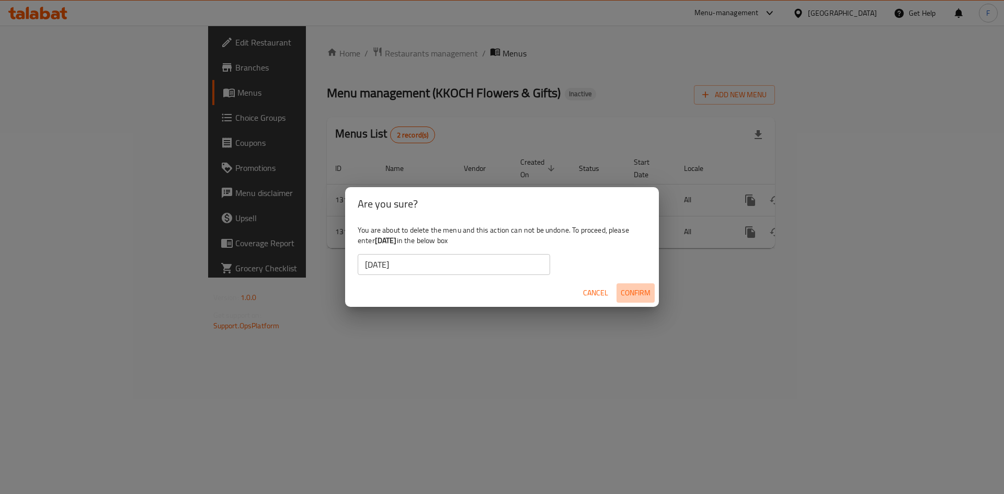
click at [638, 294] on span "Confirm" at bounding box center [636, 293] width 30 height 13
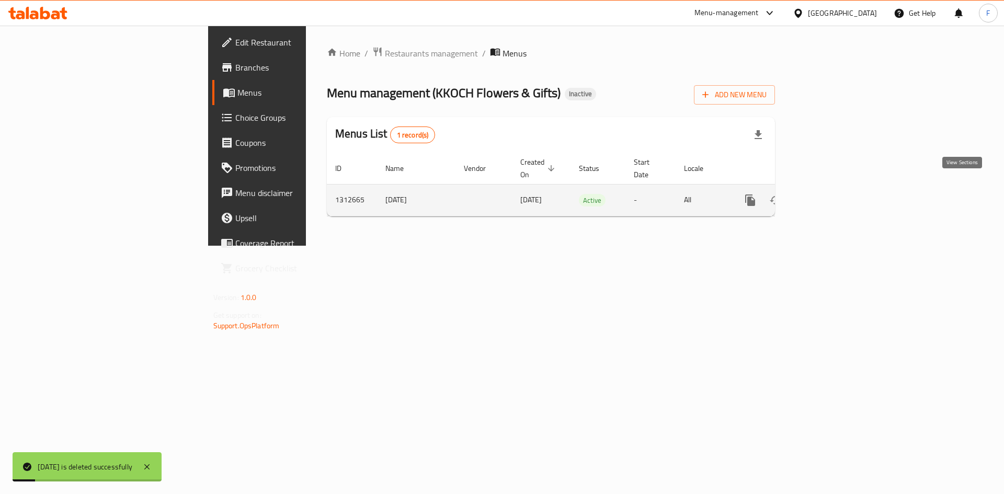
click at [832, 194] on icon "enhanced table" at bounding box center [826, 200] width 13 height 13
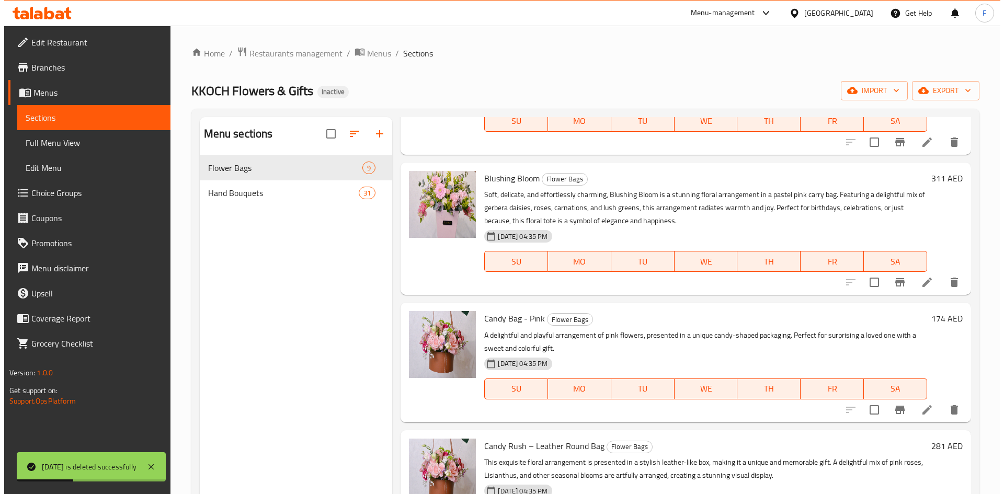
scroll to position [157, 0]
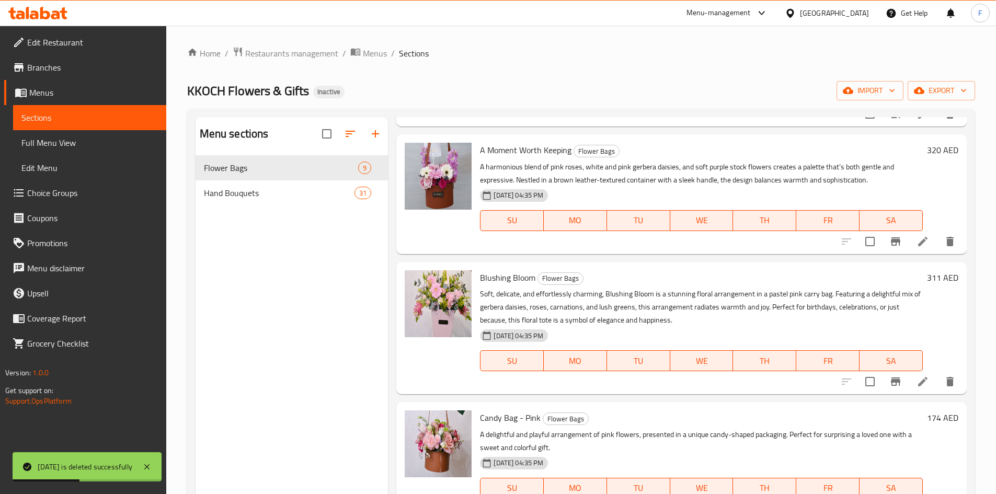
click at [60, 139] on span "Full Menu View" at bounding box center [89, 143] width 137 height 13
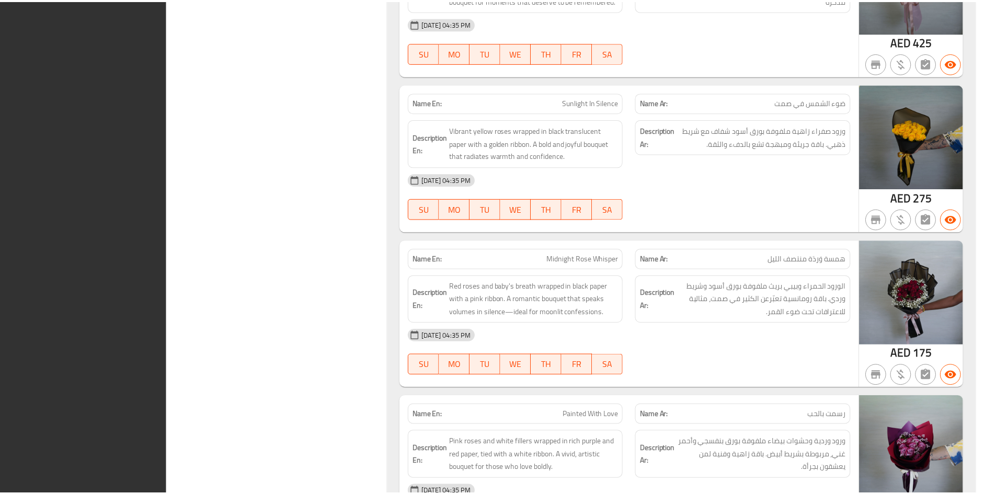
scroll to position [6085, 0]
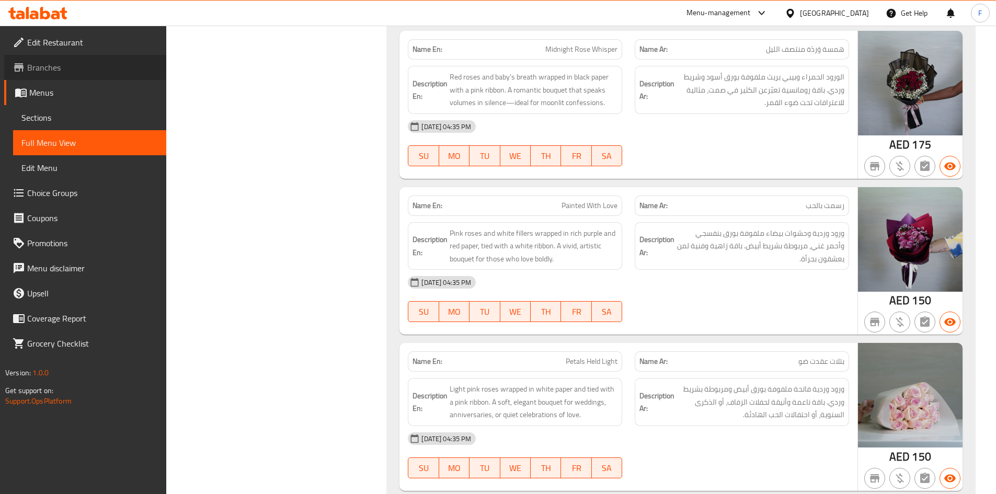
click at [49, 69] on span "Branches" at bounding box center [92, 67] width 131 height 13
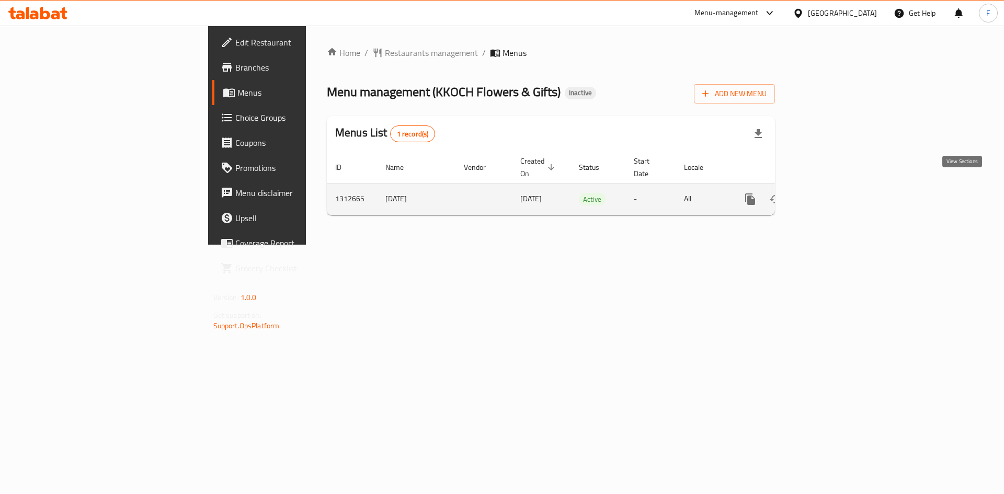
click at [832, 193] on icon "enhanced table" at bounding box center [826, 199] width 13 height 13
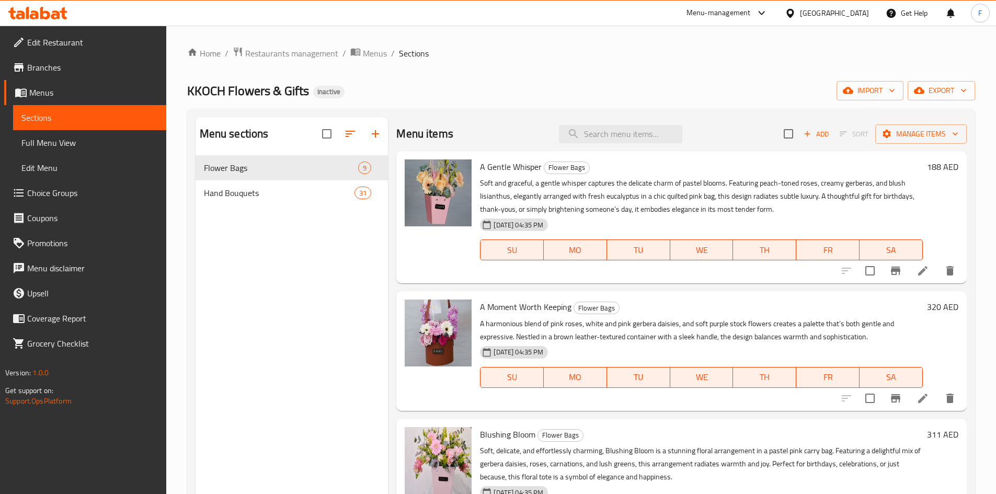
click at [35, 147] on span "Full Menu View" at bounding box center [89, 143] width 137 height 13
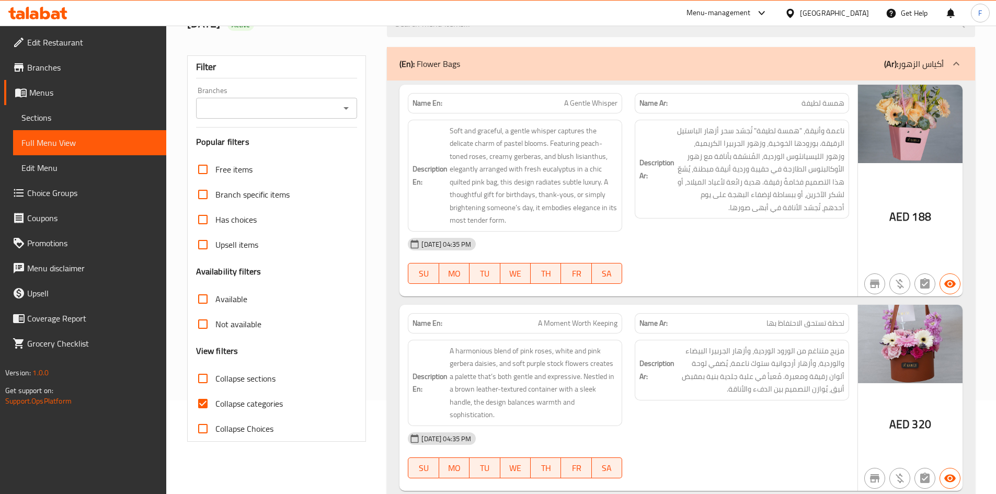
scroll to position [105, 0]
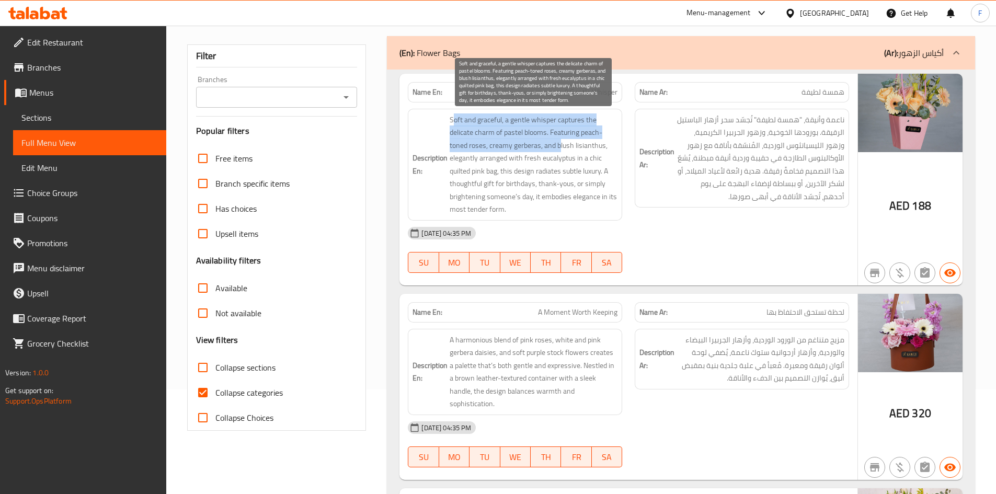
drag, startPoint x: 454, startPoint y: 124, endPoint x: 753, endPoint y: 194, distance: 306.8
click at [563, 142] on span "Soft and graceful, a gentle whisper captures the delicate charm of pastel bloom…" at bounding box center [534, 164] width 168 height 103
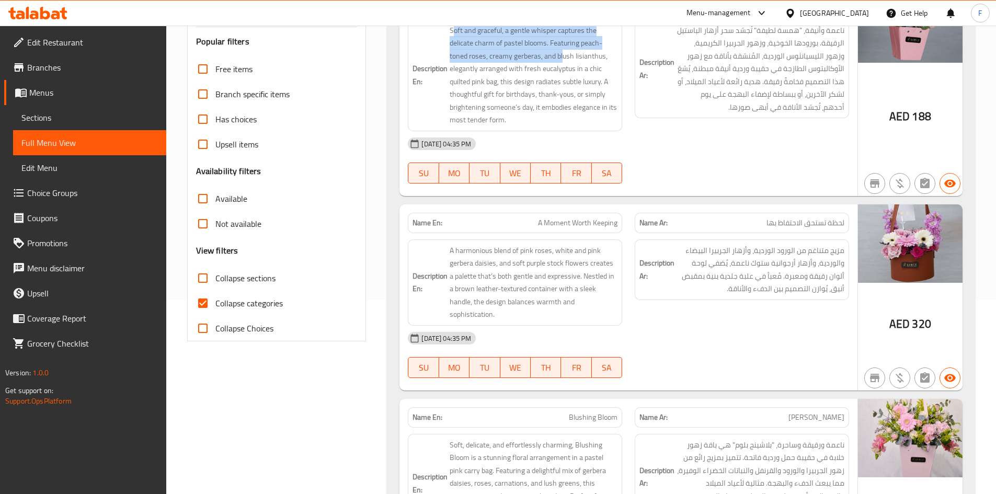
scroll to position [209, 0]
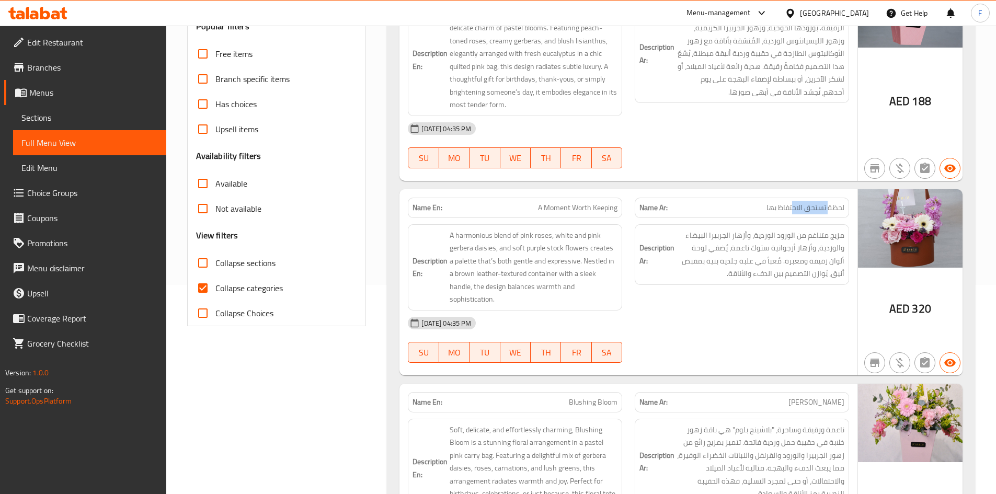
drag, startPoint x: 829, startPoint y: 207, endPoint x: 792, endPoint y: 207, distance: 36.6
click at [792, 207] on span "لحظة تستحق الاحتفاظ بها" at bounding box center [806, 207] width 78 height 11
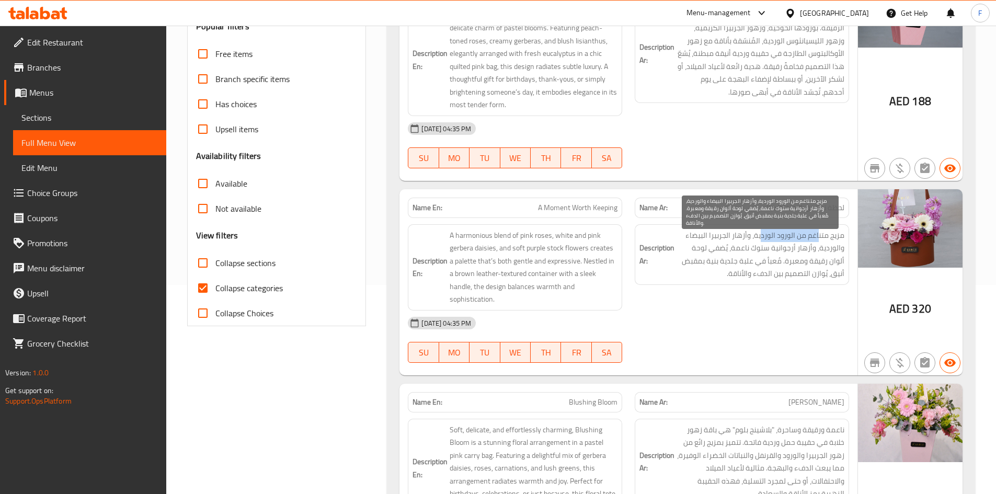
drag, startPoint x: 819, startPoint y: 234, endPoint x: 719, endPoint y: 234, distance: 100.4
click at [754, 235] on span "مزيج متناغم من الورود الوردية، وأزهار الجربيرا البيضاء والوردية، وأزهار أرجواني…" at bounding box center [761, 254] width 168 height 51
click at [708, 234] on span "مزيج متناغم من الورود الوردية، وأزهار الجربيرا البيضاء والوردية، وأزهار أرجواني…" at bounding box center [761, 254] width 168 height 51
drag, startPoint x: 748, startPoint y: 238, endPoint x: 703, endPoint y: 251, distance: 46.2
click at [703, 251] on span "مزيج متناغم من الورود الوردية، وأزهار الجربيرا البيضاء والوردية، وأزهار أرجواني…" at bounding box center [761, 254] width 168 height 51
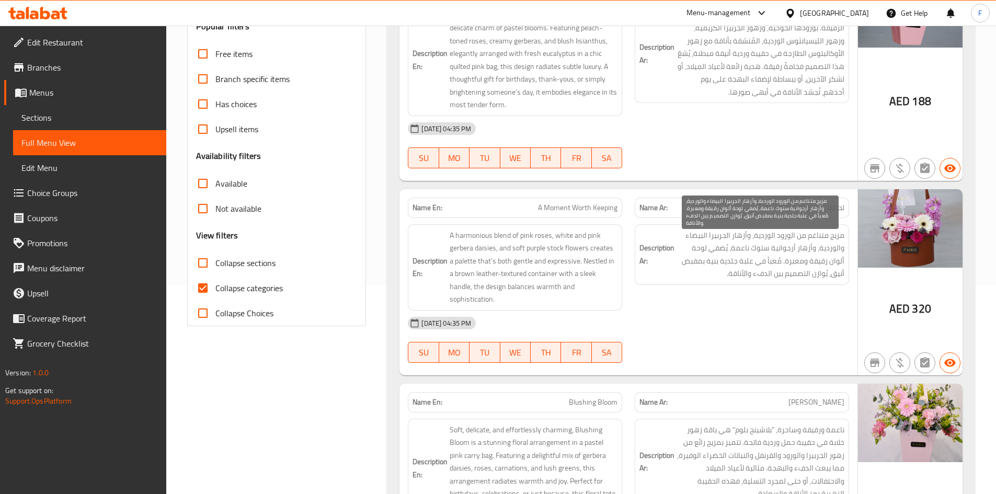
click at [694, 251] on span "مزيج متناغم من الورود الوردية، وأزهار الجربيرا البيضاء والوردية، وأزهار أرجواني…" at bounding box center [761, 254] width 168 height 51
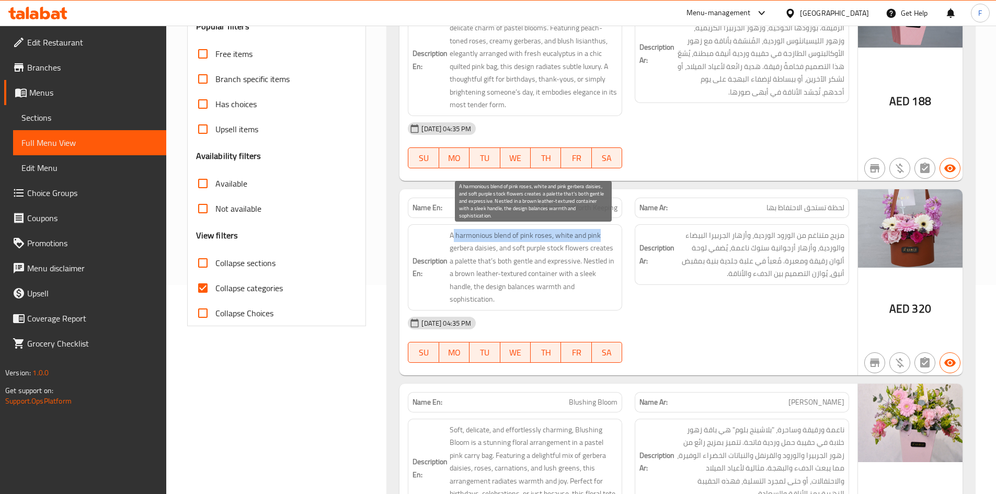
drag, startPoint x: 473, startPoint y: 243, endPoint x: 599, endPoint y: 235, distance: 126.8
click at [604, 235] on span "A harmonious blend of pink roses, white and pink gerbera daisies, and soft purp…" at bounding box center [534, 267] width 168 height 77
click at [569, 242] on span "A harmonious blend of pink roses, white and pink gerbera daisies, and soft purp…" at bounding box center [534, 267] width 168 height 77
click at [484, 242] on span "A harmonious blend of pink roses, white and pink gerbera daisies, and soft purp…" at bounding box center [534, 267] width 168 height 77
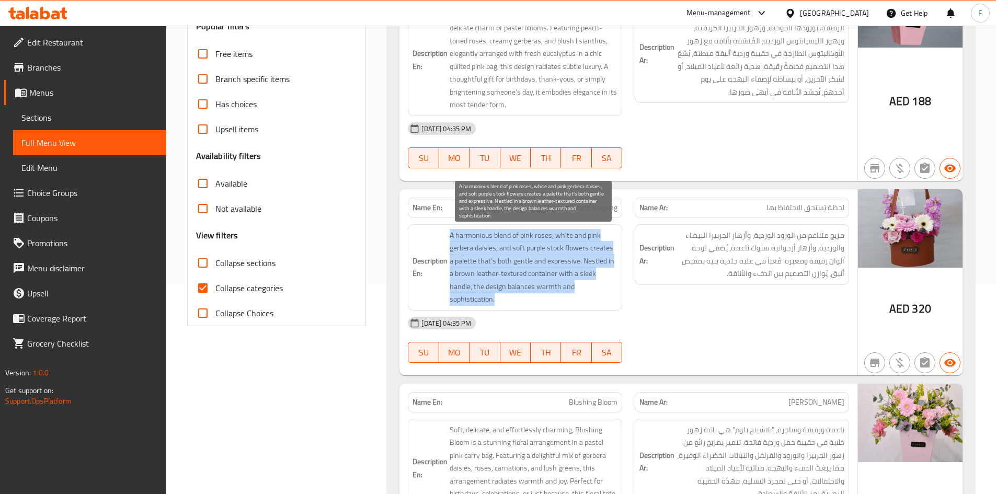
click at [484, 242] on span "A harmonious blend of pink roses, white and pink gerbera daisies, and soft purp…" at bounding box center [534, 267] width 168 height 77
copy span "A harmonious blend of pink roses, white and pink gerbera daisies, and soft purp…"
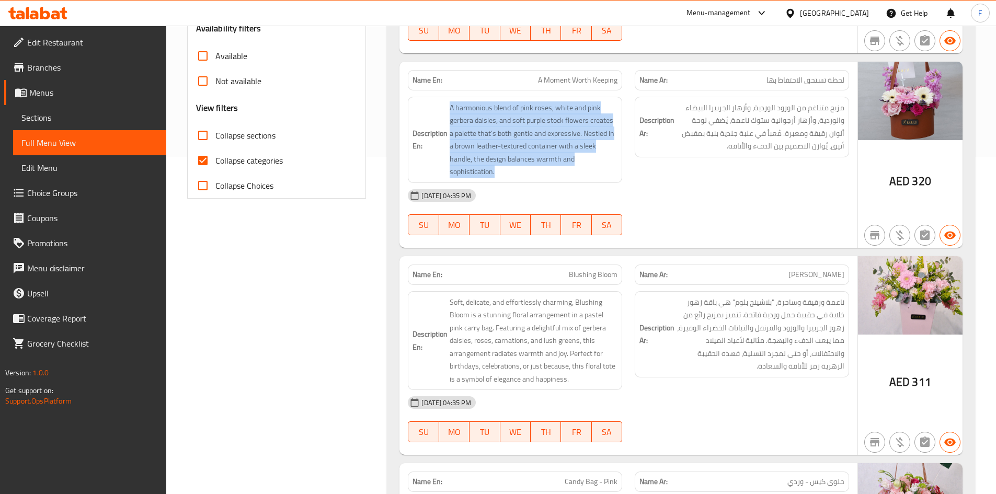
scroll to position [366, 0]
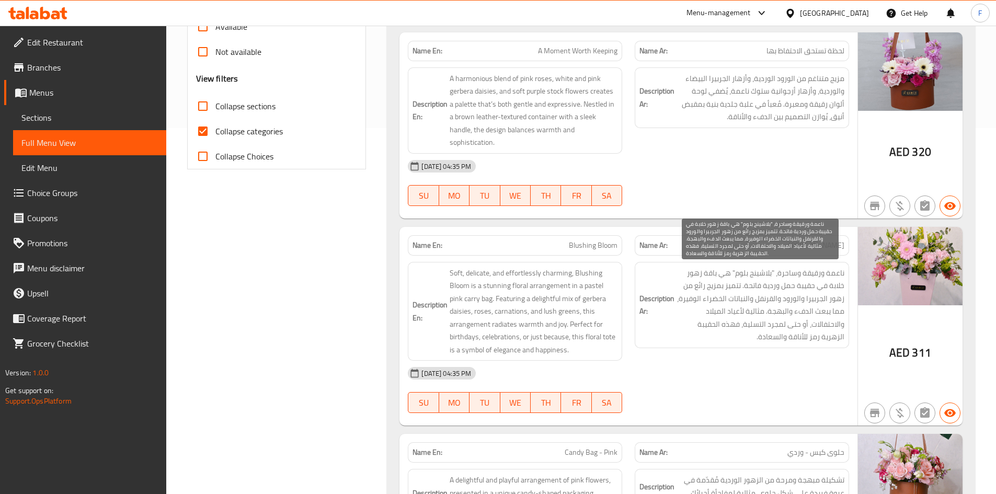
click at [757, 277] on span "ناعمة ورقيقة وساحرة، "بلاشينج بلوم" هي باقة زهور خلابة في حقيبة حمل وردية فاتحة…" at bounding box center [761, 305] width 168 height 77
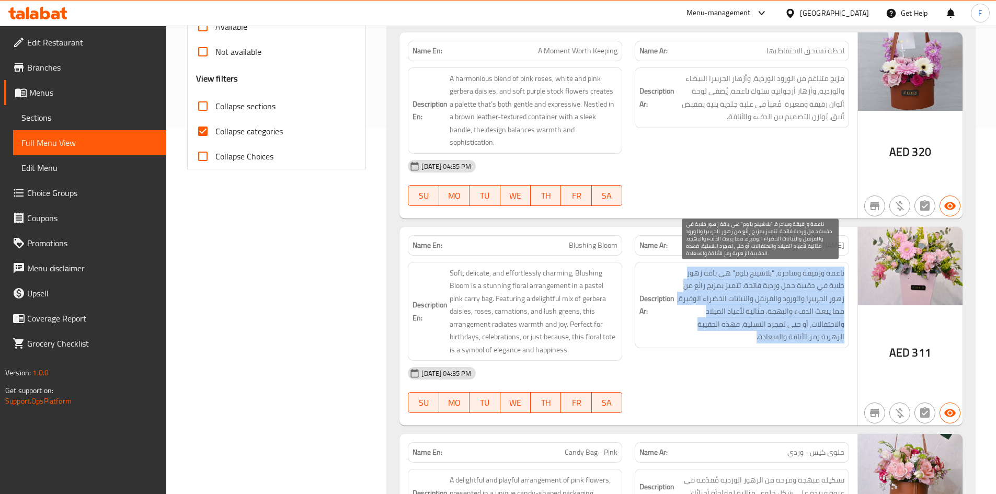
click at [757, 277] on span "ناعمة ورقيقة وساحرة، "بلاشينج بلوم" هي باقة زهور خلابة في حقيبة حمل وردية فاتحة…" at bounding box center [761, 305] width 168 height 77
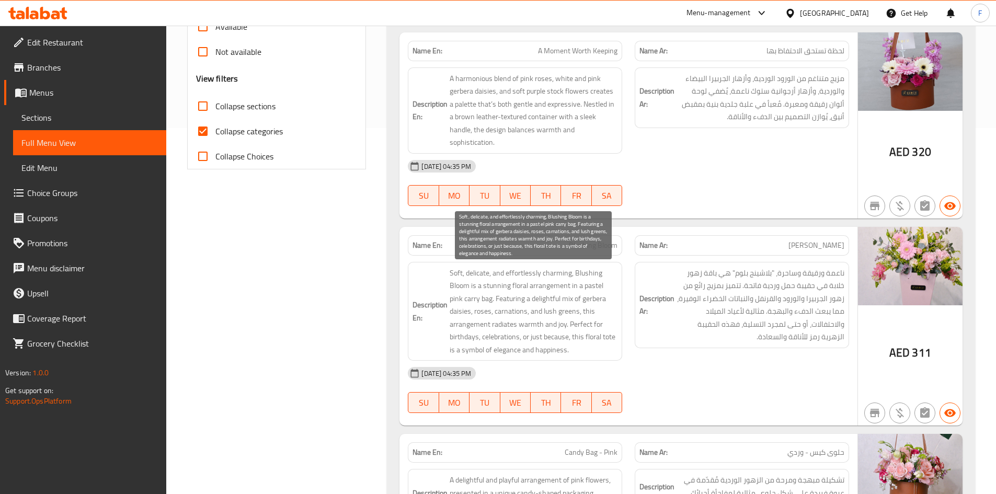
click at [601, 270] on span "Soft, delicate, and effortlessly charming, Blushing Bloom is a stunning floral …" at bounding box center [534, 312] width 168 height 90
click at [475, 292] on span "Soft, delicate, and effortlessly charming, Blushing Bloom is a stunning floral …" at bounding box center [534, 312] width 168 height 90
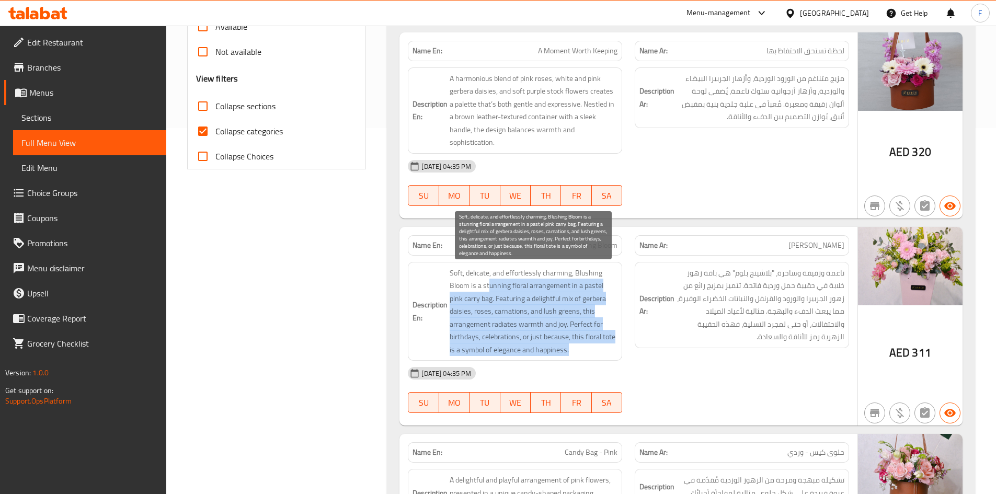
drag, startPoint x: 511, startPoint y: 289, endPoint x: 574, endPoint y: 346, distance: 85.5
click at [574, 346] on span "Soft, delicate, and effortlessly charming, Blushing Bloom is a stunning floral …" at bounding box center [534, 312] width 168 height 90
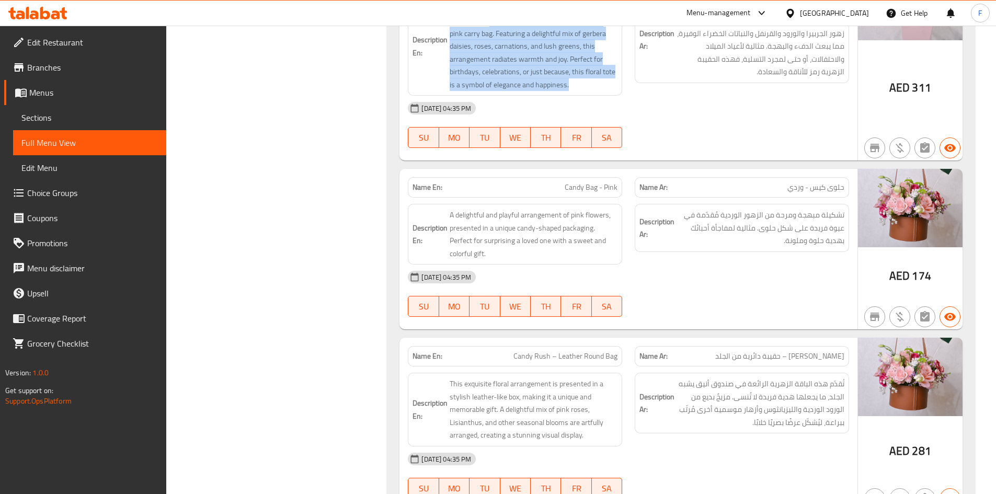
scroll to position [680, 0]
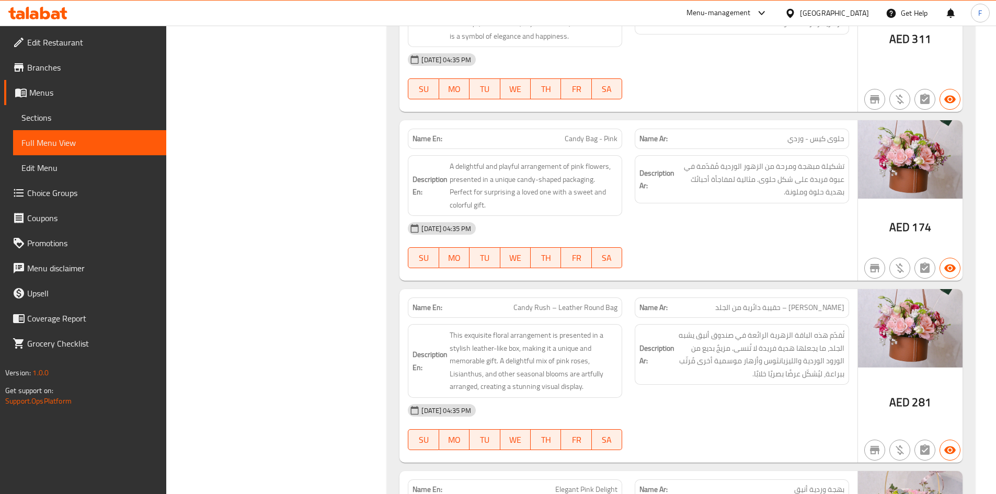
click at [826, 314] on div "Name Ar: كاندي رش – حقيبة دائرية من الجلد" at bounding box center [742, 308] width 214 height 20
click at [836, 139] on span "حلوى كيس - وردي" at bounding box center [816, 138] width 57 height 11
drag, startPoint x: 834, startPoint y: 312, endPoint x: 677, endPoint y: 312, distance: 156.4
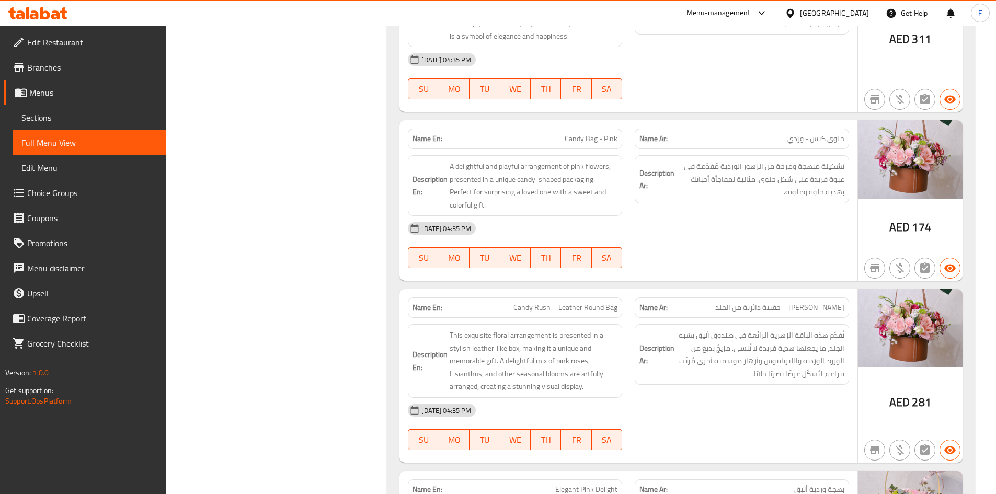
click at [832, 312] on span "كاندي رش – حقيبة دائرية من الجلد" at bounding box center [779, 307] width 129 height 11
click at [548, 312] on span "Candy Rush – Leather Round Bag" at bounding box center [566, 307] width 104 height 11
click at [595, 146] on div "Name En: Candy Bag - Pink" at bounding box center [515, 139] width 214 height 20
drag, startPoint x: 822, startPoint y: 142, endPoint x: 819, endPoint y: 133, distance: 9.1
click at [845, 142] on div "Name Ar: حلوى كيس - وردي" at bounding box center [742, 139] width 214 height 20
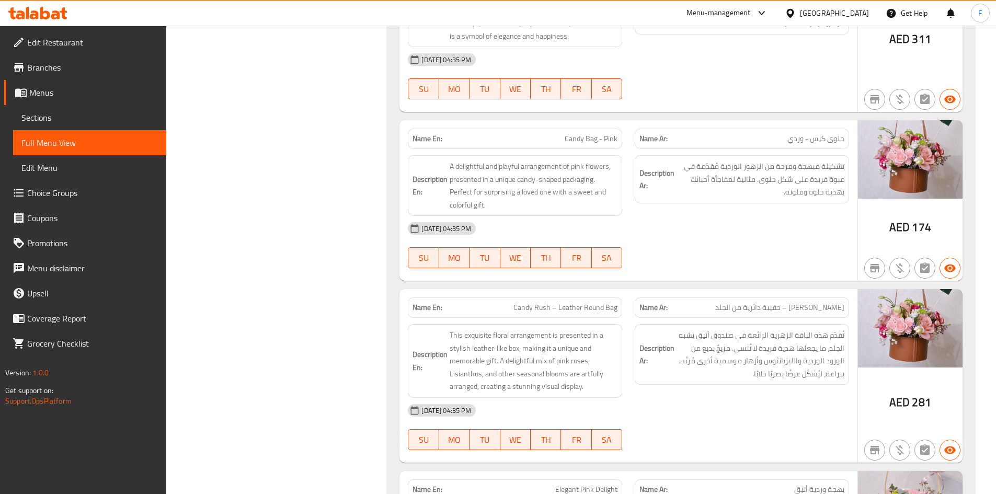
click at [819, 133] on span "حلوى كيس - وردي" at bounding box center [816, 138] width 57 height 11
click at [822, 137] on span "حلوى كيس - وردي" at bounding box center [816, 138] width 57 height 11
click at [823, 137] on span "حلوى كيس - وردي" at bounding box center [816, 138] width 57 height 11
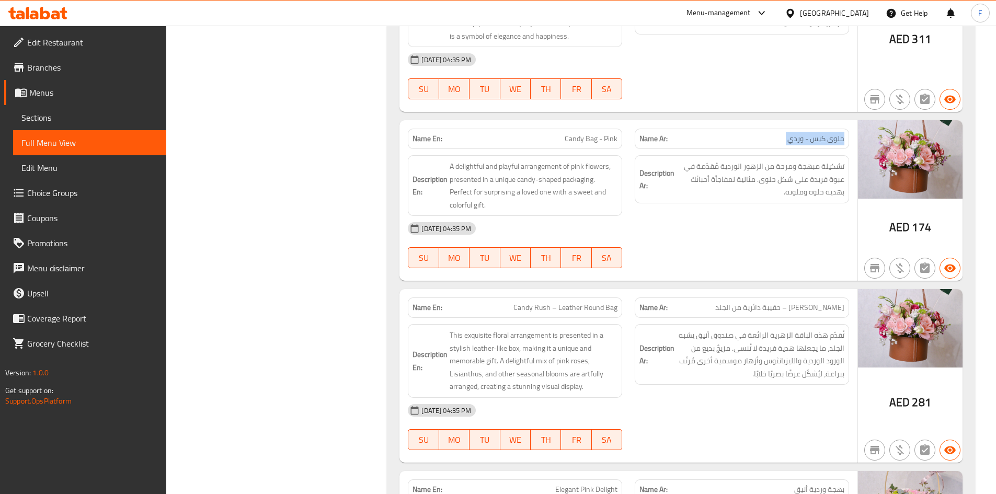
click at [765, 131] on div "Name Ar: حلوى كيس - وردي" at bounding box center [742, 139] width 214 height 20
drag, startPoint x: 577, startPoint y: 137, endPoint x: 670, endPoint y: 142, distance: 93.7
click at [633, 142] on div "Name En: Candy Bag - Pink Name Ar: حلوى كيس - وردي" at bounding box center [629, 138] width 454 height 33
click at [829, 143] on span "حلوى كيس - وردي" at bounding box center [816, 138] width 57 height 11
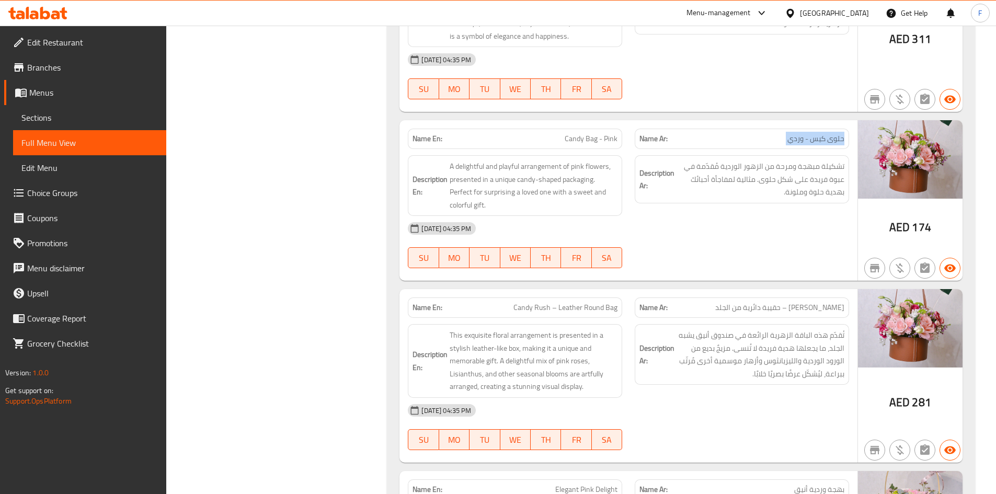
click at [829, 143] on span "حلوى كيس - وردي" at bounding box center [816, 138] width 57 height 11
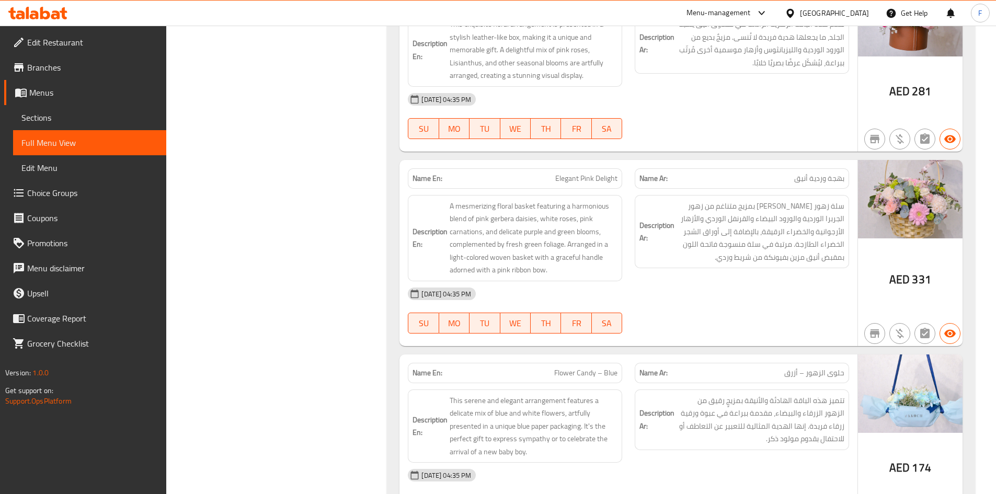
scroll to position [994, 0]
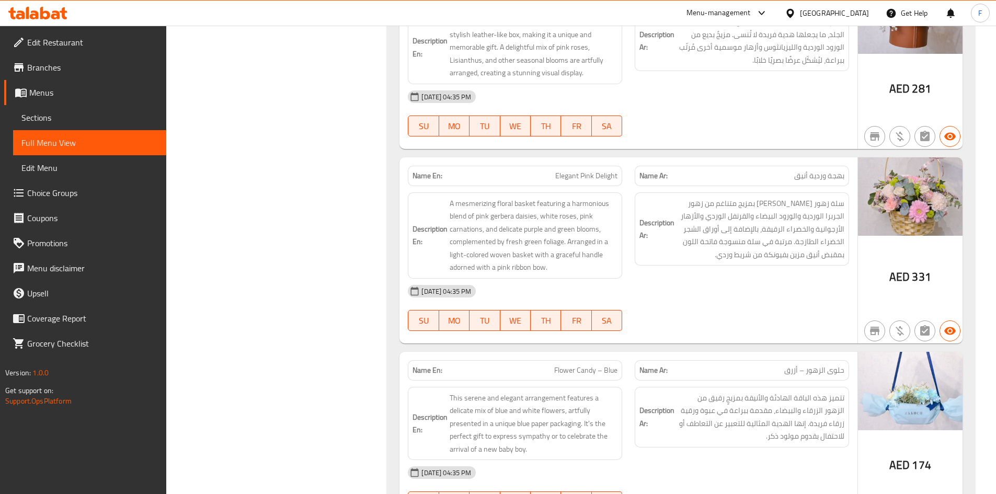
click at [829, 179] on span "بهجة وردية أنيق" at bounding box center [819, 176] width 50 height 11
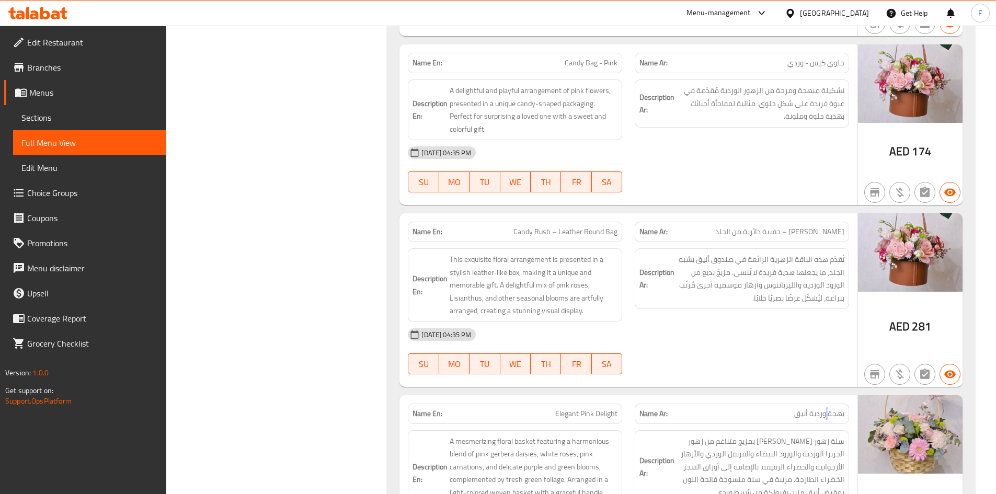
scroll to position [732, 0]
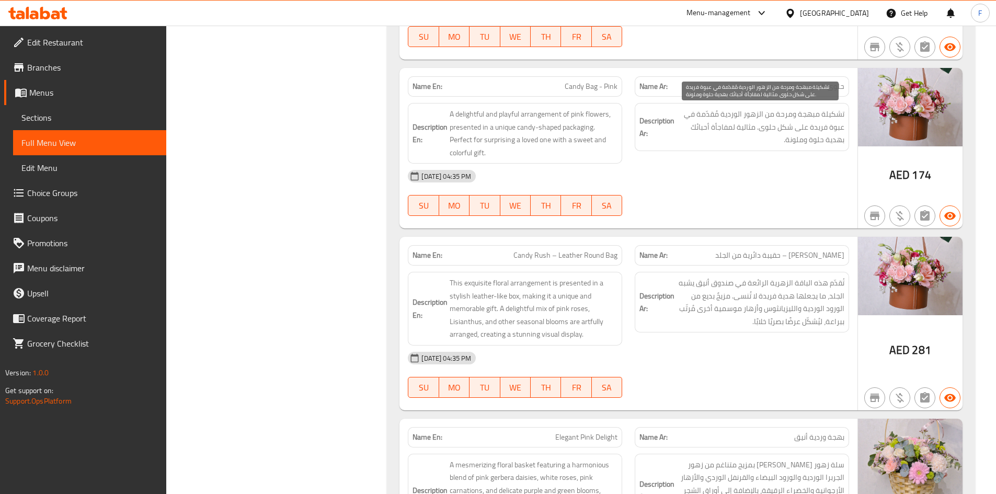
click at [785, 125] on span "تشكيلة مبهجة ومرحة من الزهور الوردية مُقدّمة في عبوة فريدة على شكل حلوى. مثالية…" at bounding box center [761, 127] width 168 height 39
click at [785, 126] on span "تشكيلة مبهجة ومرحة من الزهور الوردية مُقدّمة في عبوة فريدة على شكل حلوى. مثالية…" at bounding box center [761, 127] width 168 height 39
click at [786, 126] on span "تشكيلة مبهجة ومرحة من الزهور الوردية مُقدّمة في عبوة فريدة على شكل حلوى. مثالية…" at bounding box center [761, 127] width 168 height 39
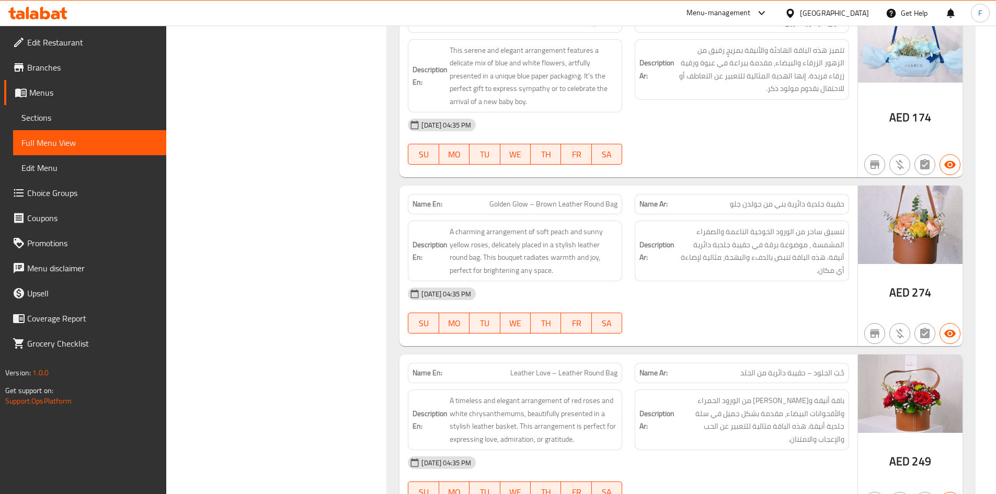
scroll to position [1360, 0]
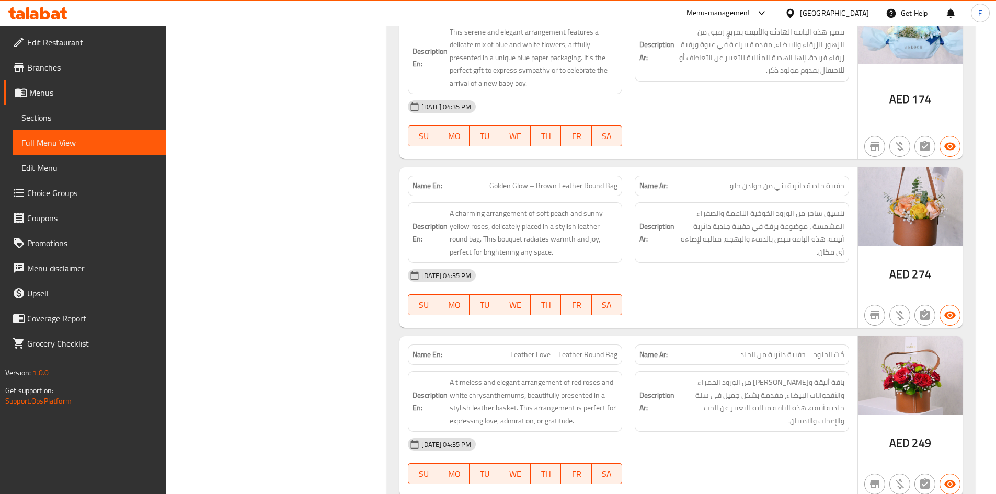
click at [819, 181] on span "حقيبة جلدية دائرية بني من جولدن جلو" at bounding box center [787, 185] width 115 height 11
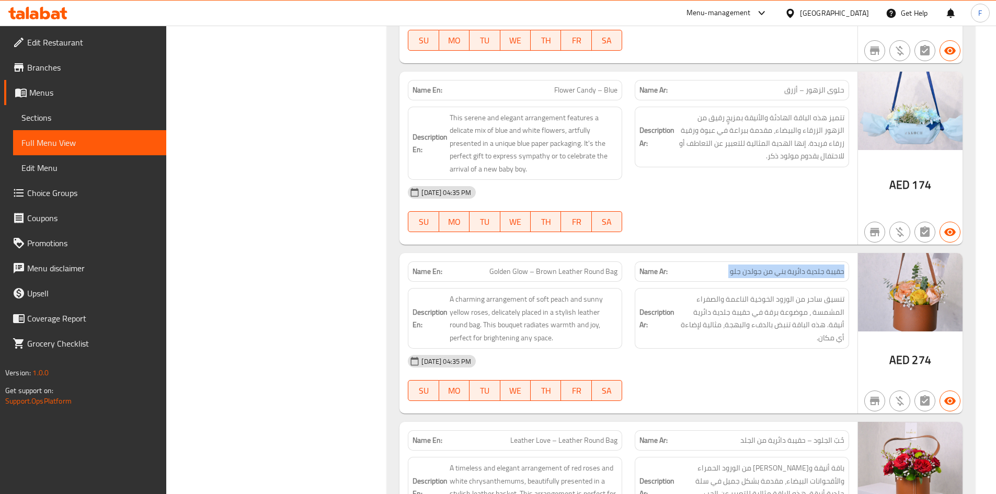
scroll to position [1151, 0]
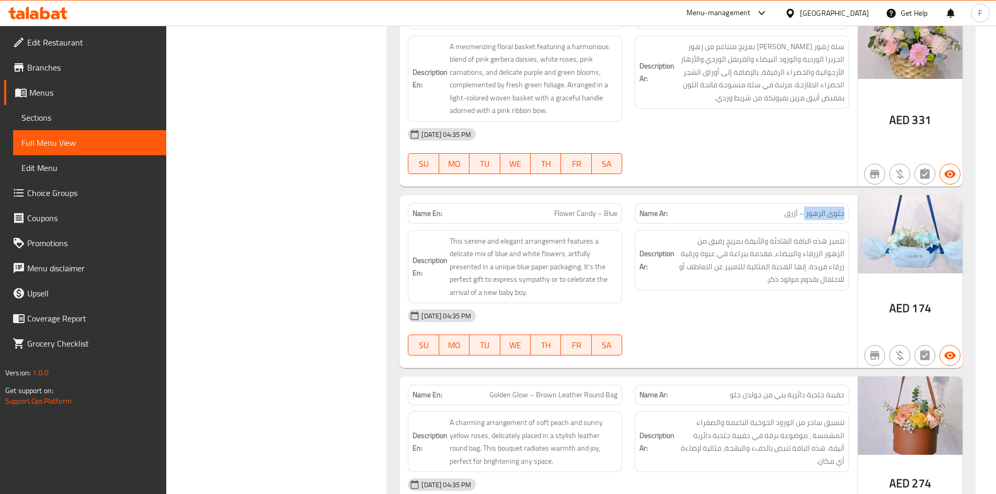
drag, startPoint x: 804, startPoint y: 214, endPoint x: 790, endPoint y: 208, distance: 15.5
click at [844, 219] on span "حلوى الزهور – أزرق" at bounding box center [815, 213] width 60 height 11
click at [785, 206] on div "Name Ar: حلوى الزهور – أزرق" at bounding box center [742, 213] width 214 height 20
click at [792, 211] on span "حلوى الزهور – أزرق" at bounding box center [815, 213] width 60 height 11
click at [793, 211] on span "حلوى الزهور – أزرق" at bounding box center [815, 213] width 60 height 11
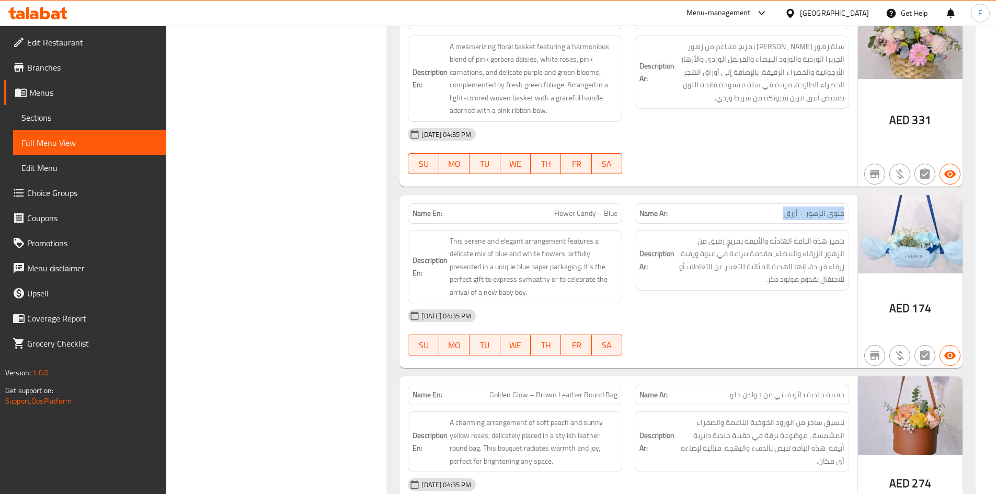
click at [793, 211] on span "حلوى الزهور – أزرق" at bounding box center [815, 213] width 60 height 11
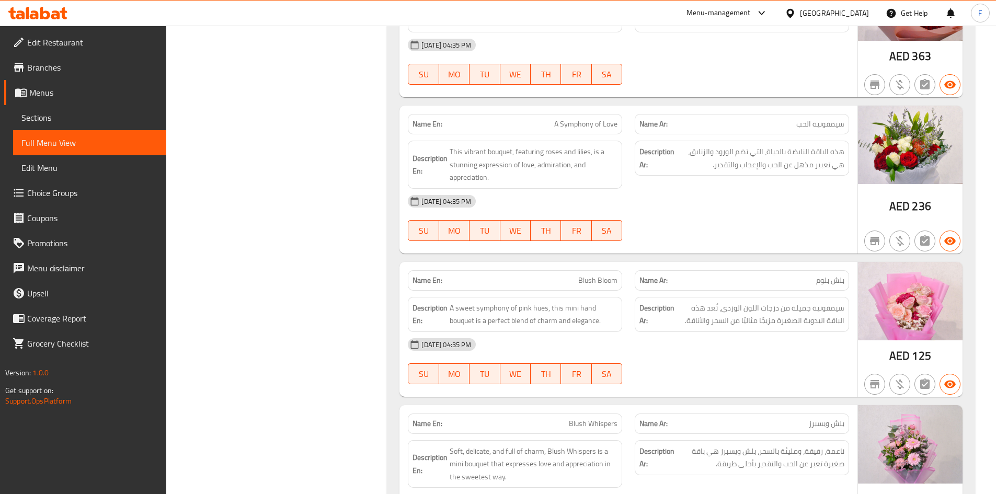
scroll to position [1987, 0]
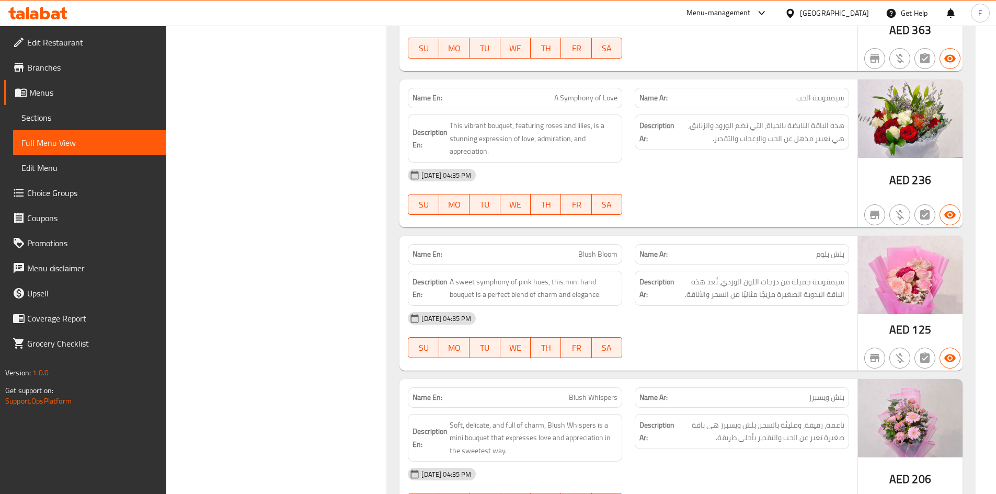
click at [806, 104] on span "سيمفونية الحب" at bounding box center [821, 98] width 48 height 11
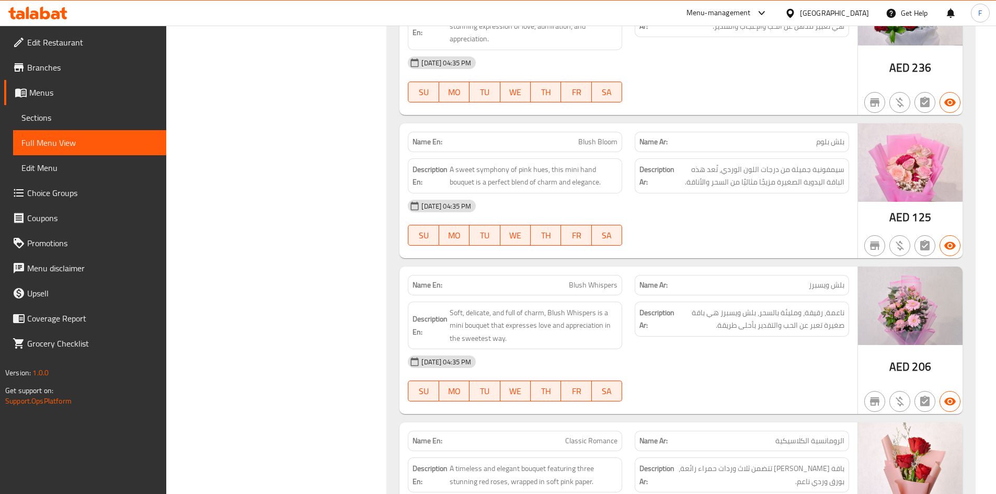
scroll to position [2092, 0]
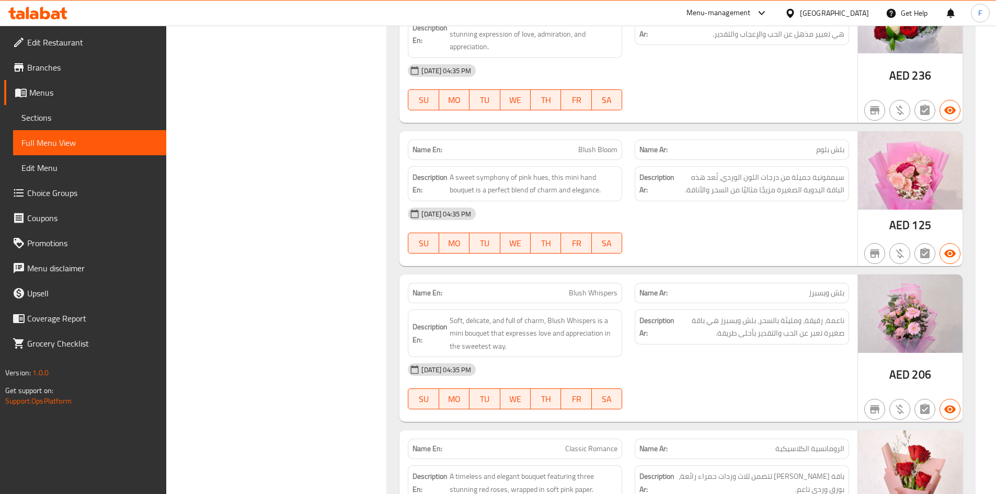
click at [831, 153] on span "بلش بلوم" at bounding box center [830, 149] width 28 height 11
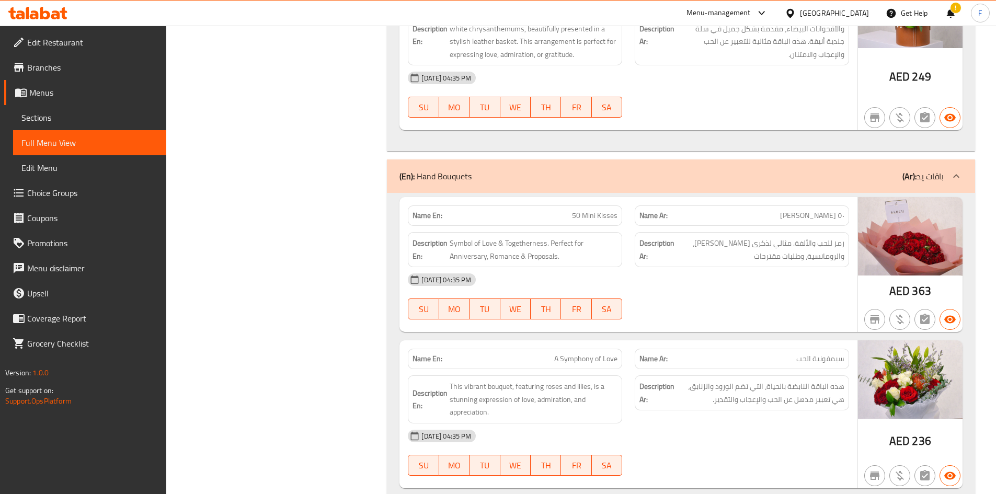
scroll to position [1726, 0]
click at [56, 41] on span "Edit Restaurant" at bounding box center [92, 42] width 131 height 13
